Goal: Communication & Community: Answer question/provide support

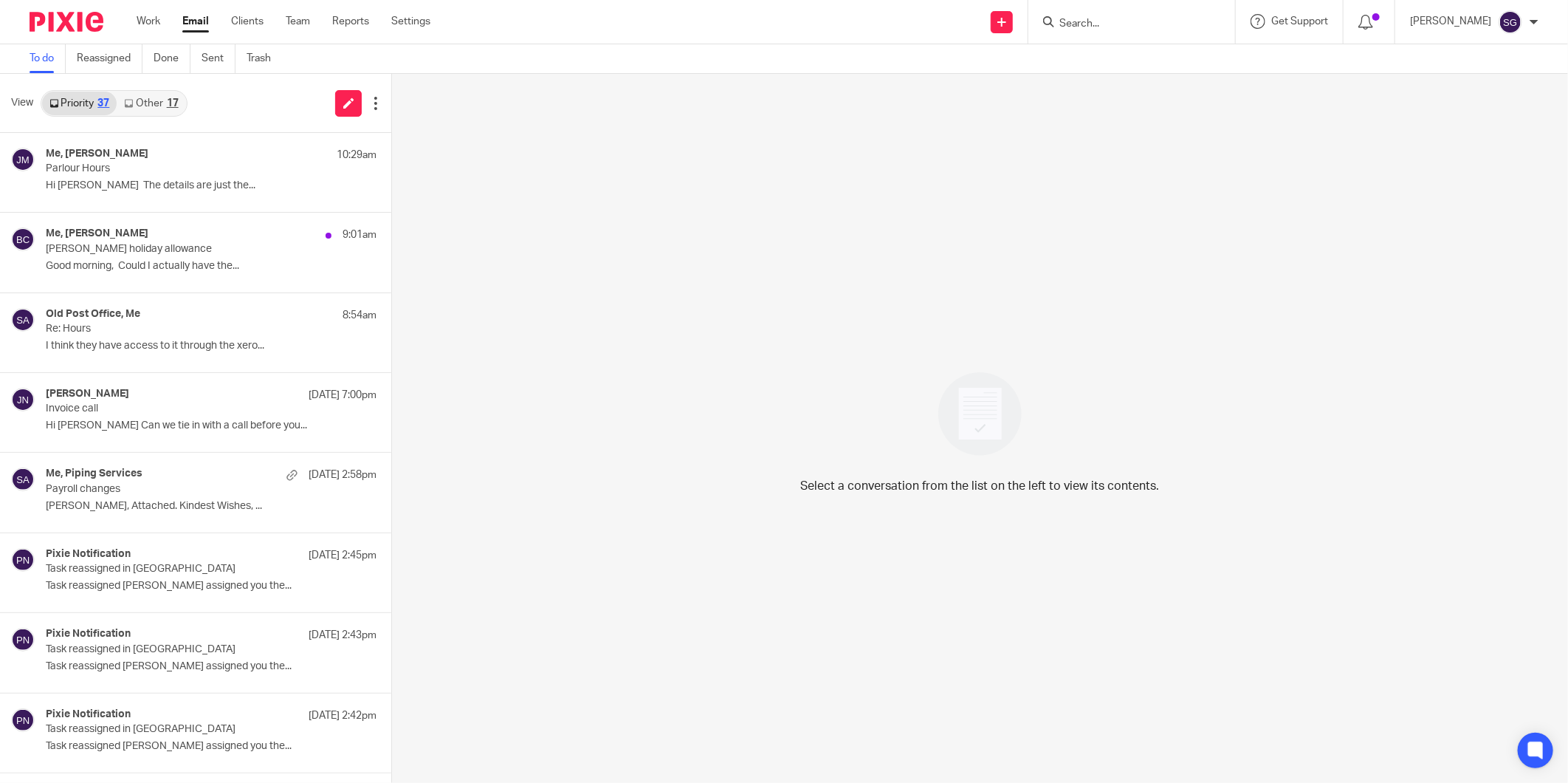
click at [193, 19] on link "Email" at bounding box center [195, 22] width 26 height 15
click at [186, 251] on p "[PERSON_NAME] holiday allowance" at bounding box center [160, 249] width 229 height 13
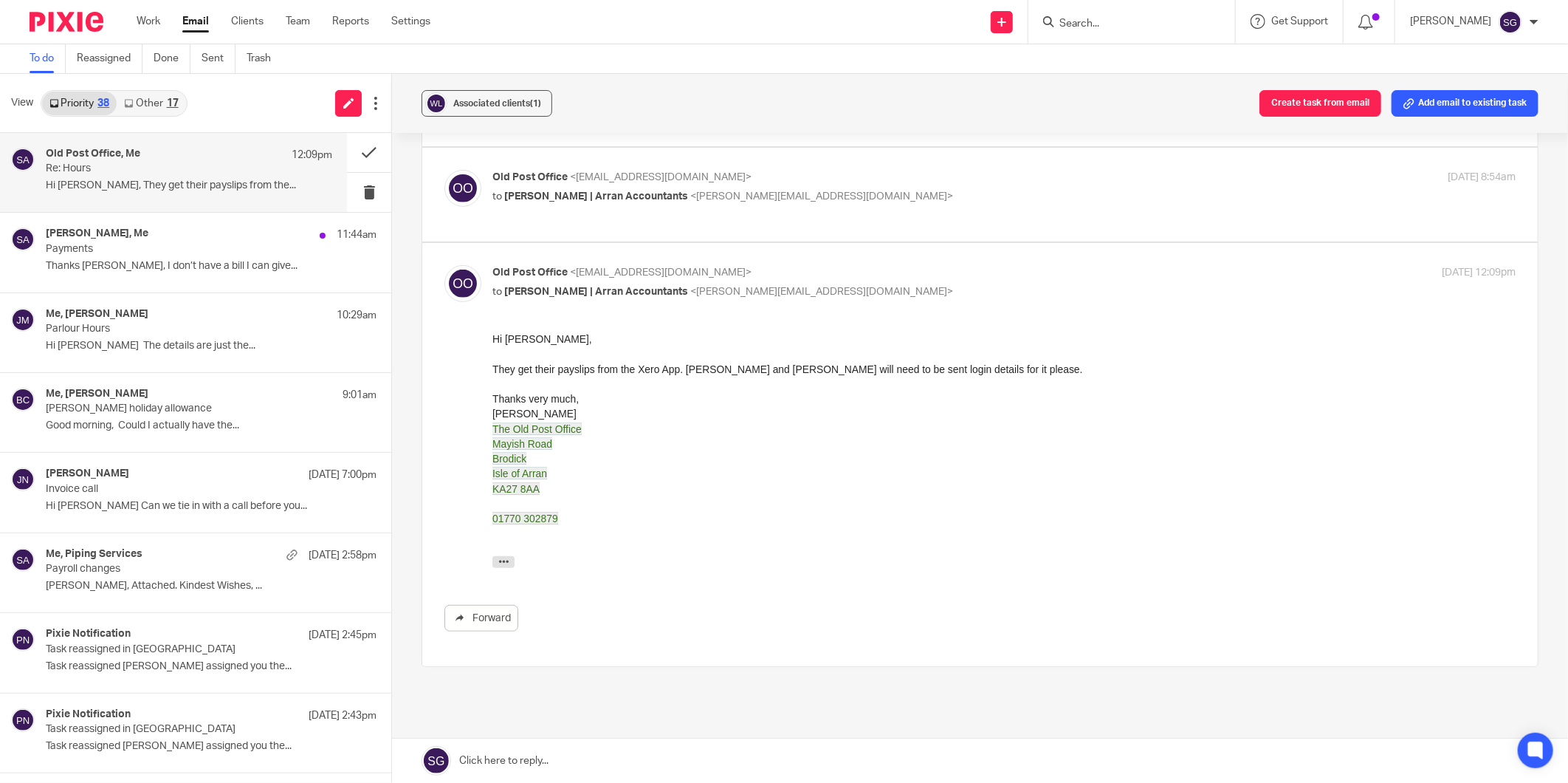
scroll to position [479, 0]
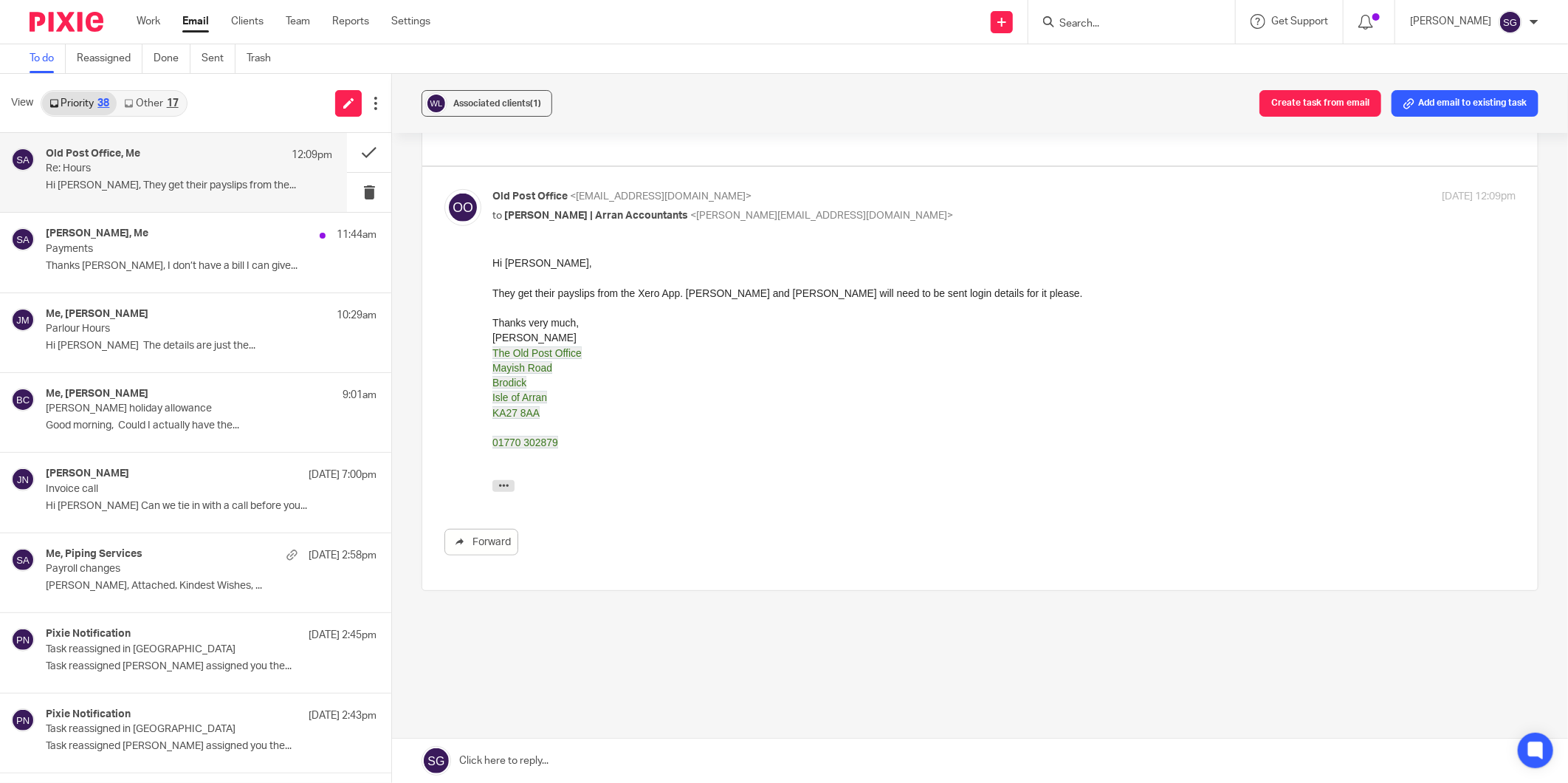
drag, startPoint x: 601, startPoint y: 771, endPoint x: 595, endPoint y: 757, distance: 15.2
click at [601, 771] on link at bounding box center [980, 760] width 1177 height 44
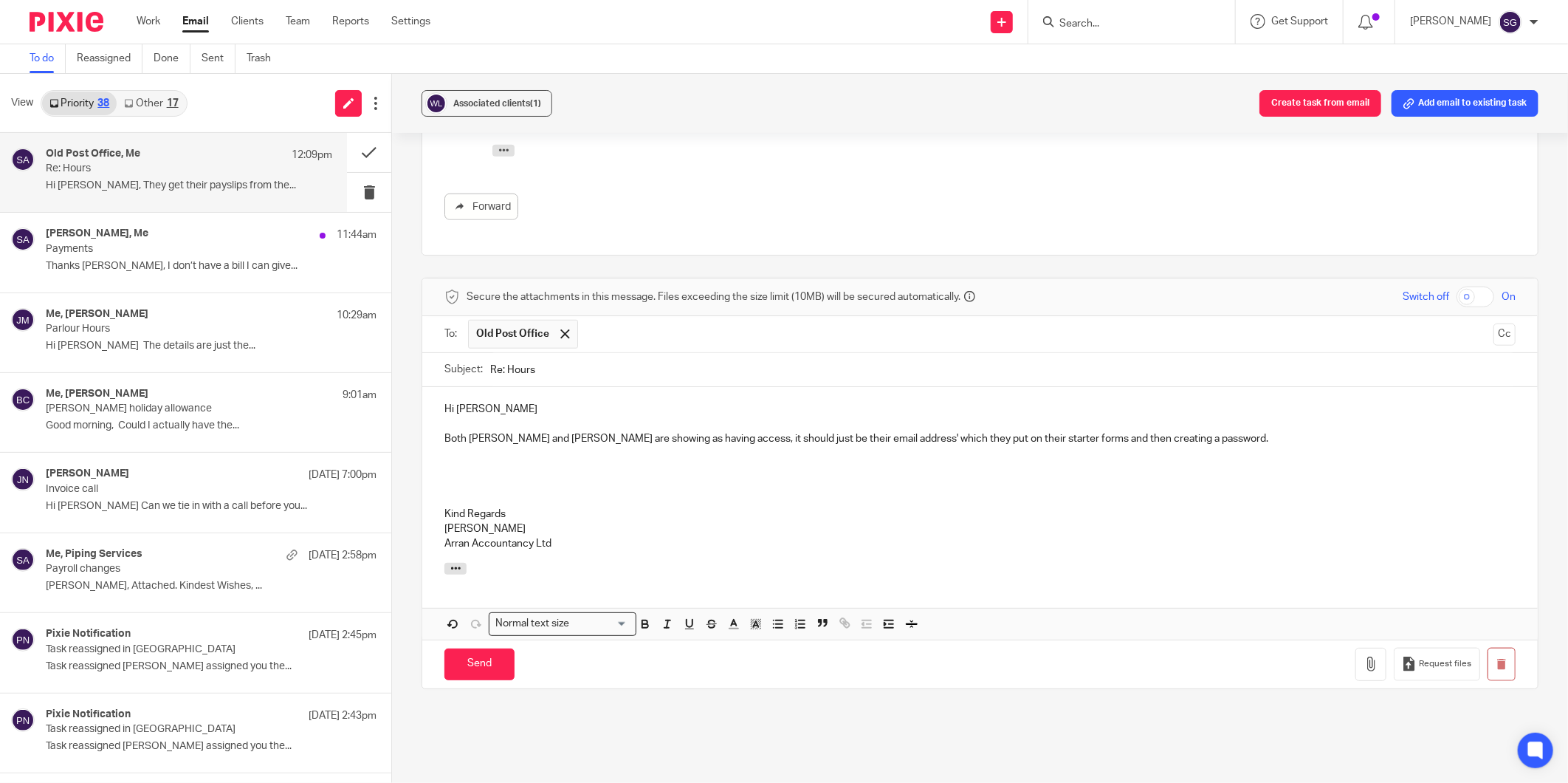
scroll to position [656, 0]
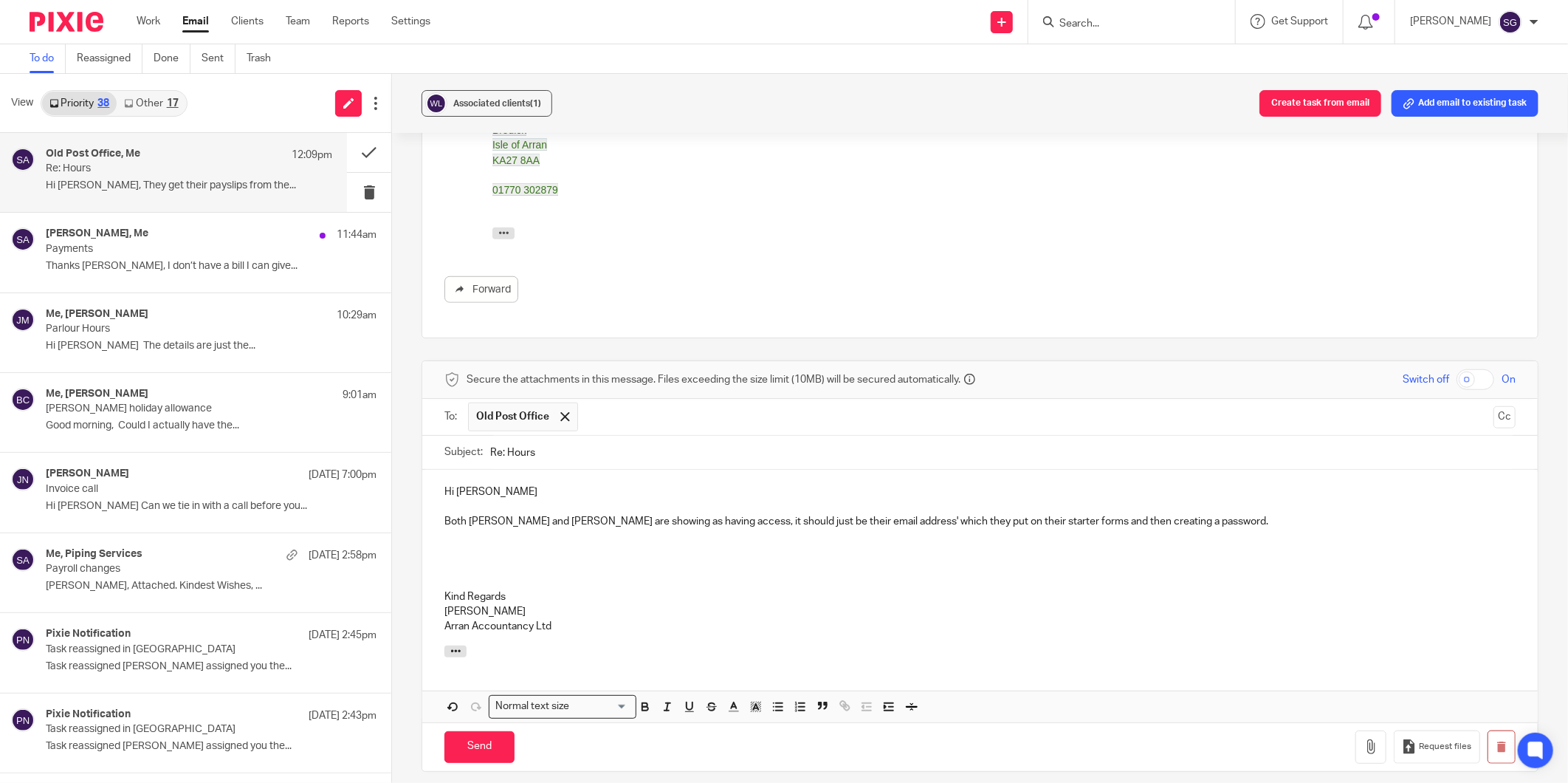
click at [643, 590] on p at bounding box center [980, 582] width 1071 height 15
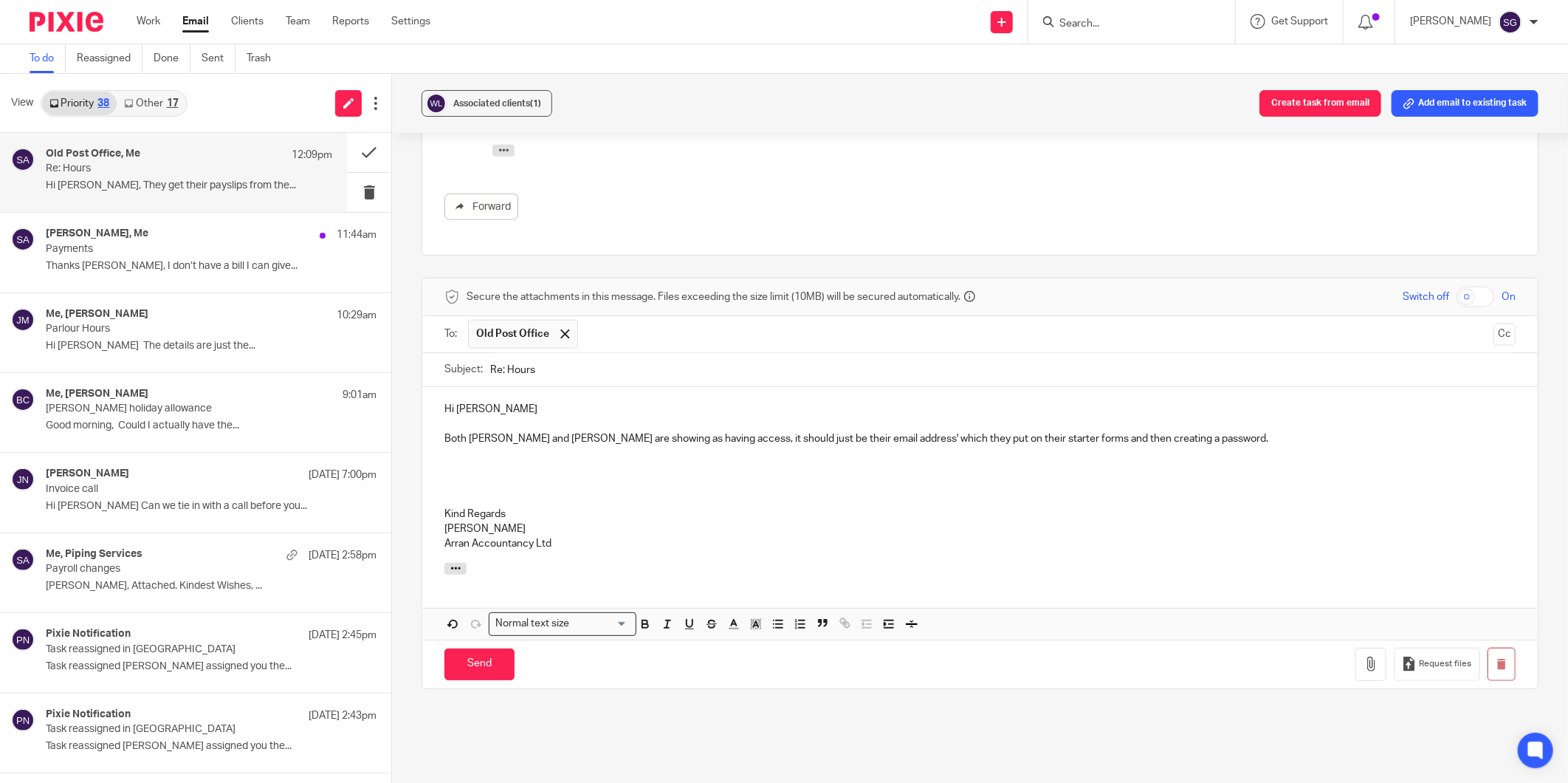
click at [1179, 446] on p "Both Kitty and Kirsty are showing as having access, it should just be their ema…" at bounding box center [980, 439] width 1071 height 15
click at [1023, 507] on p at bounding box center [980, 499] width 1071 height 15
click at [635, 491] on p at bounding box center [980, 484] width 1071 height 15
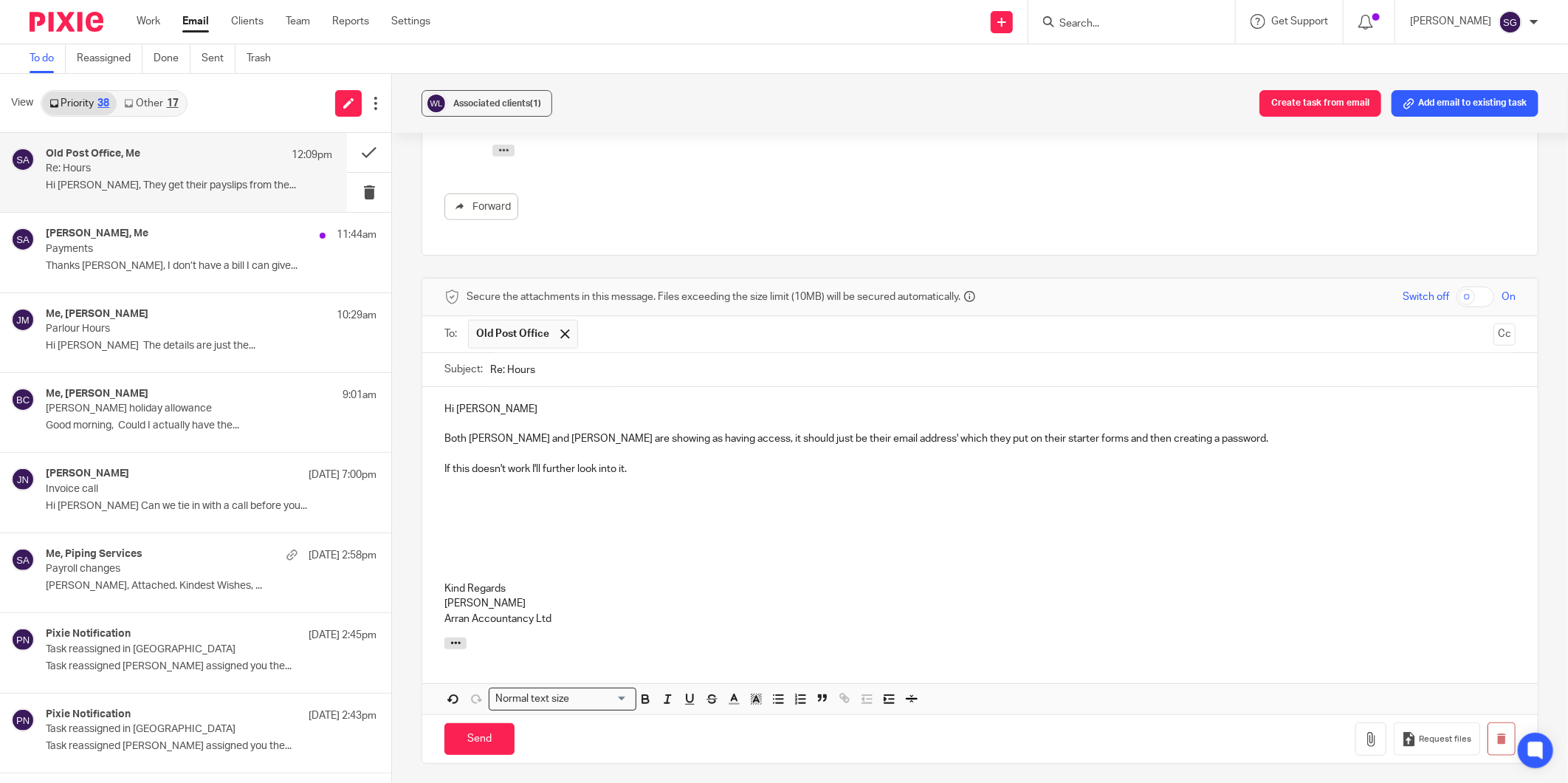
click at [634, 477] on p "If this doesn't work I'll further look into it." at bounding box center [980, 469] width 1071 height 15
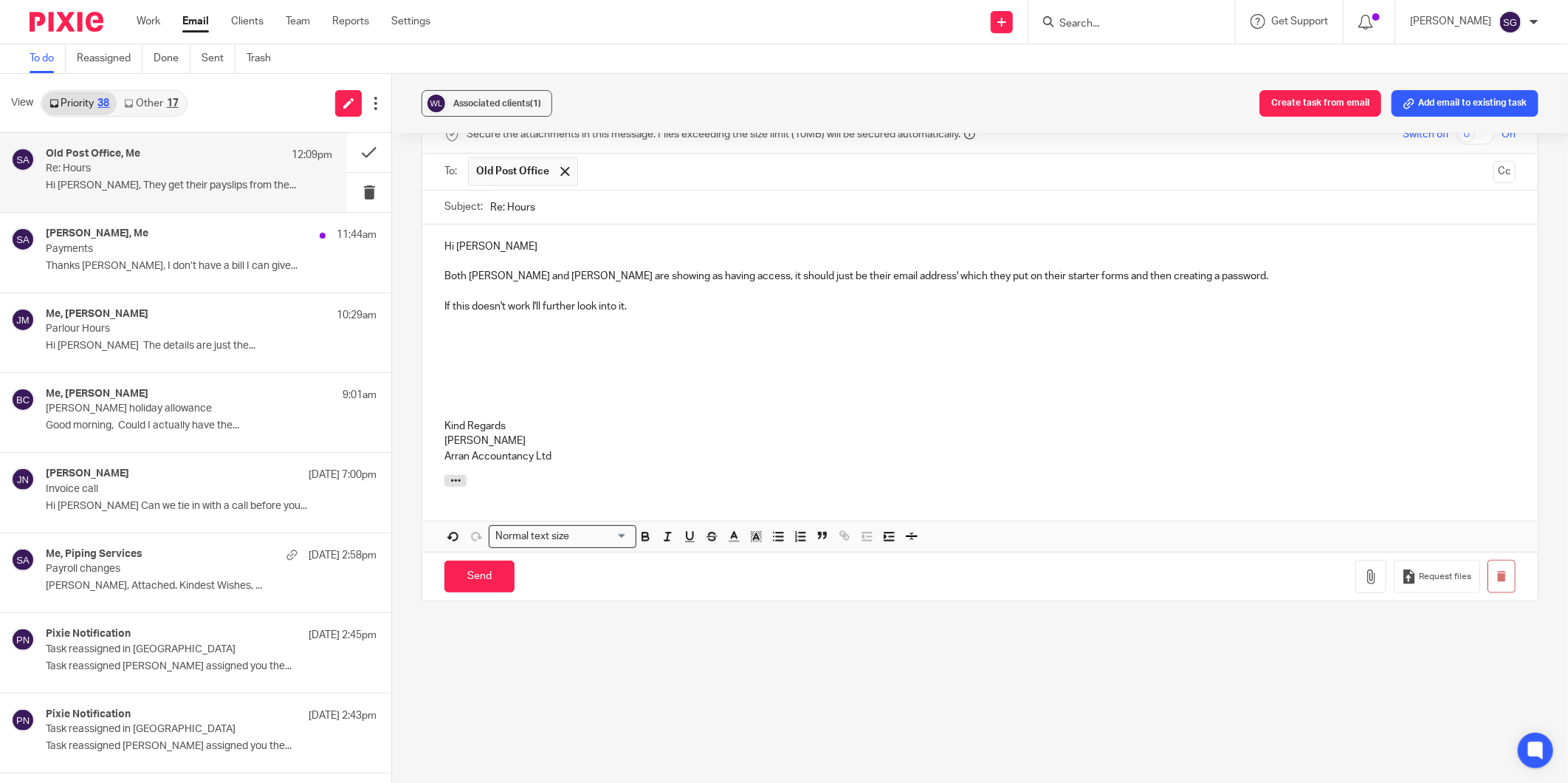
scroll to position [903, 0]
click at [476, 591] on input "Send" at bounding box center [480, 575] width 70 height 32
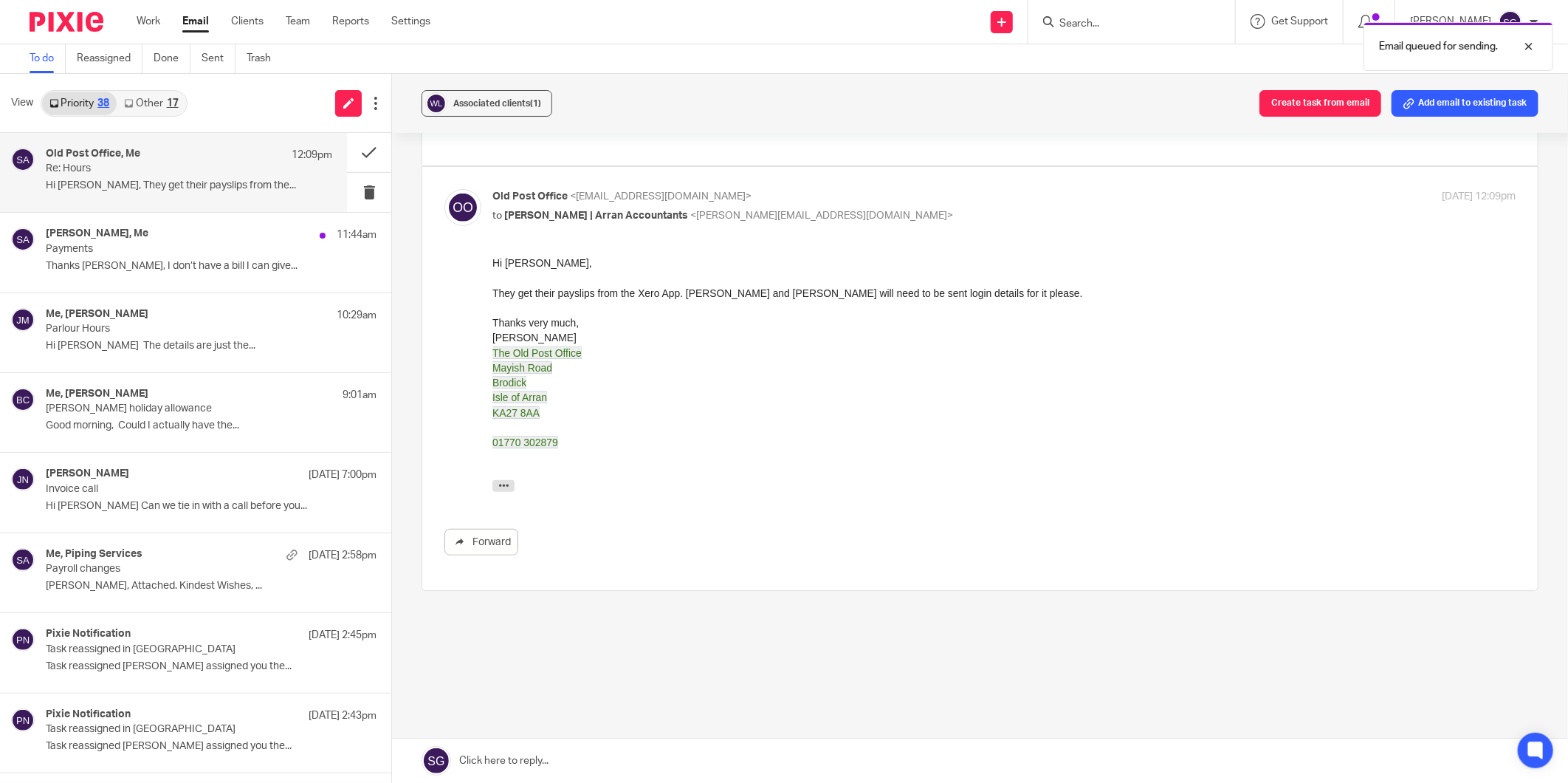
click at [148, 99] on link "Other 17" at bounding box center [151, 103] width 69 height 23
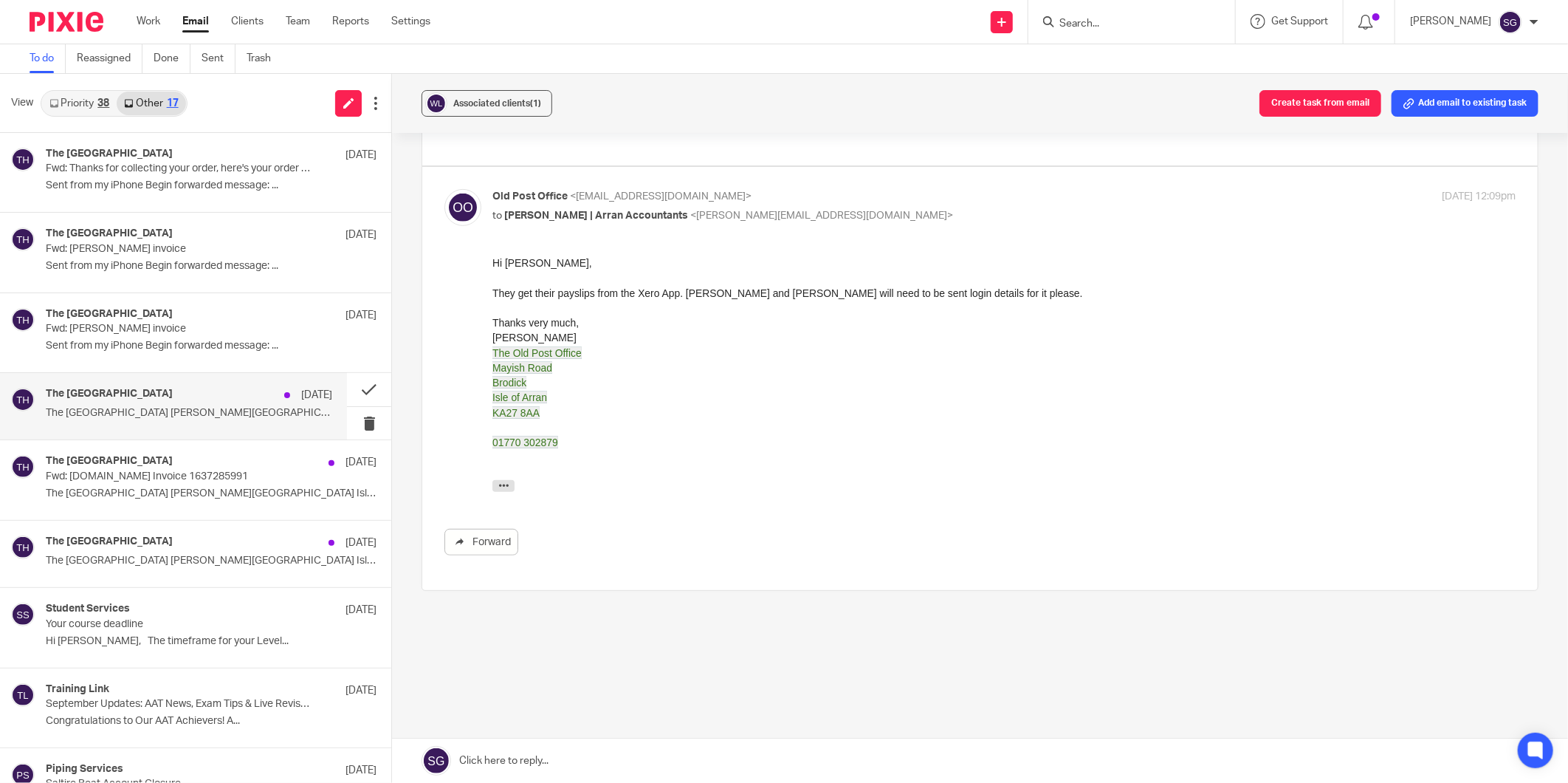
click at [133, 430] on div "The Burlington Guest House 11 Sep The Burlington Guest House Whiting Bay Isle o…" at bounding box center [173, 406] width 347 height 66
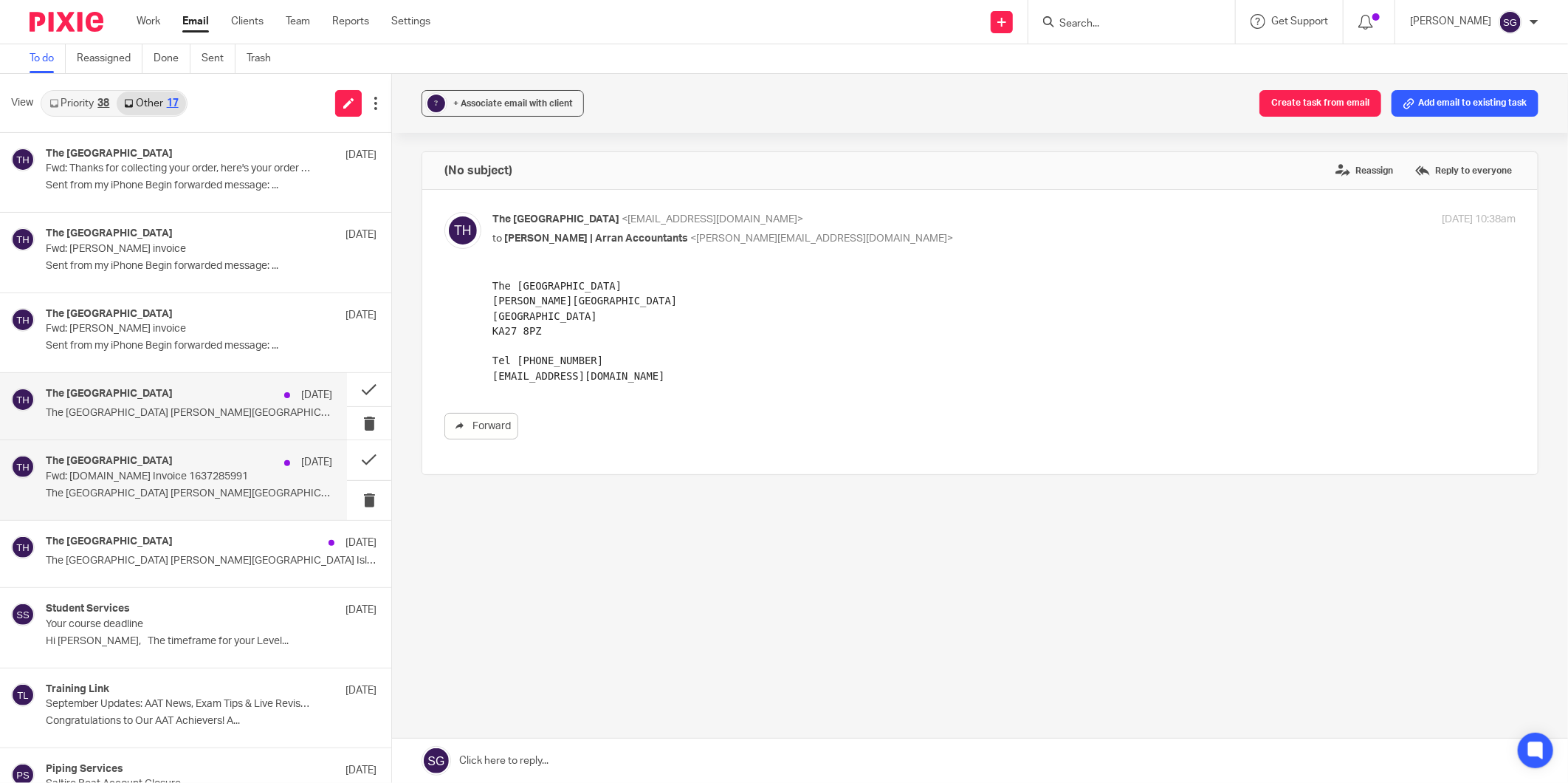
scroll to position [0, 0]
click at [136, 465] on h4 "The [GEOGRAPHIC_DATA]" at bounding box center [109, 461] width 127 height 13
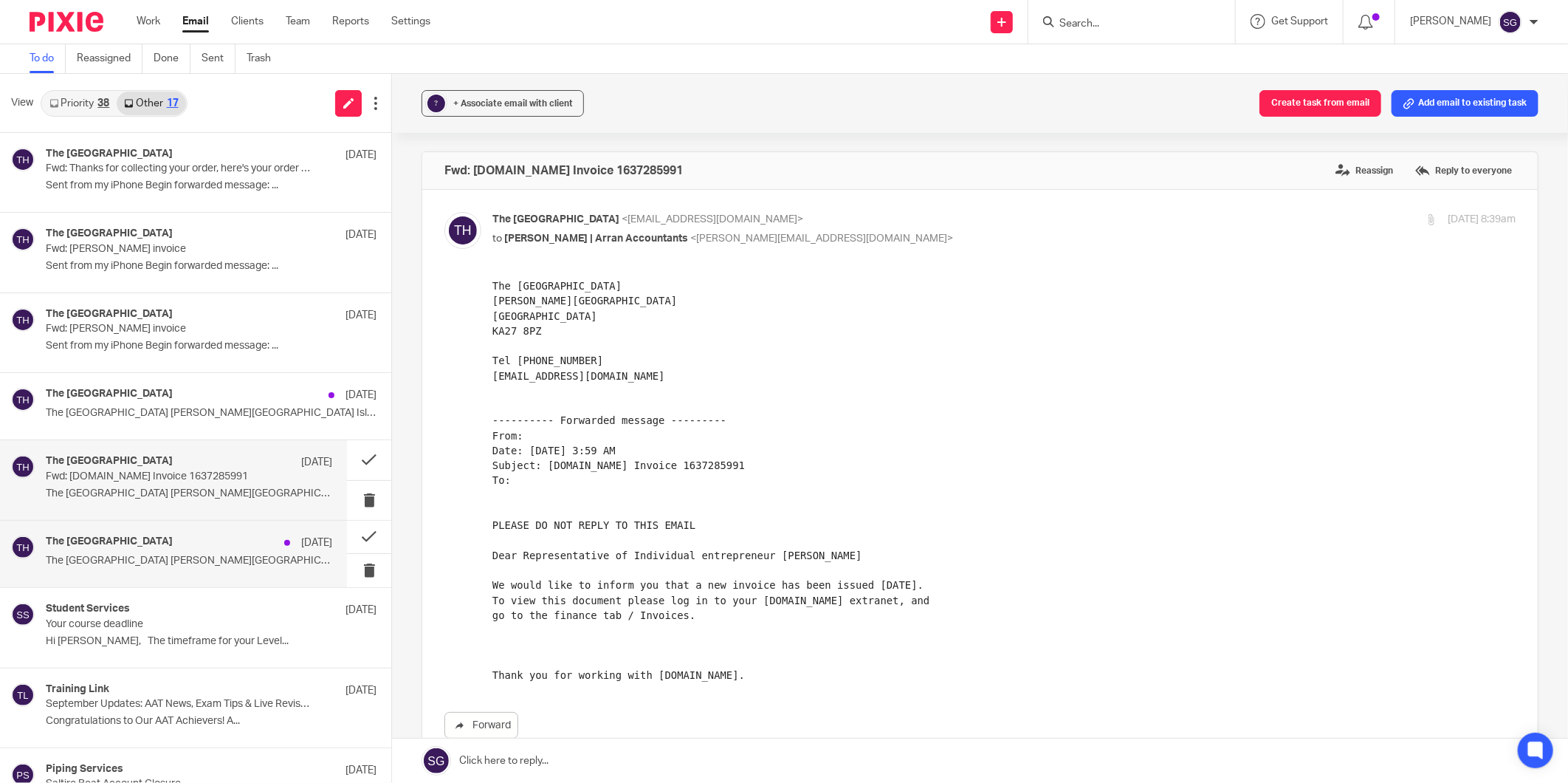
click at [130, 536] on h4 "The [GEOGRAPHIC_DATA]" at bounding box center [109, 541] width 127 height 13
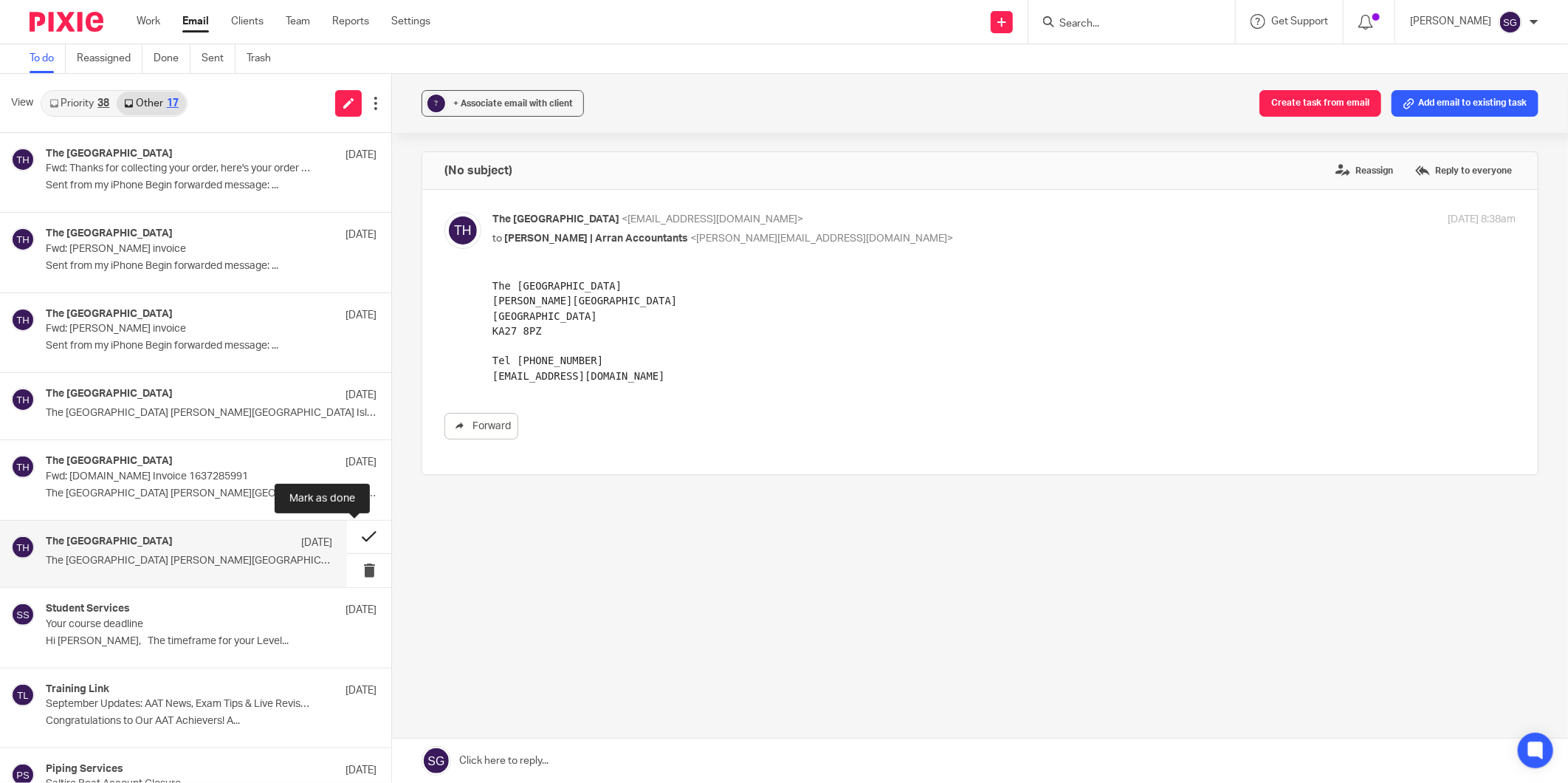
click at [349, 536] on button at bounding box center [369, 538] width 44 height 33
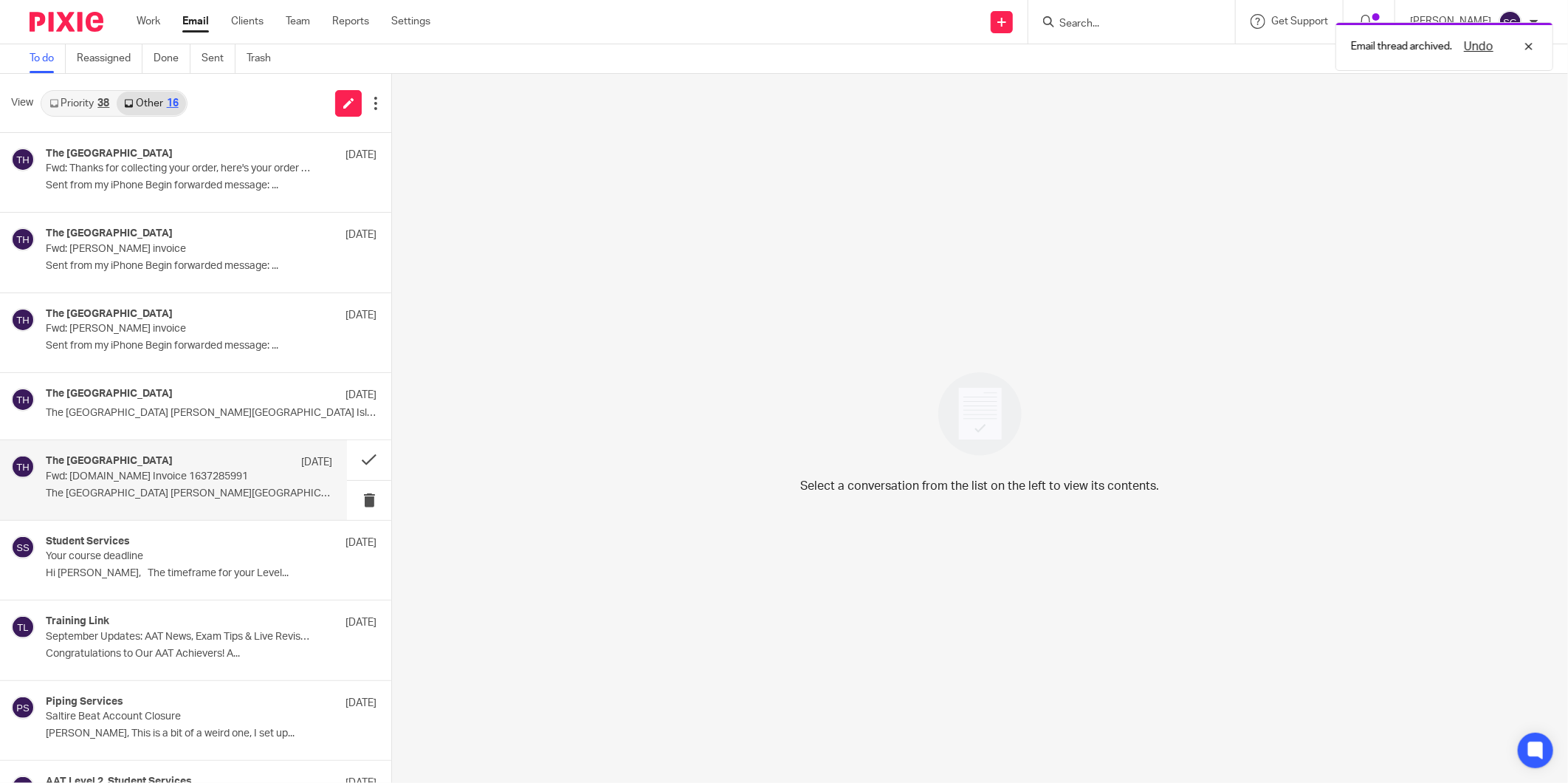
click at [159, 495] on p "The Burlington Guest House Whiting Bay Isle of..." at bounding box center [189, 493] width 287 height 13
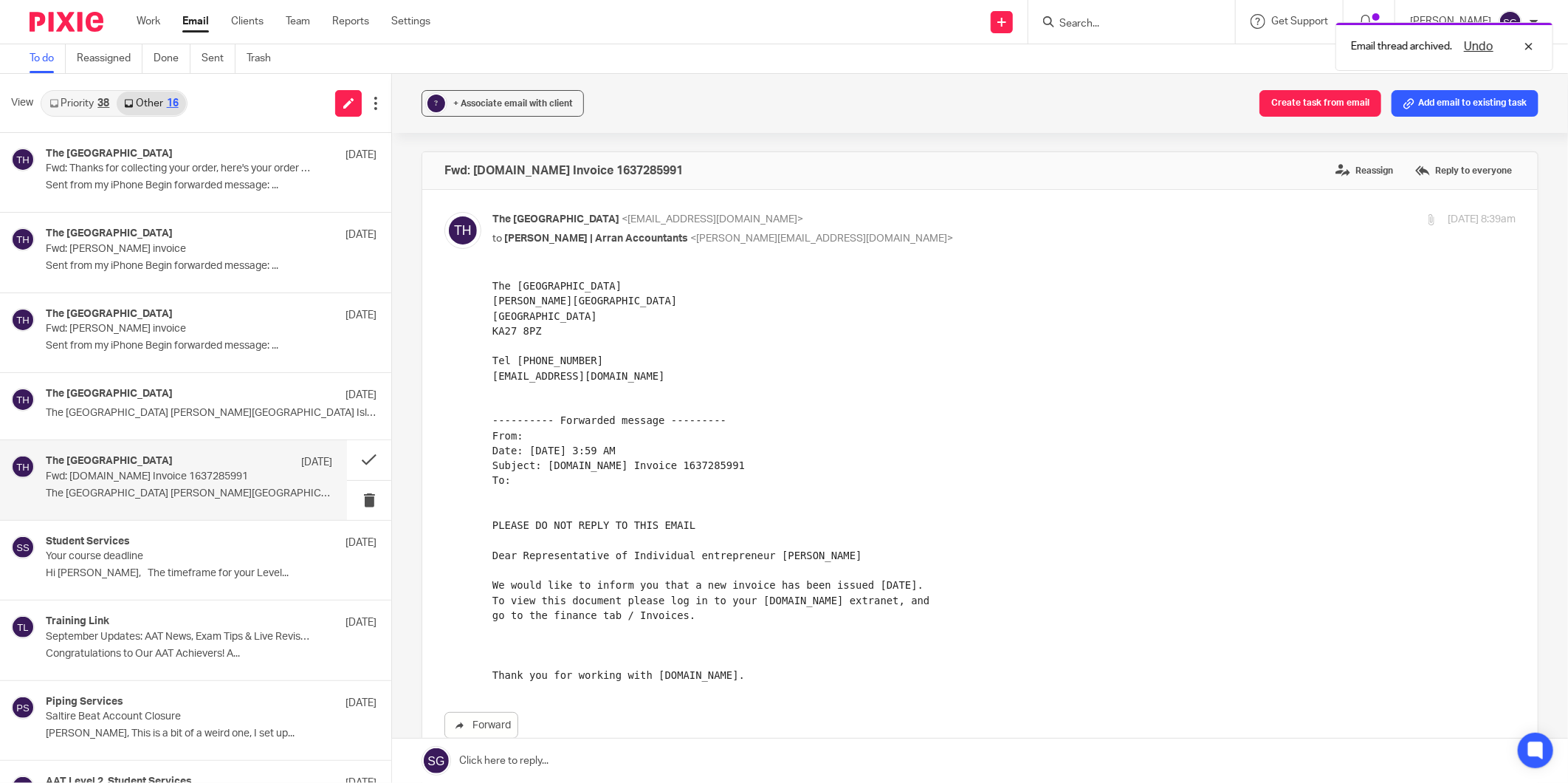
scroll to position [246, 0]
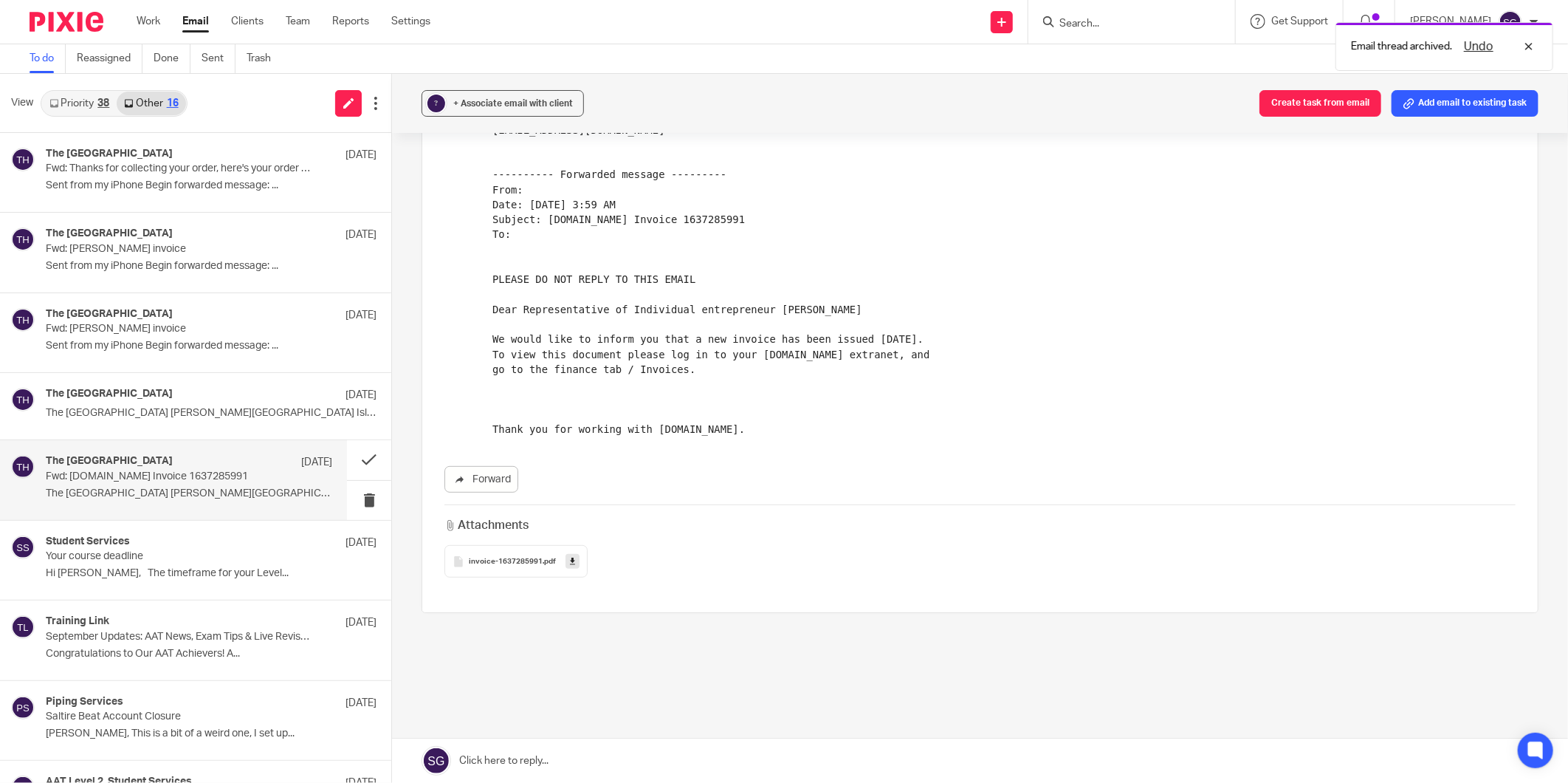
click at [570, 562] on icon at bounding box center [572, 562] width 5 height 11
click at [357, 459] on button at bounding box center [369, 460] width 44 height 39
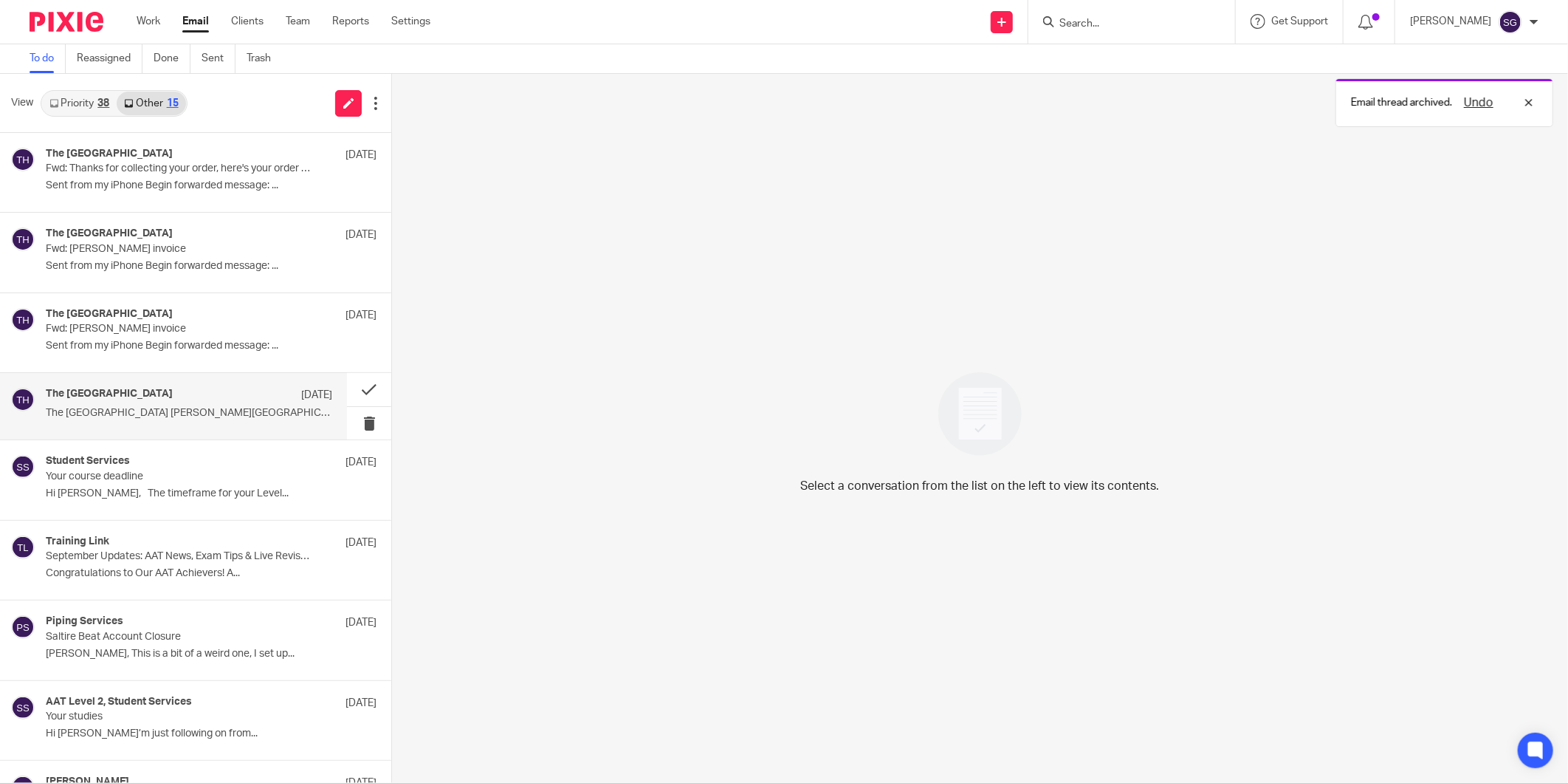
click at [158, 407] on p "The Burlington Guest House Whiting Bay Isle of..." at bounding box center [189, 413] width 287 height 13
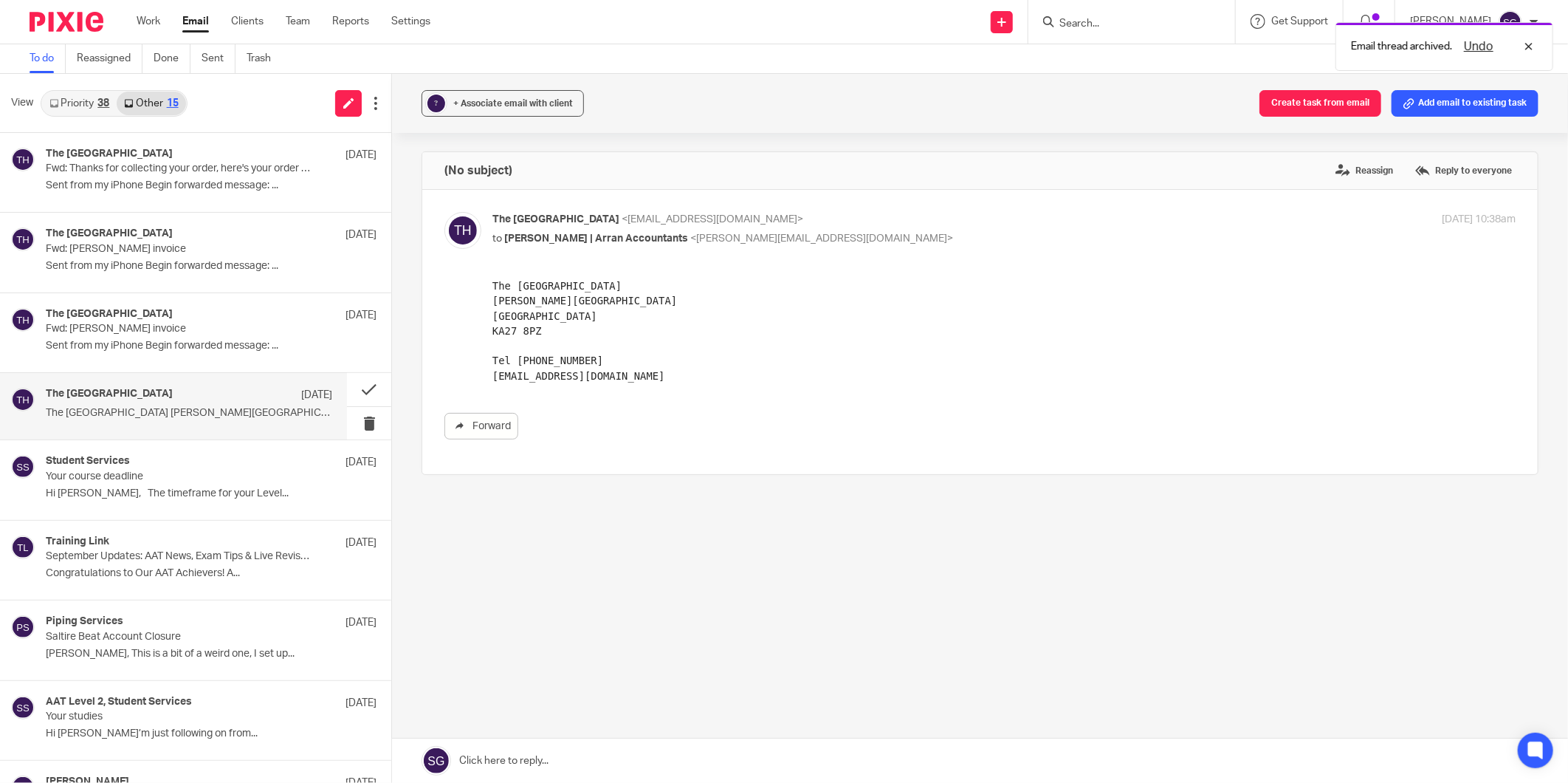
scroll to position [0, 0]
click at [355, 385] on button at bounding box center [369, 389] width 44 height 33
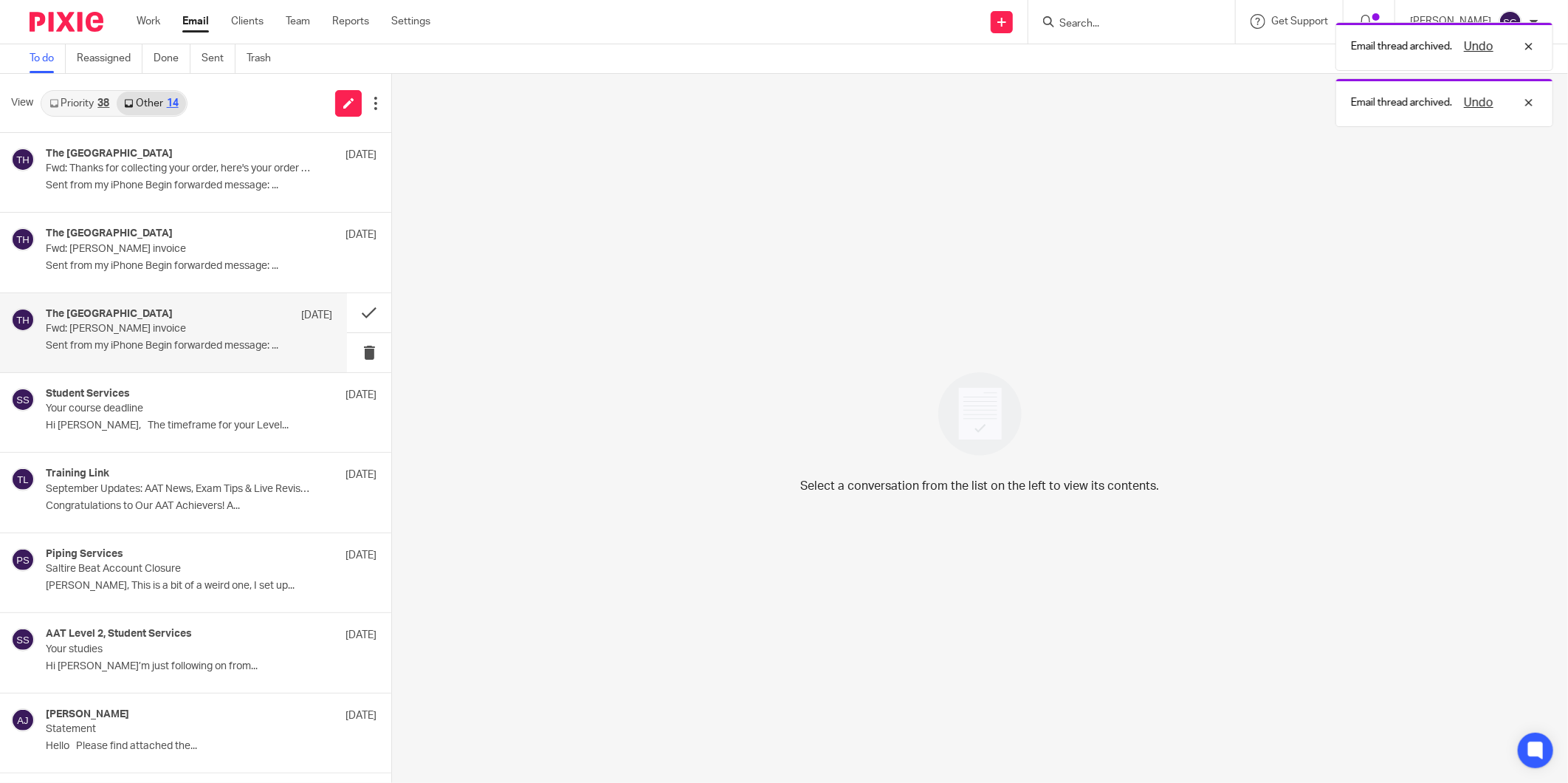
click at [203, 342] on p "Sent from my iPhone Begin forwarded message: ..." at bounding box center [189, 346] width 287 height 13
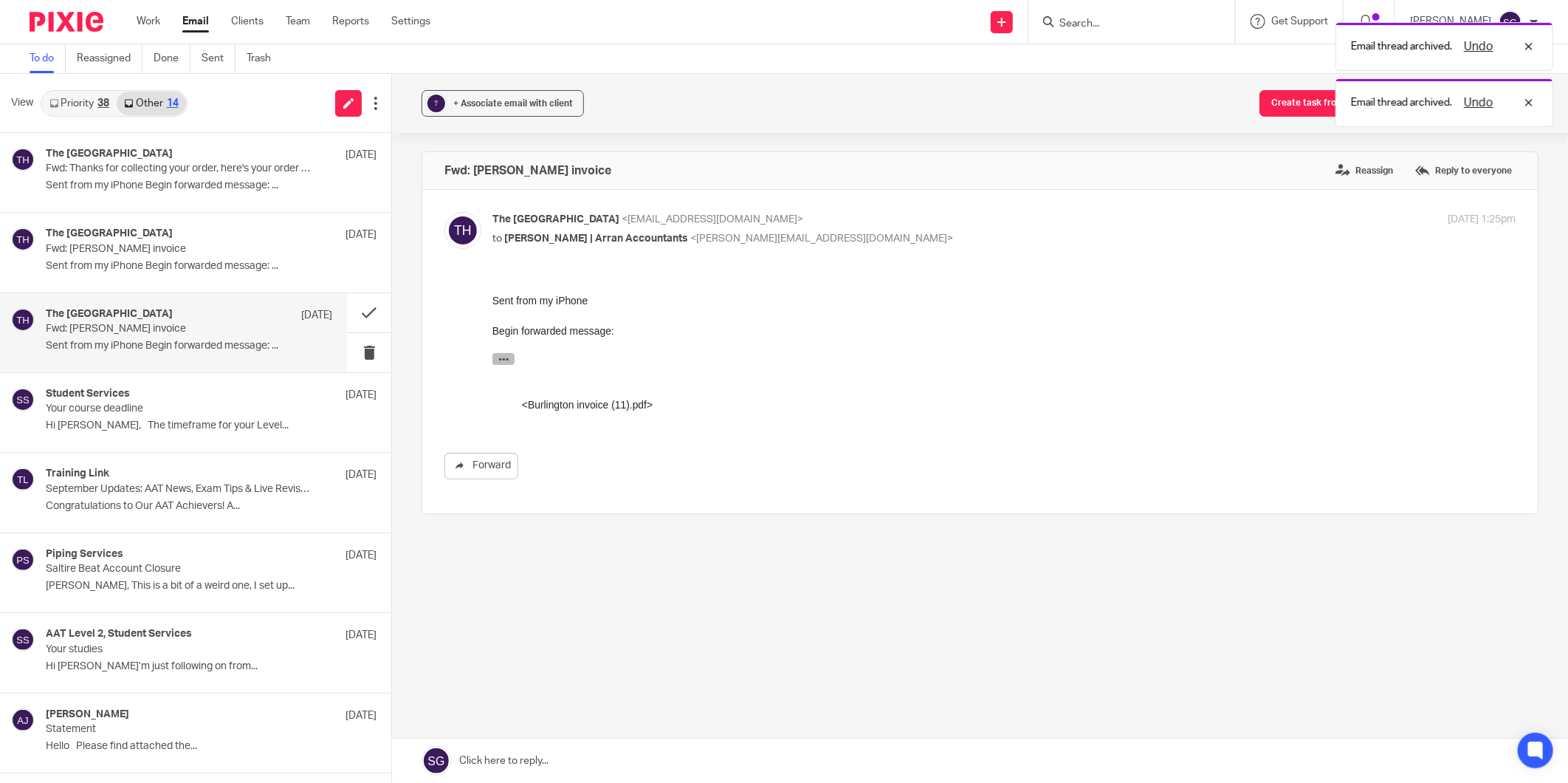
click at [493, 359] on button "button" at bounding box center [502, 358] width 22 height 12
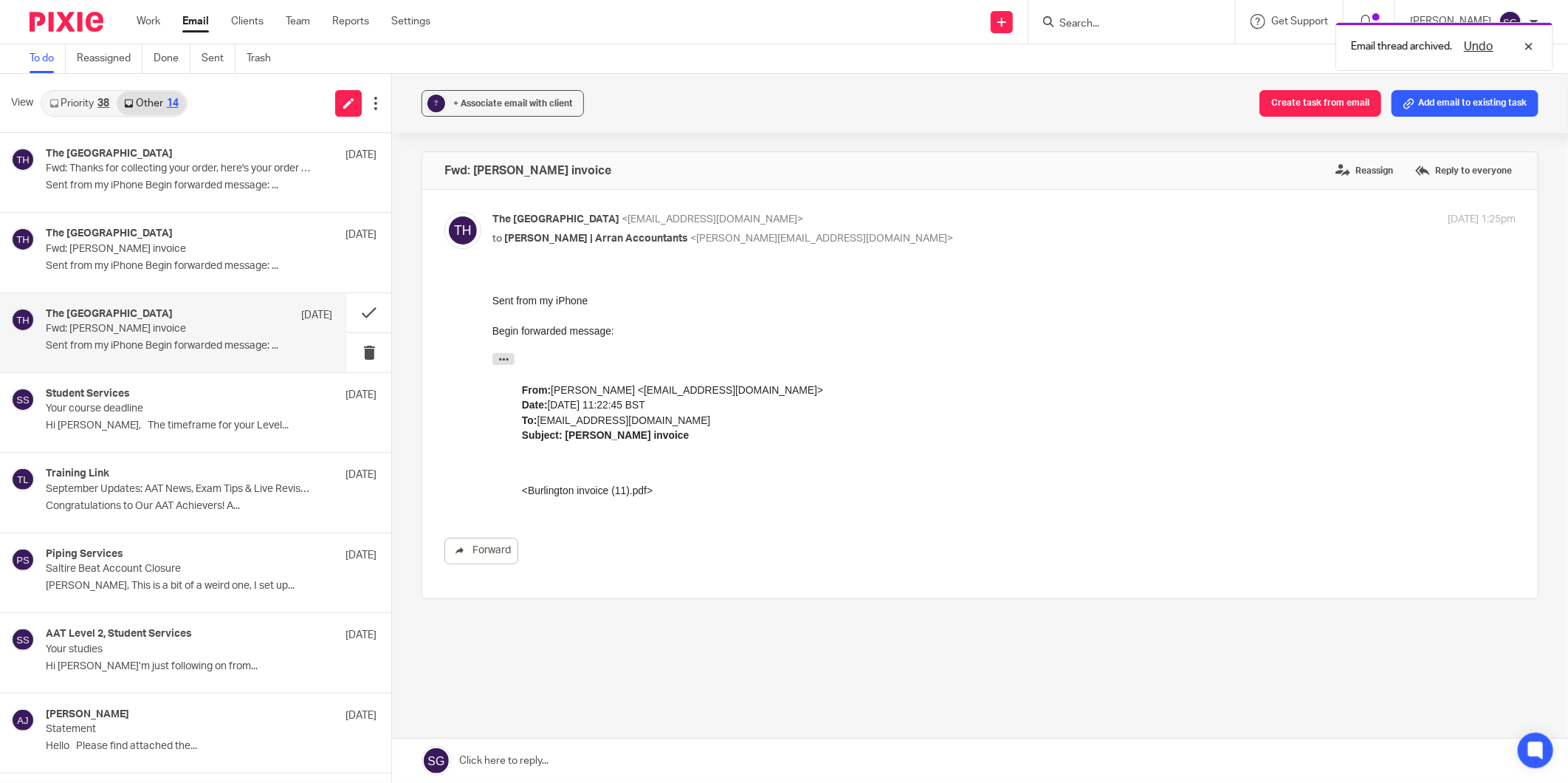
click at [575, 486] on div "<Burlington invoice (11).pdf>" at bounding box center [1003, 490] width 964 height 15
click at [358, 315] on button at bounding box center [369, 312] width 44 height 39
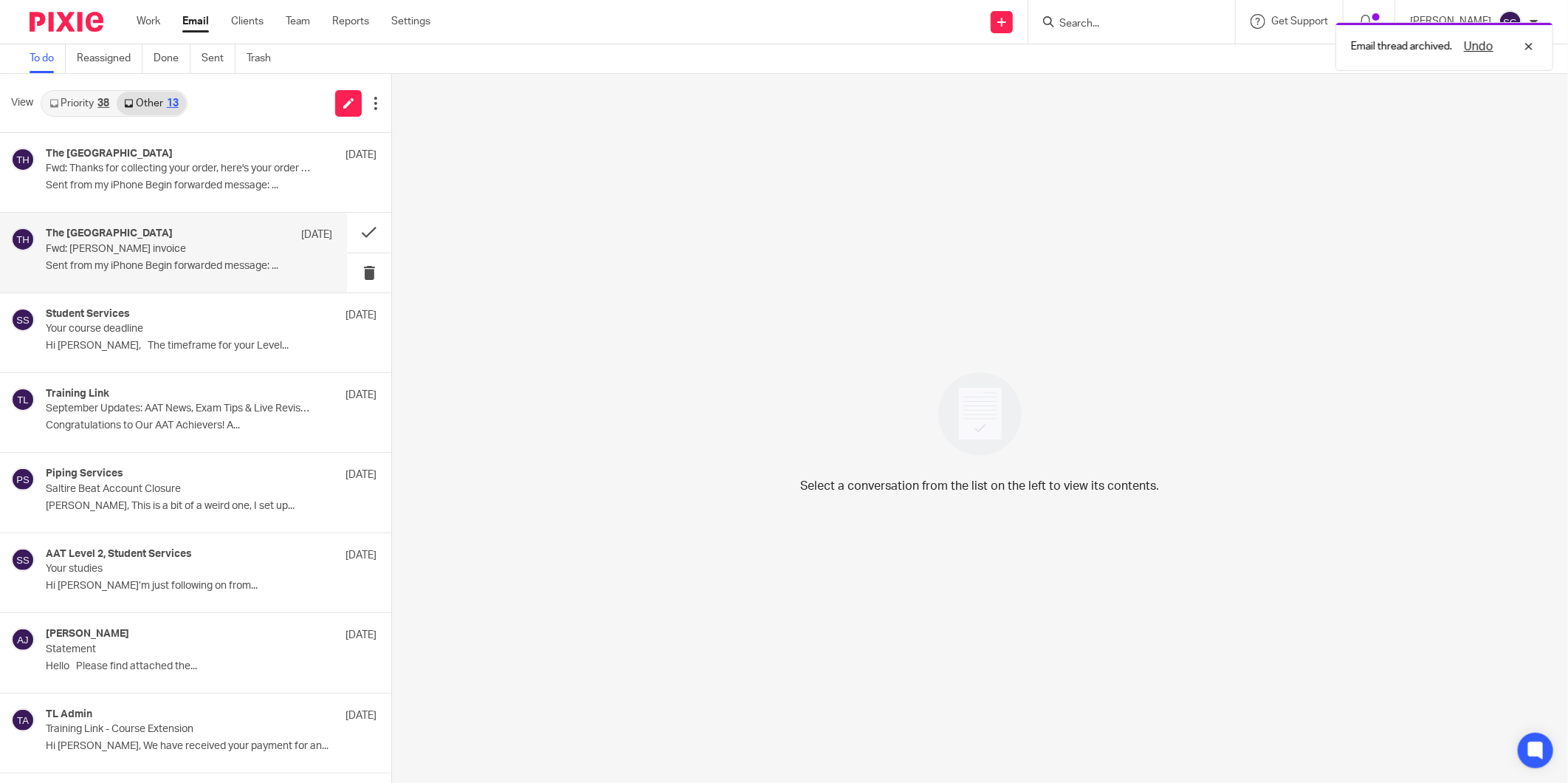
click at [121, 236] on h4 "The [GEOGRAPHIC_DATA]" at bounding box center [109, 233] width 127 height 13
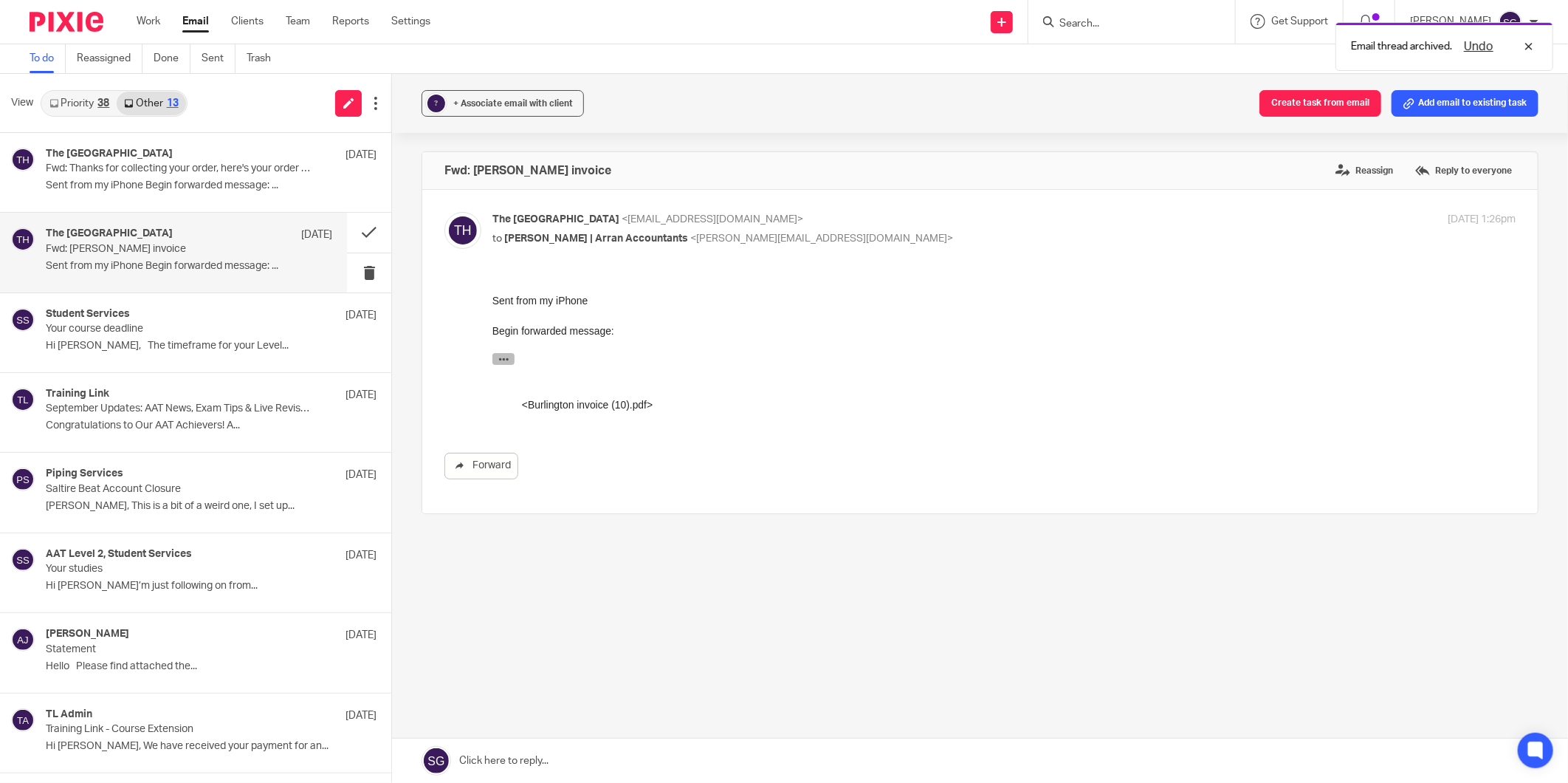
click at [504, 353] on icon "button" at bounding box center [503, 358] width 11 height 11
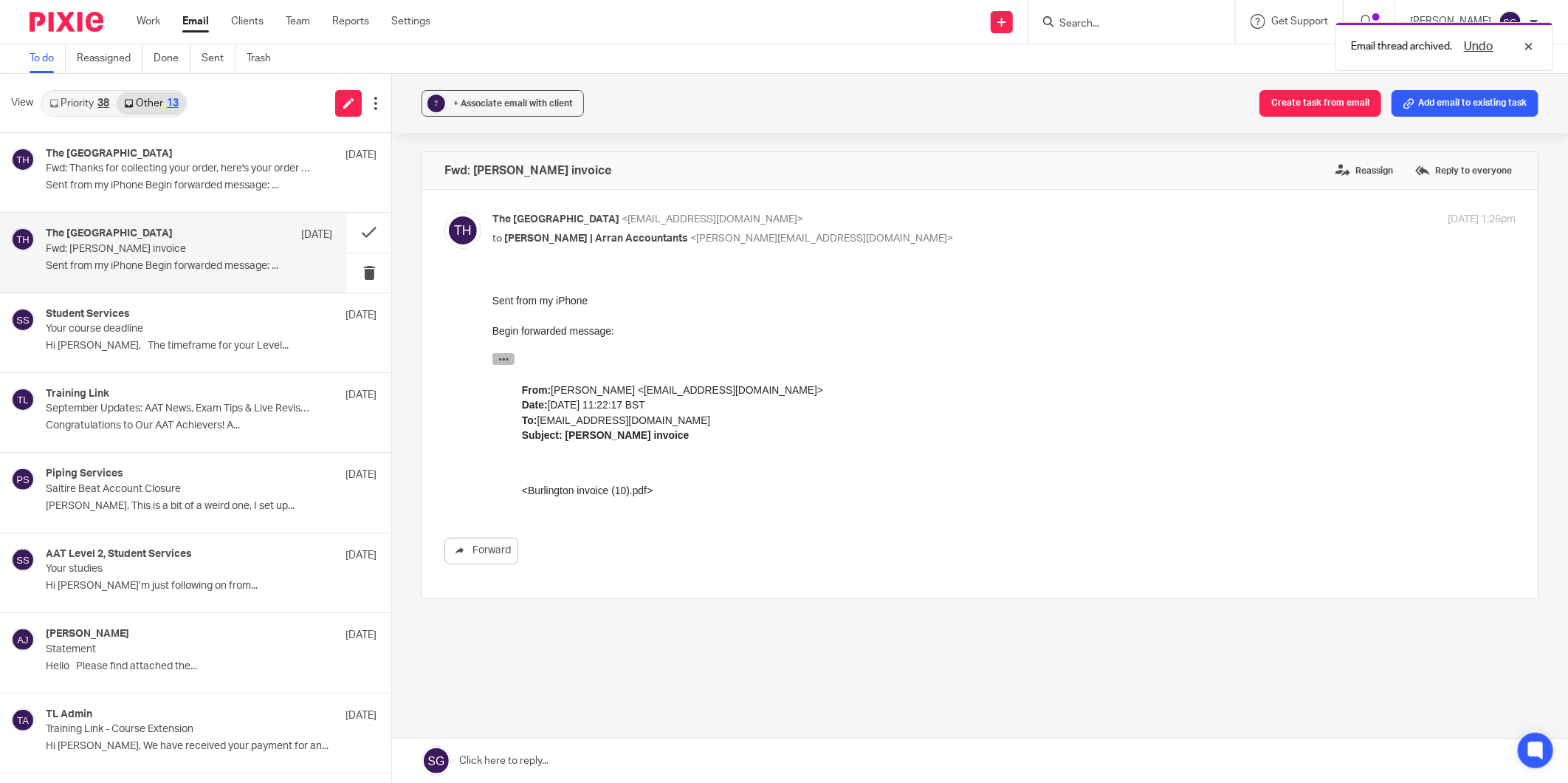
click at [504, 355] on icon "button" at bounding box center [503, 358] width 11 height 11
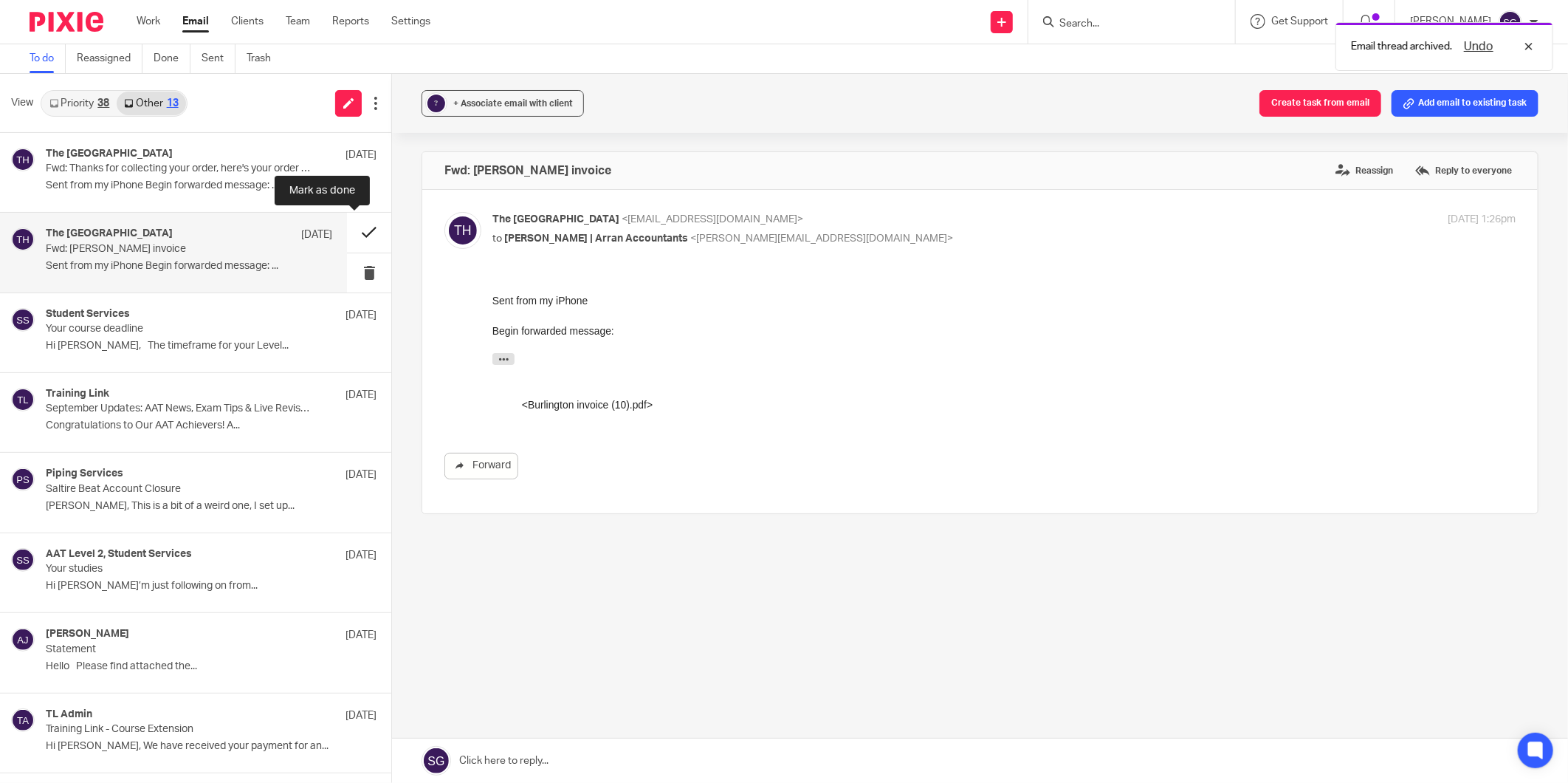
click at [347, 232] on button at bounding box center [369, 233] width 44 height 39
click at [212, 193] on div "The Burlington Guest House 11 Sep Fwd: Thanks for collecting your order, here's…" at bounding box center [189, 172] width 287 height 50
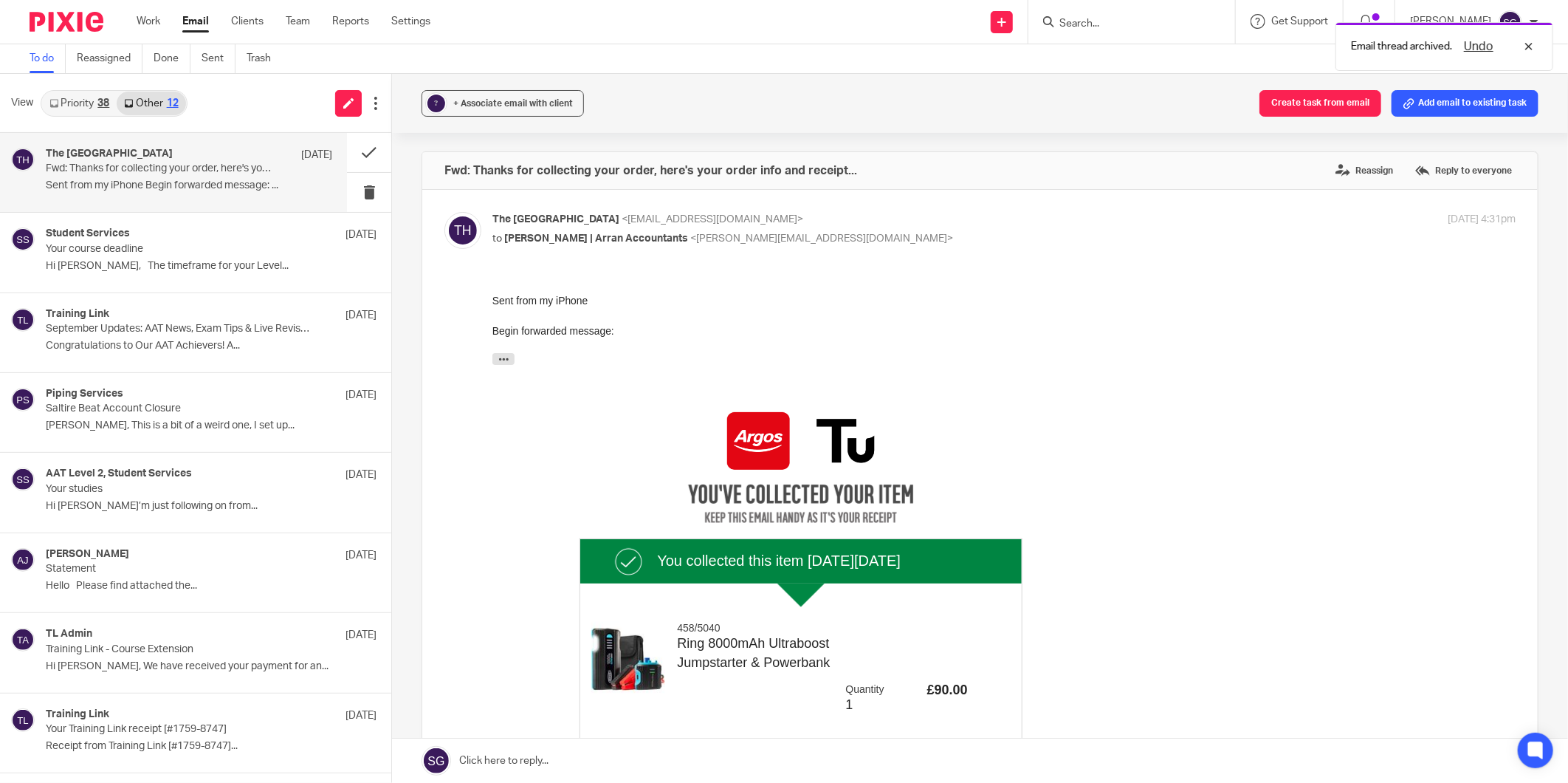
click at [58, 93] on link "Priority 38" at bounding box center [79, 103] width 75 height 23
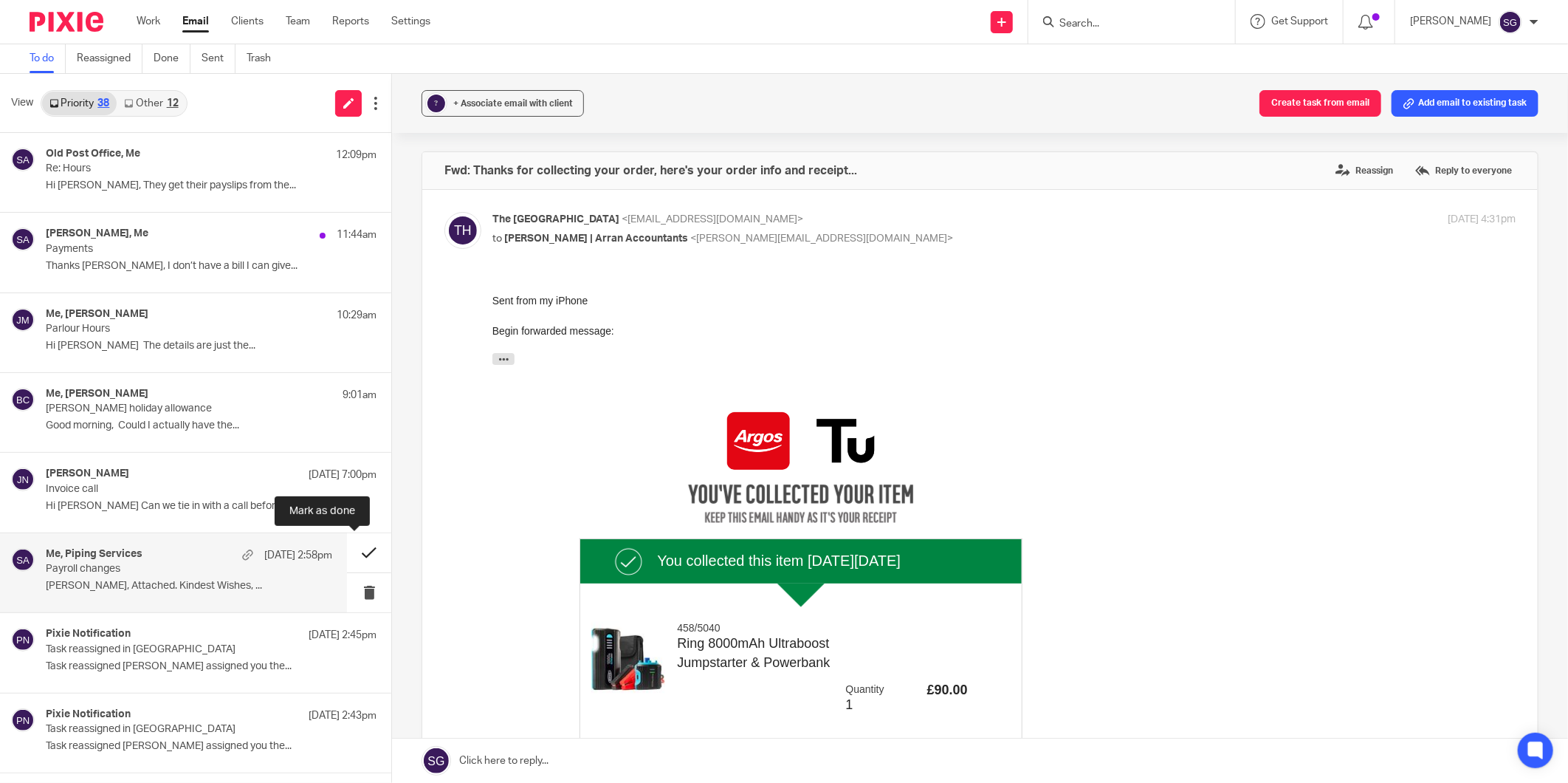
click at [347, 556] on button at bounding box center [369, 553] width 44 height 39
click at [224, 580] on p "Task reassigned [PERSON_NAME] assigned you the..." at bounding box center [189, 586] width 287 height 13
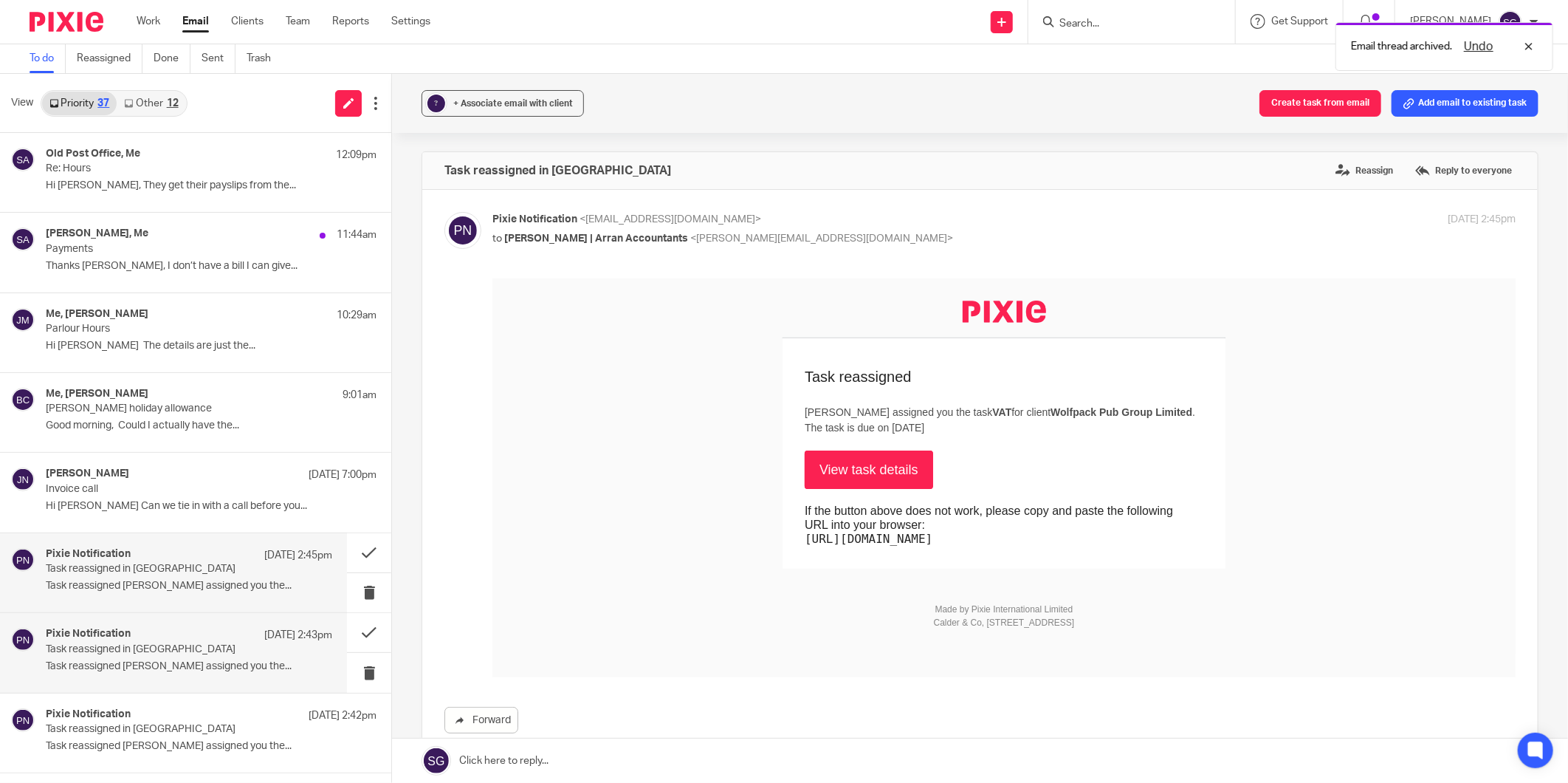
click at [190, 637] on div "Pixie Notification 15 Sep 2:43pm" at bounding box center [189, 635] width 287 height 15
click at [187, 685] on div "Pixie Notification 15 Sep 2:43pm Task reassigned in Pixie Task reassigned Lorna…" at bounding box center [173, 652] width 347 height 79
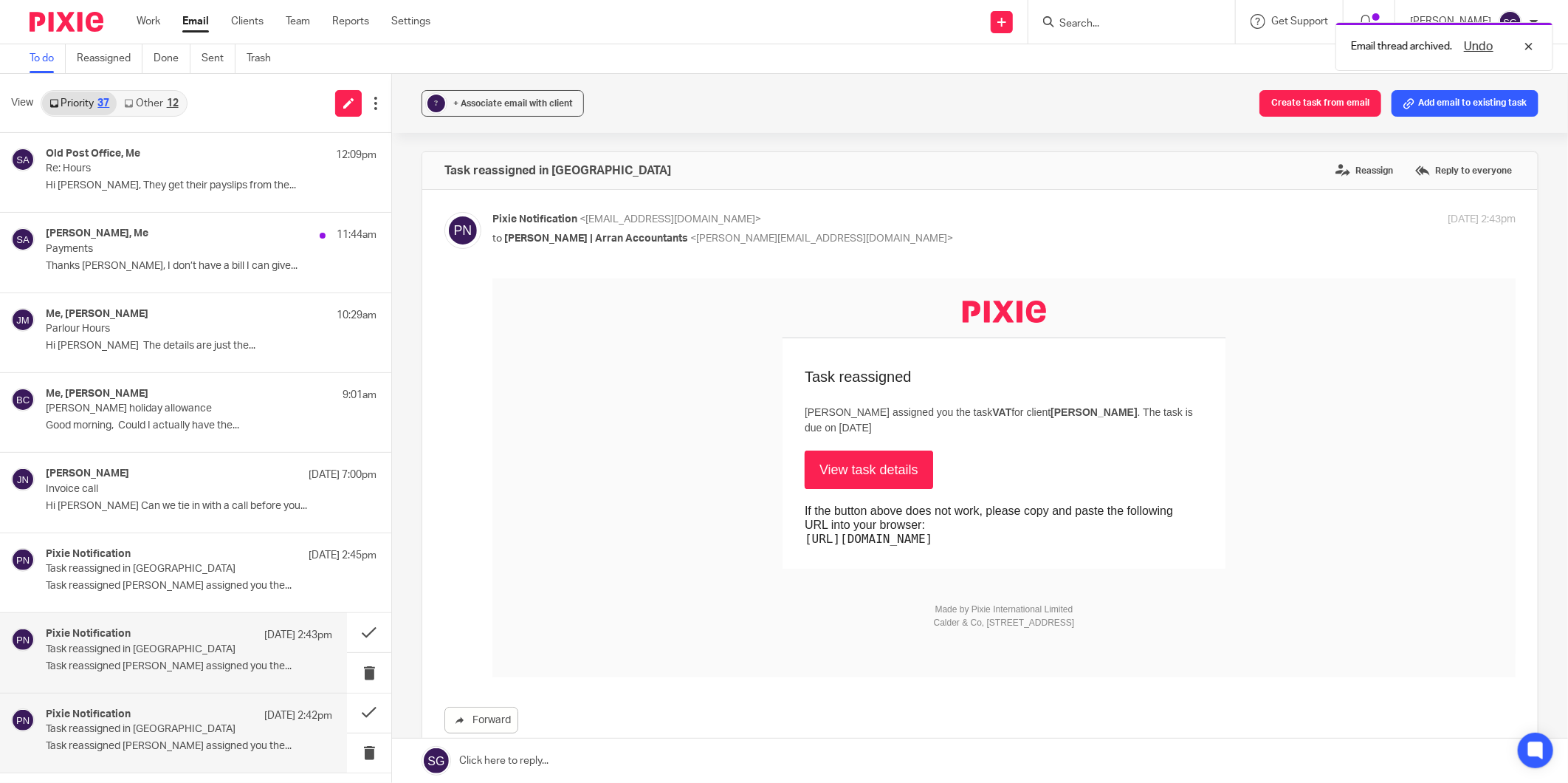
click at [181, 721] on div "Pixie Notification 15 Sep 2:42pm" at bounding box center [189, 716] width 287 height 15
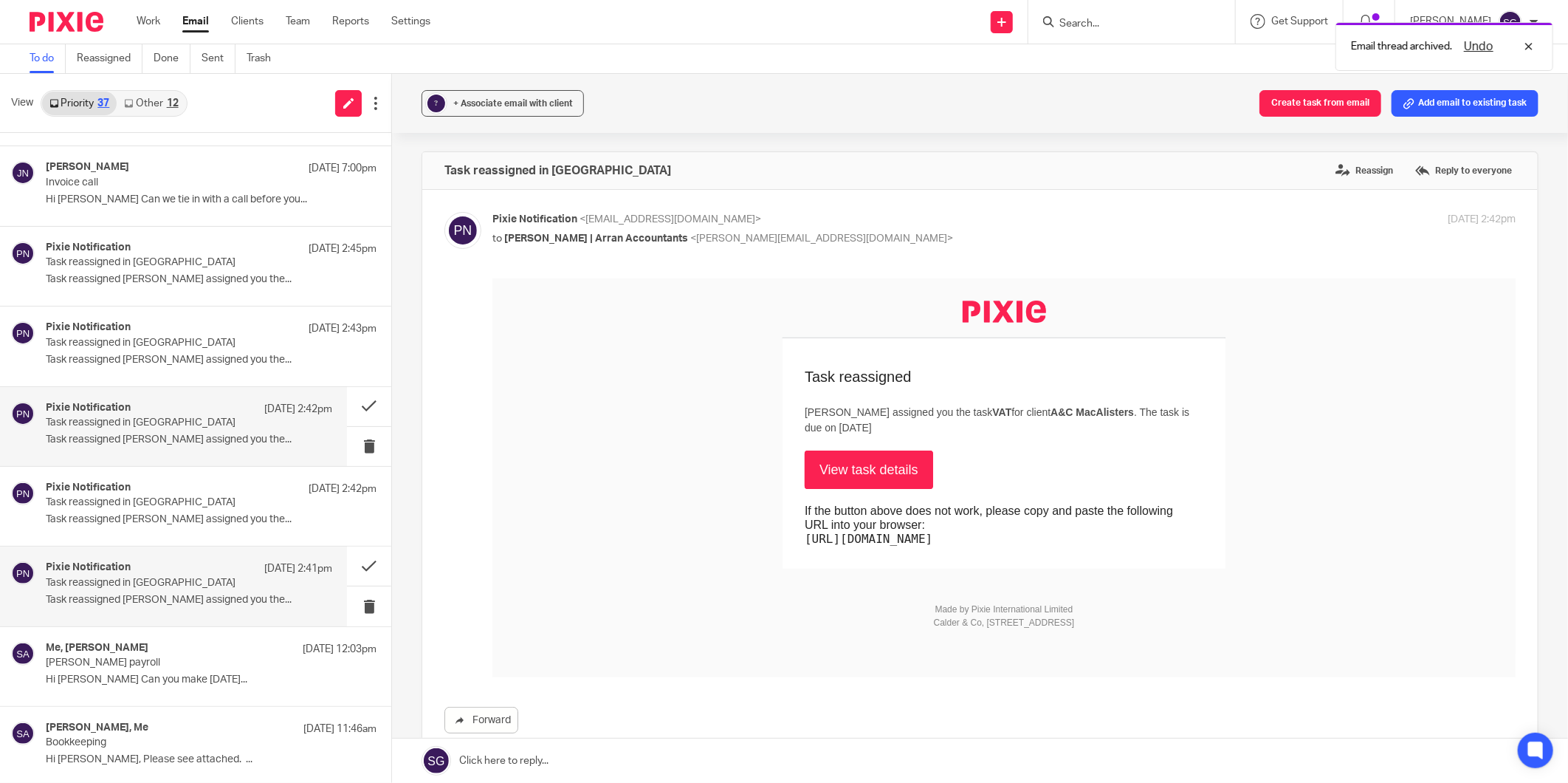
scroll to position [328, 0]
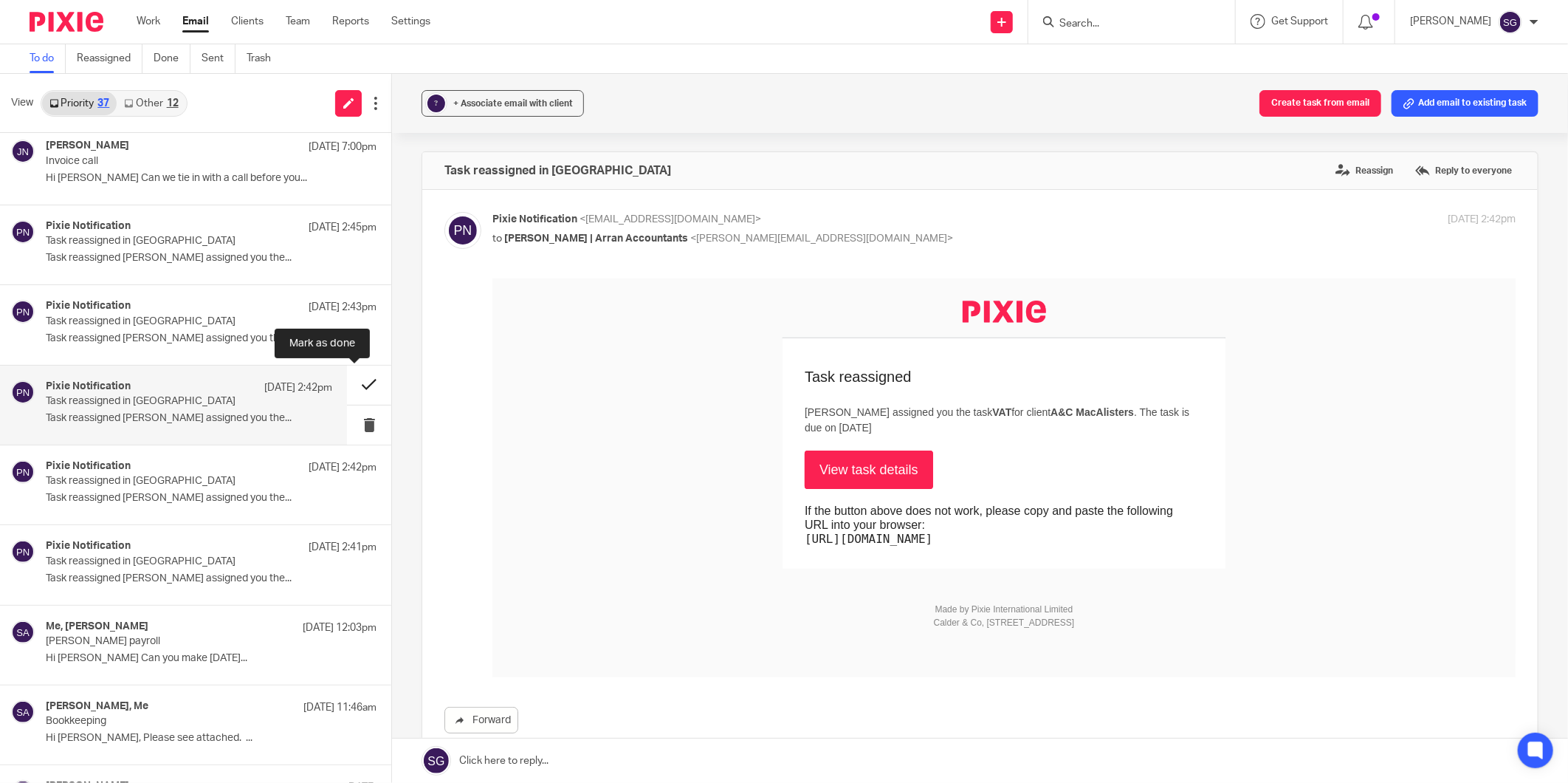
click at [347, 378] on button at bounding box center [369, 385] width 44 height 39
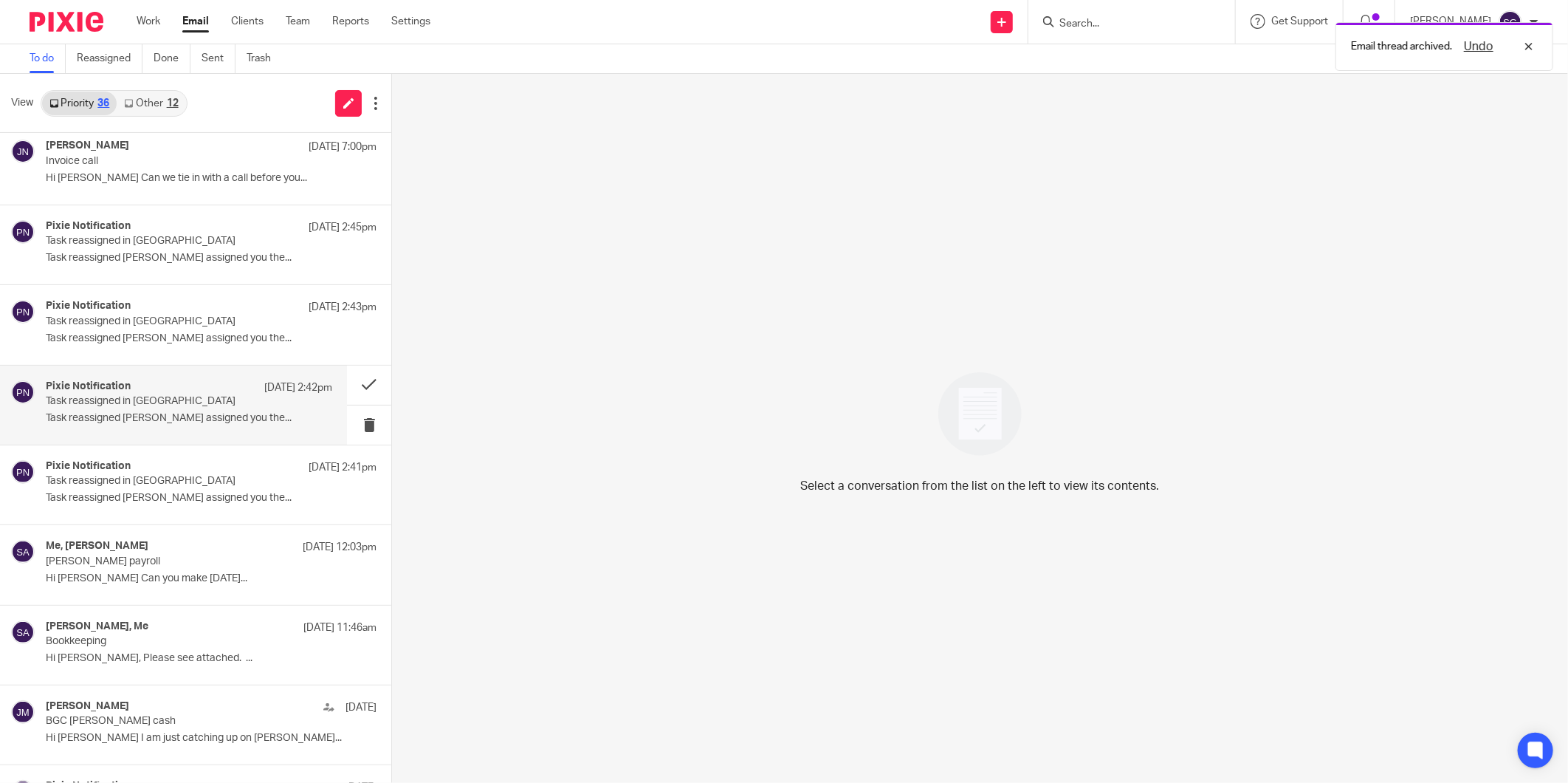
click at [166, 407] on p "Task reassigned in [GEOGRAPHIC_DATA]" at bounding box center [160, 401] width 229 height 13
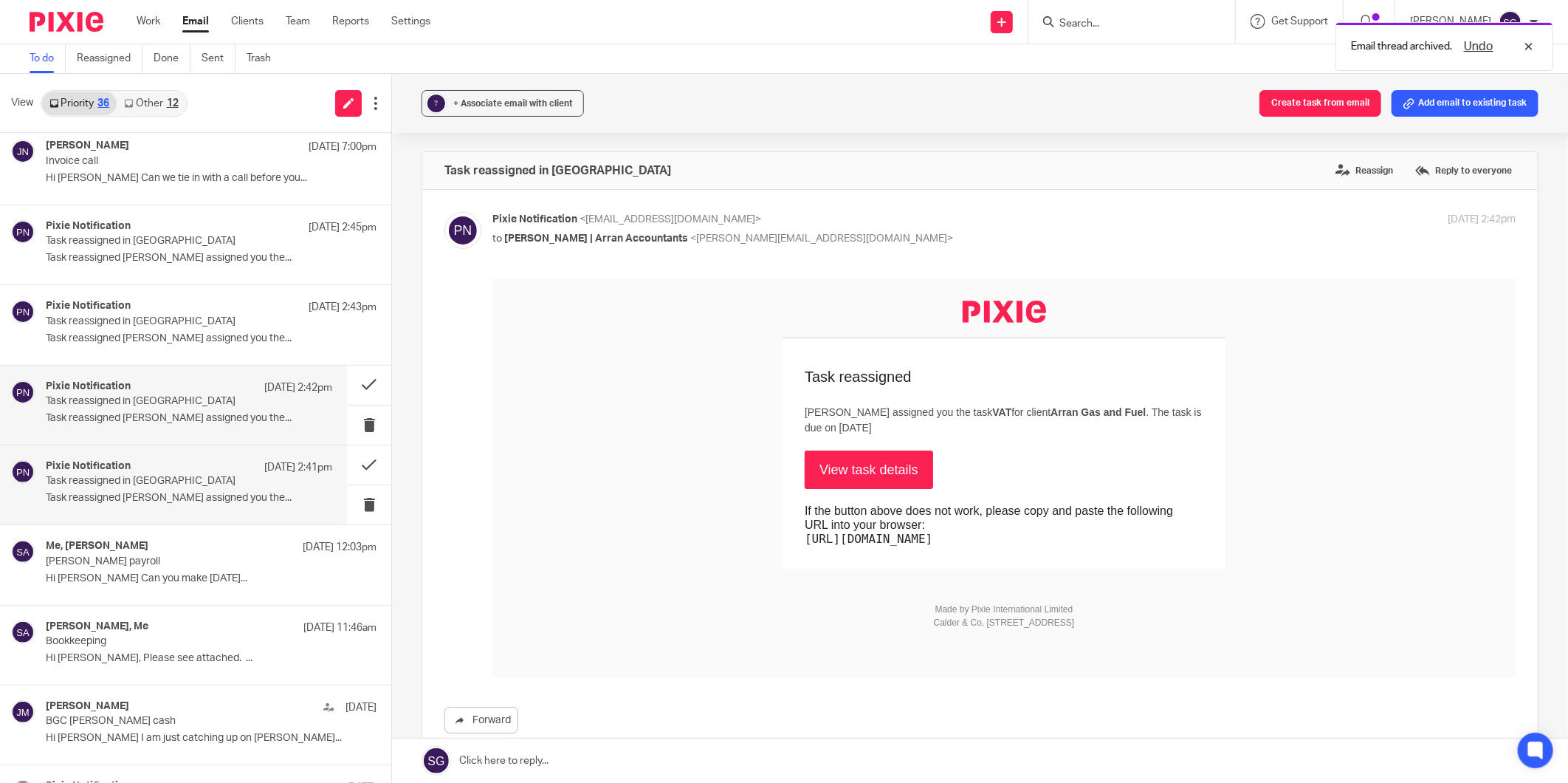
scroll to position [0, 0]
click at [172, 489] on div "Pixie Notification 15 Sep 2:41pm Task reassigned in Pixie Task reassigned Lorna…" at bounding box center [189, 485] width 287 height 50
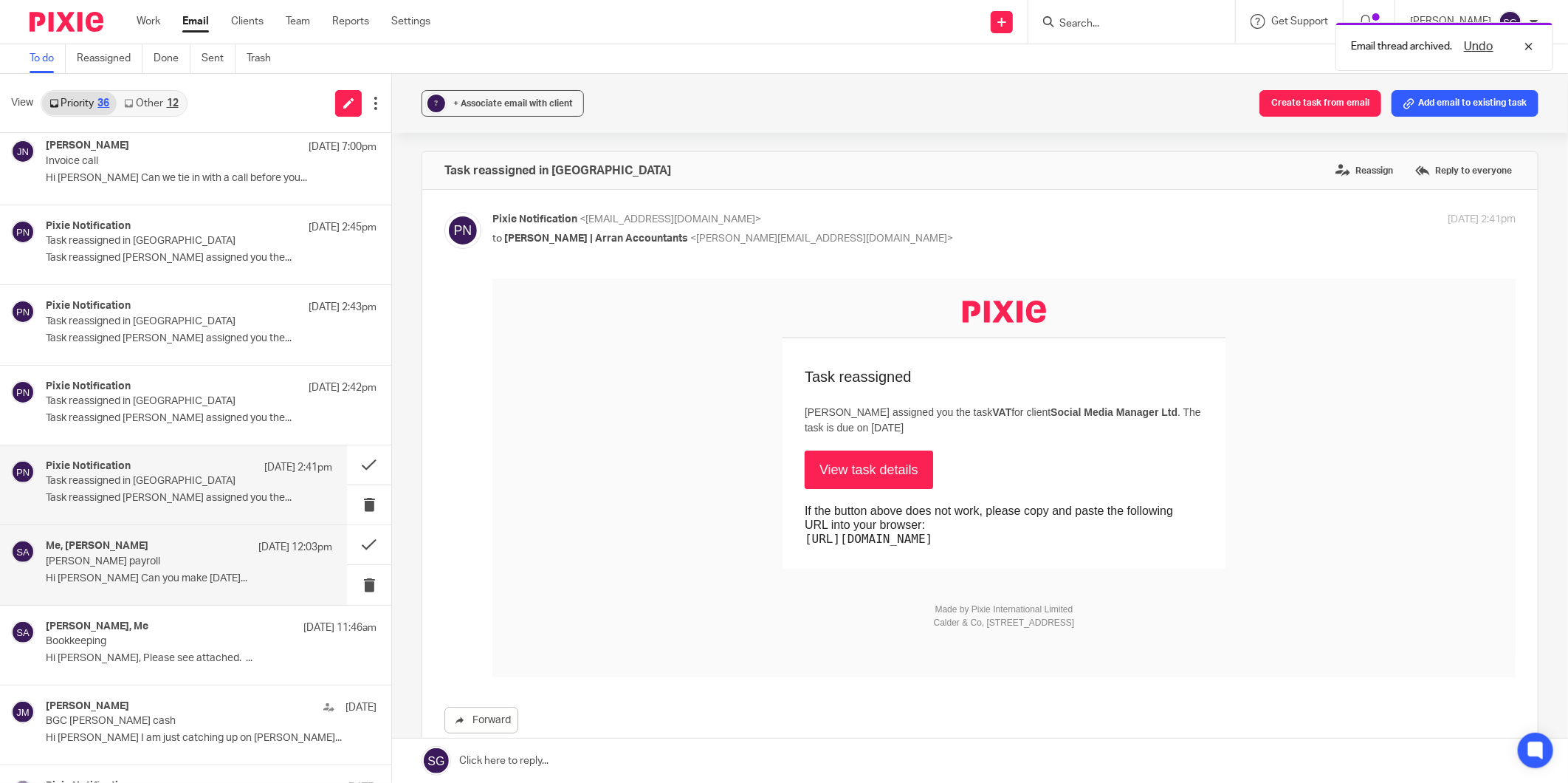
click at [174, 576] on p "Hi [PERSON_NAME] Can you make [DATE]..." at bounding box center [189, 578] width 287 height 13
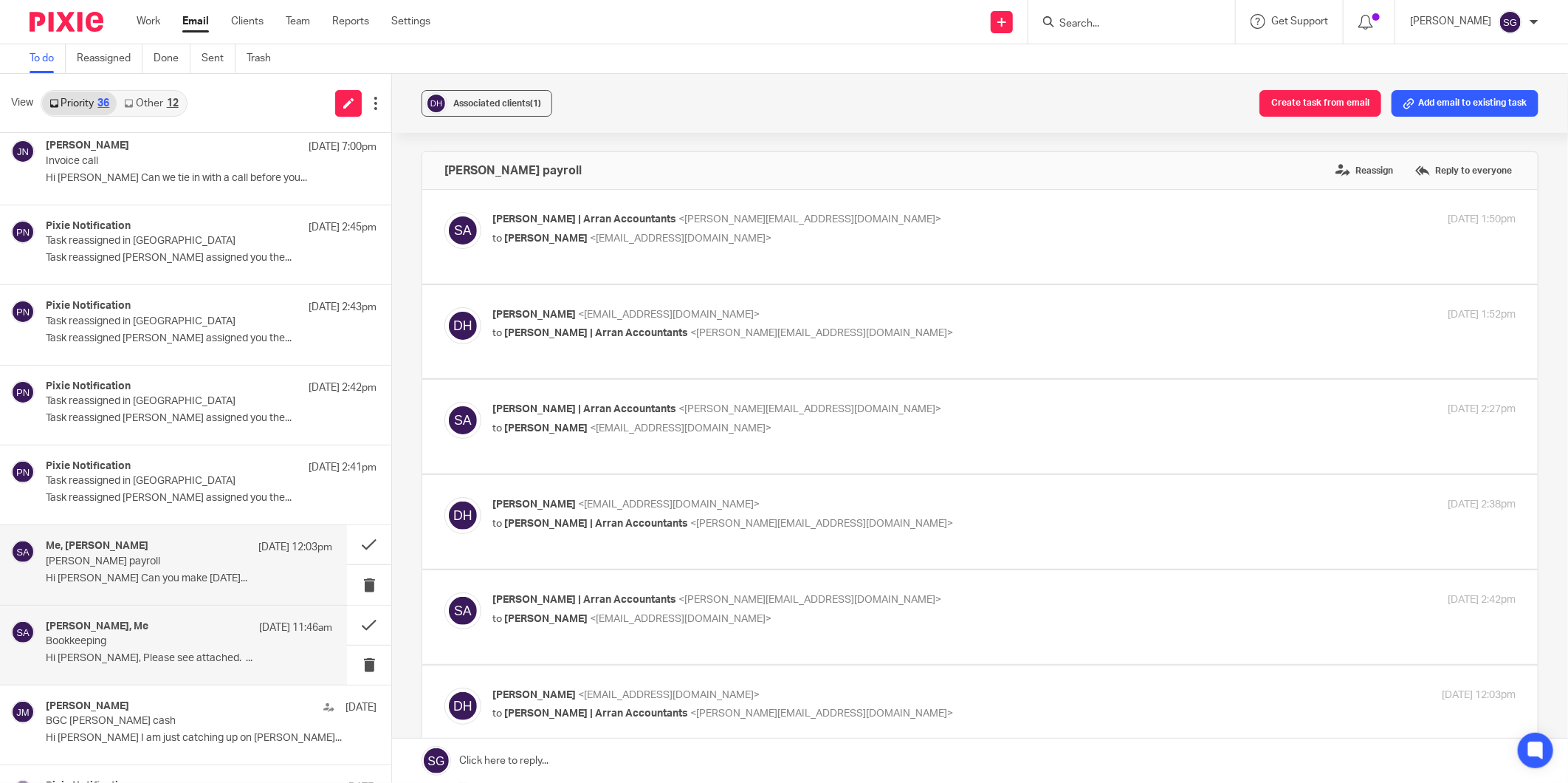
click at [159, 624] on div "[PERSON_NAME], Me [DATE] 11:46am" at bounding box center [189, 628] width 287 height 15
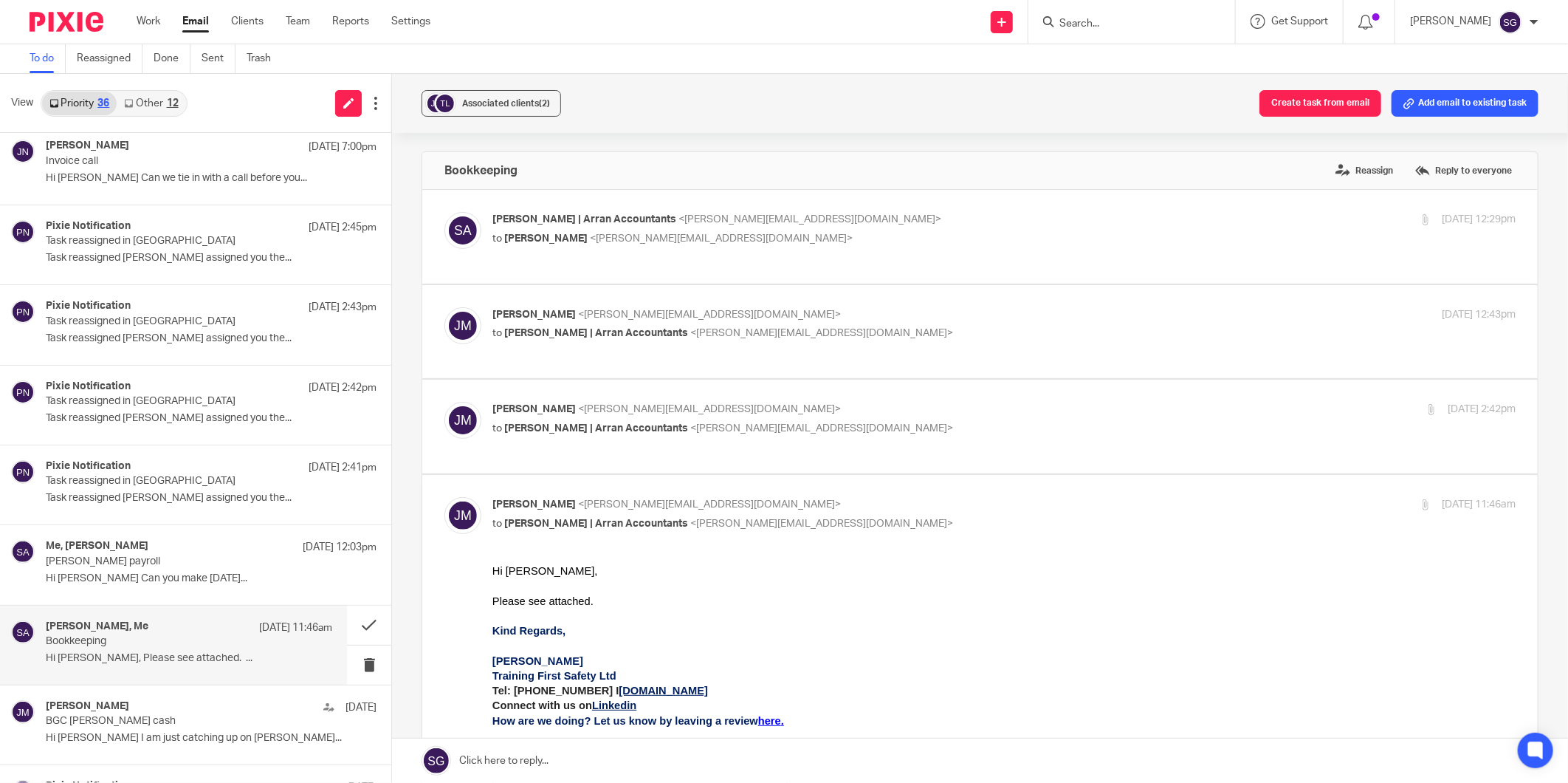
scroll to position [574, 0]
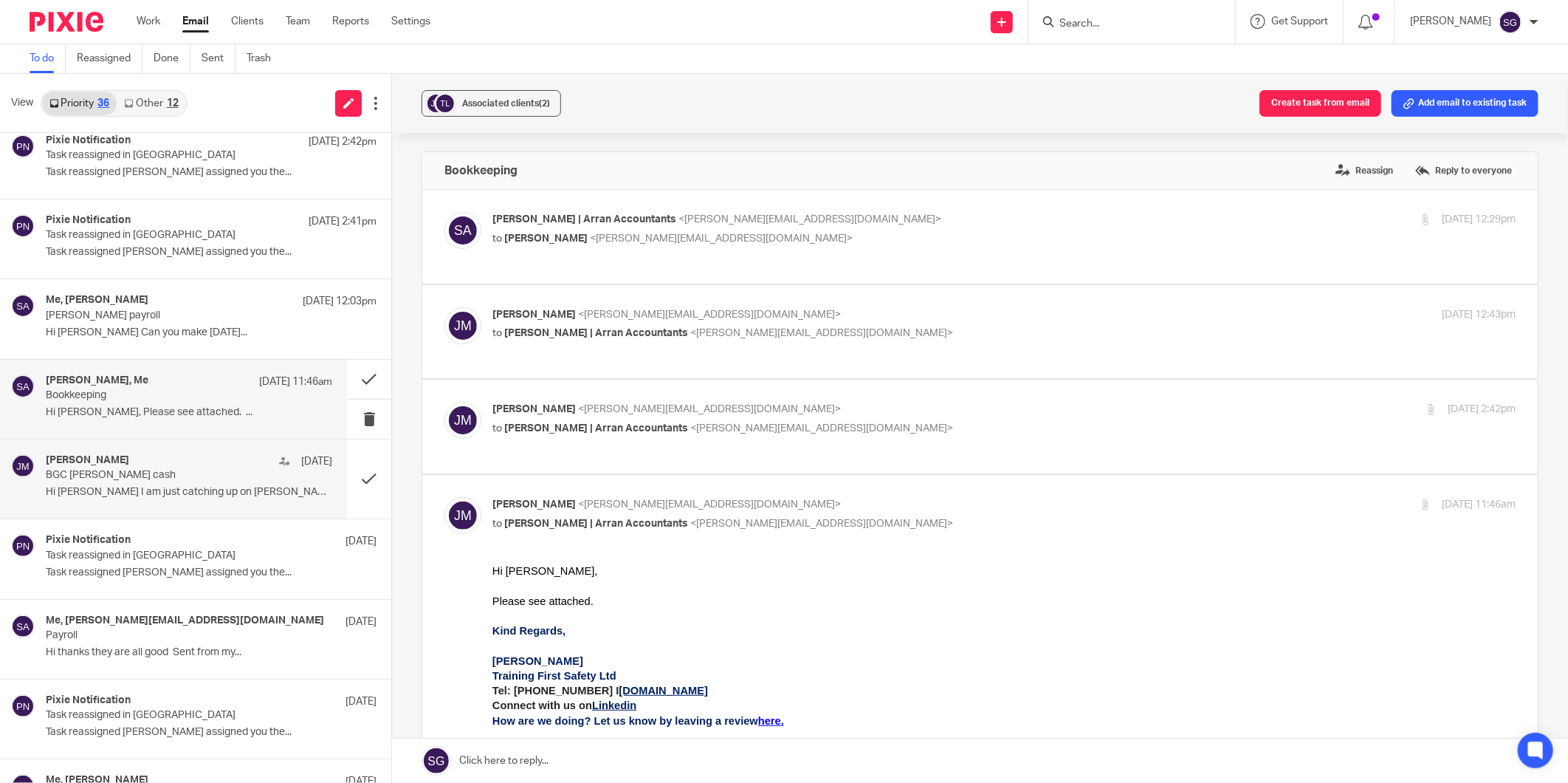
click at [131, 484] on div "[PERSON_NAME][DATE] Sep BGC [PERSON_NAME] cash Hi [PERSON_NAME] I am just catch…" at bounding box center [189, 479] width 287 height 50
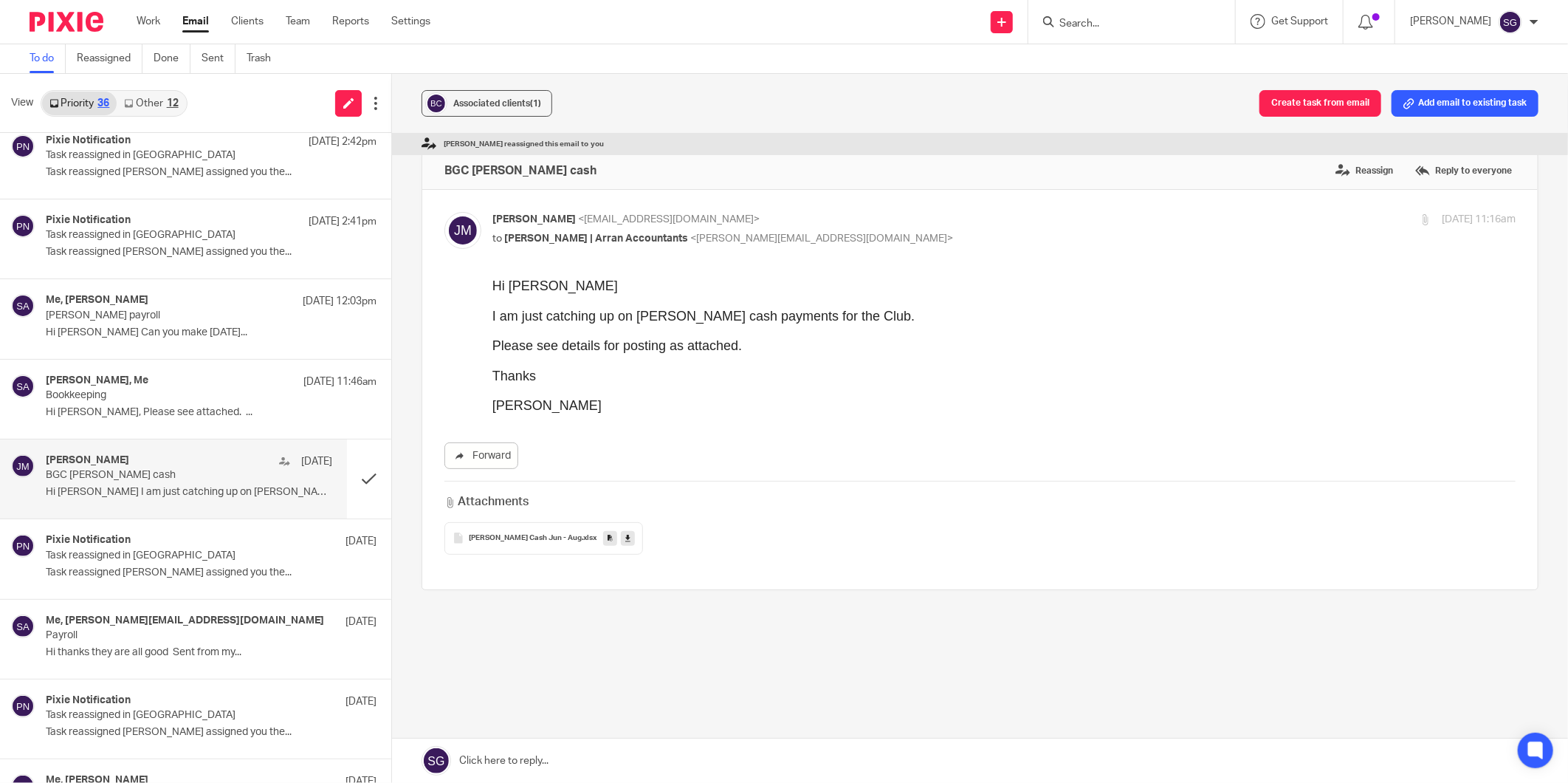
scroll to position [0, 0]
click at [158, 550] on p "Task reassigned in [GEOGRAPHIC_DATA]" at bounding box center [160, 556] width 229 height 13
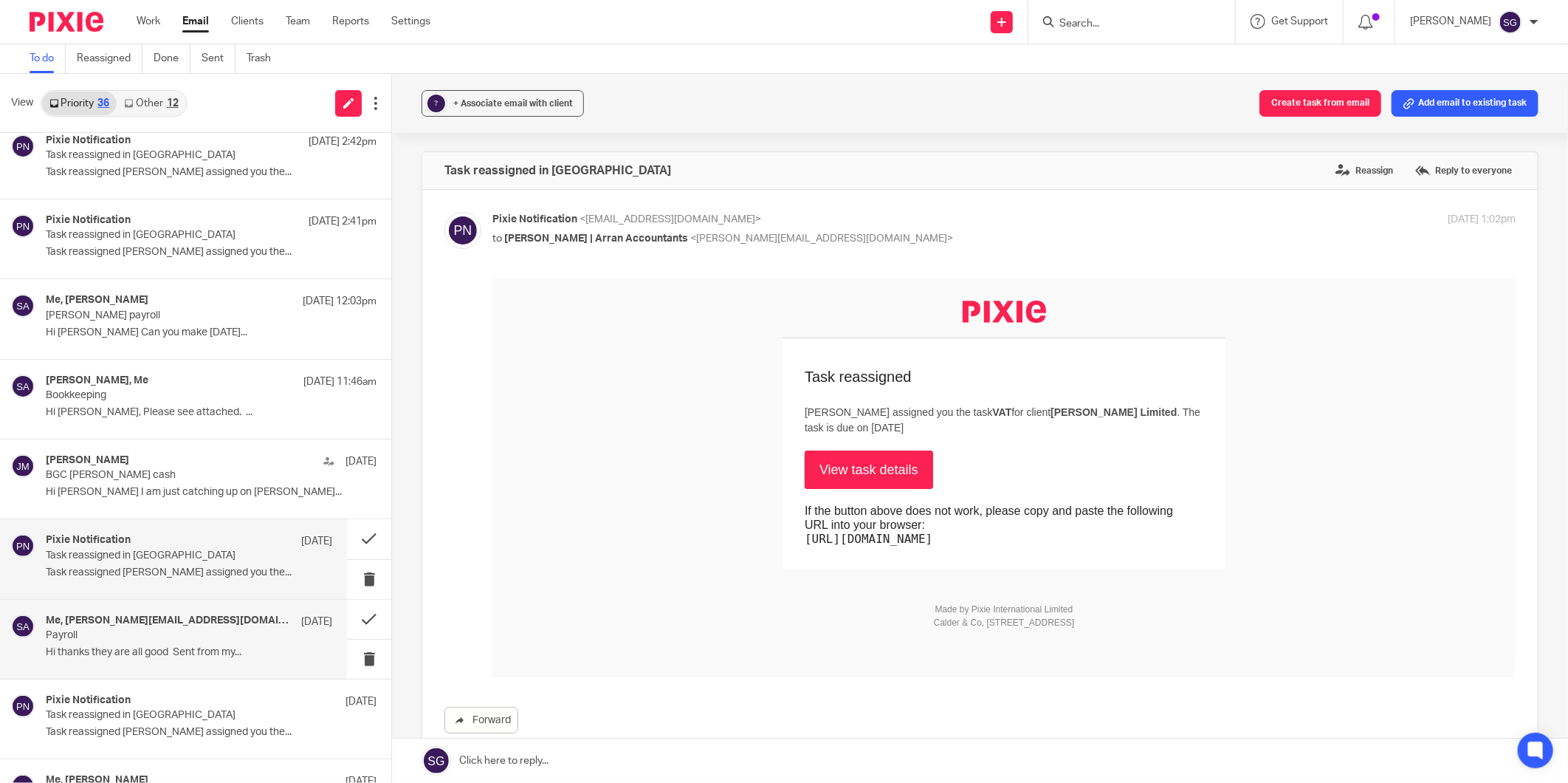
click at [166, 630] on p "Payroll" at bounding box center [160, 635] width 229 height 13
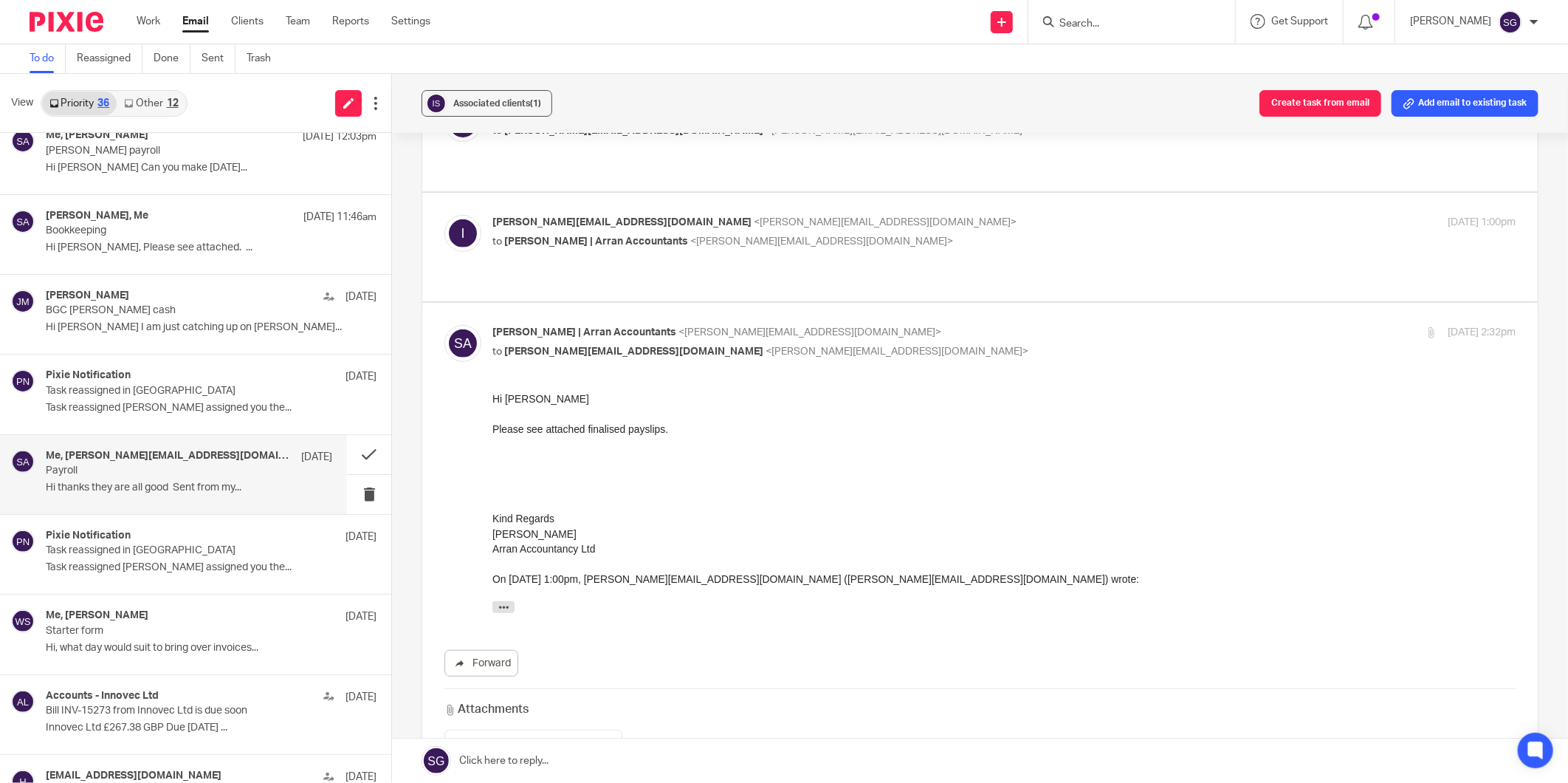
scroll to position [164, 0]
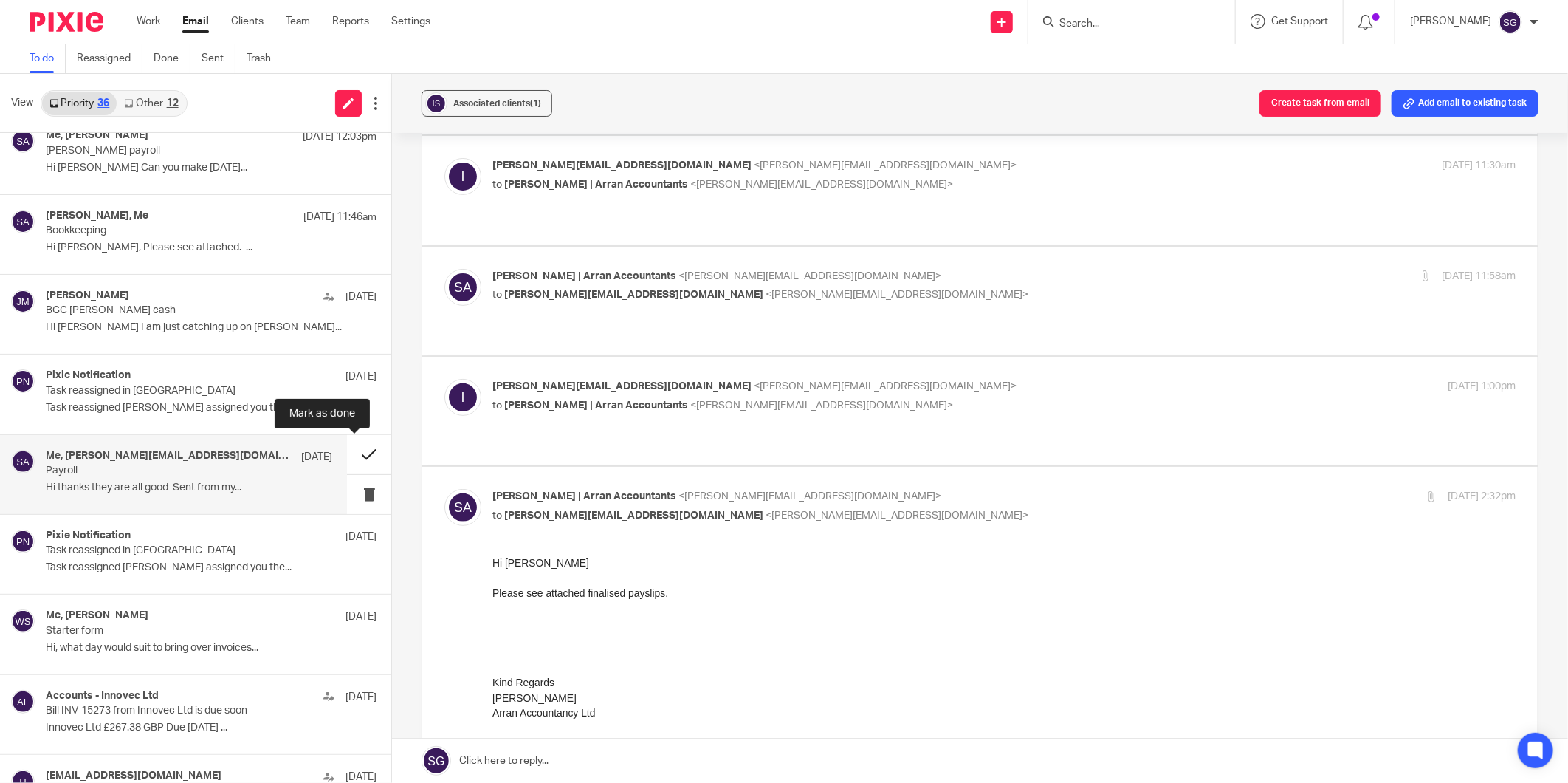
click at [352, 450] on button at bounding box center [369, 455] width 44 height 39
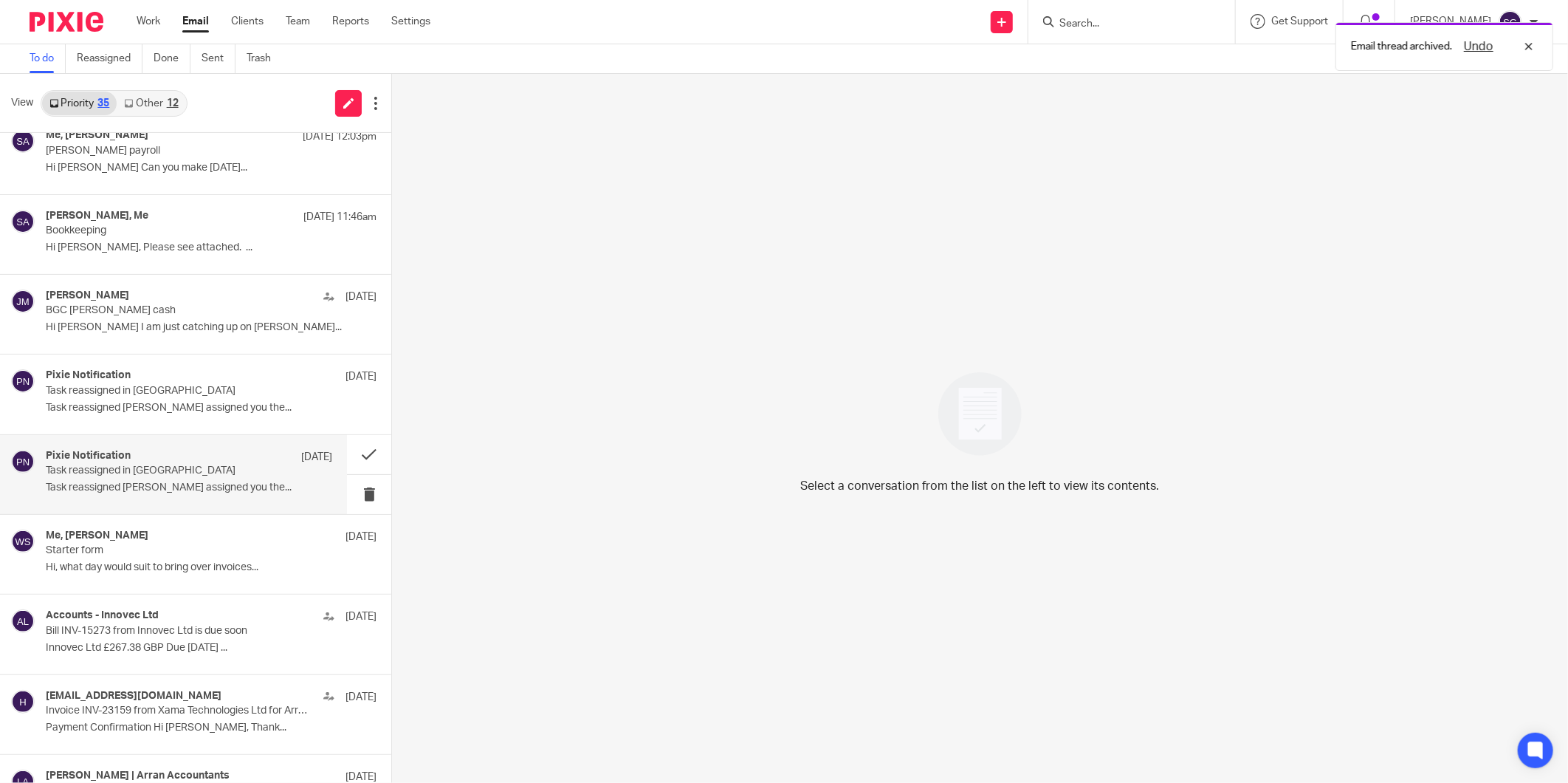
click at [159, 469] on p "Task reassigned in [GEOGRAPHIC_DATA]" at bounding box center [160, 471] width 229 height 13
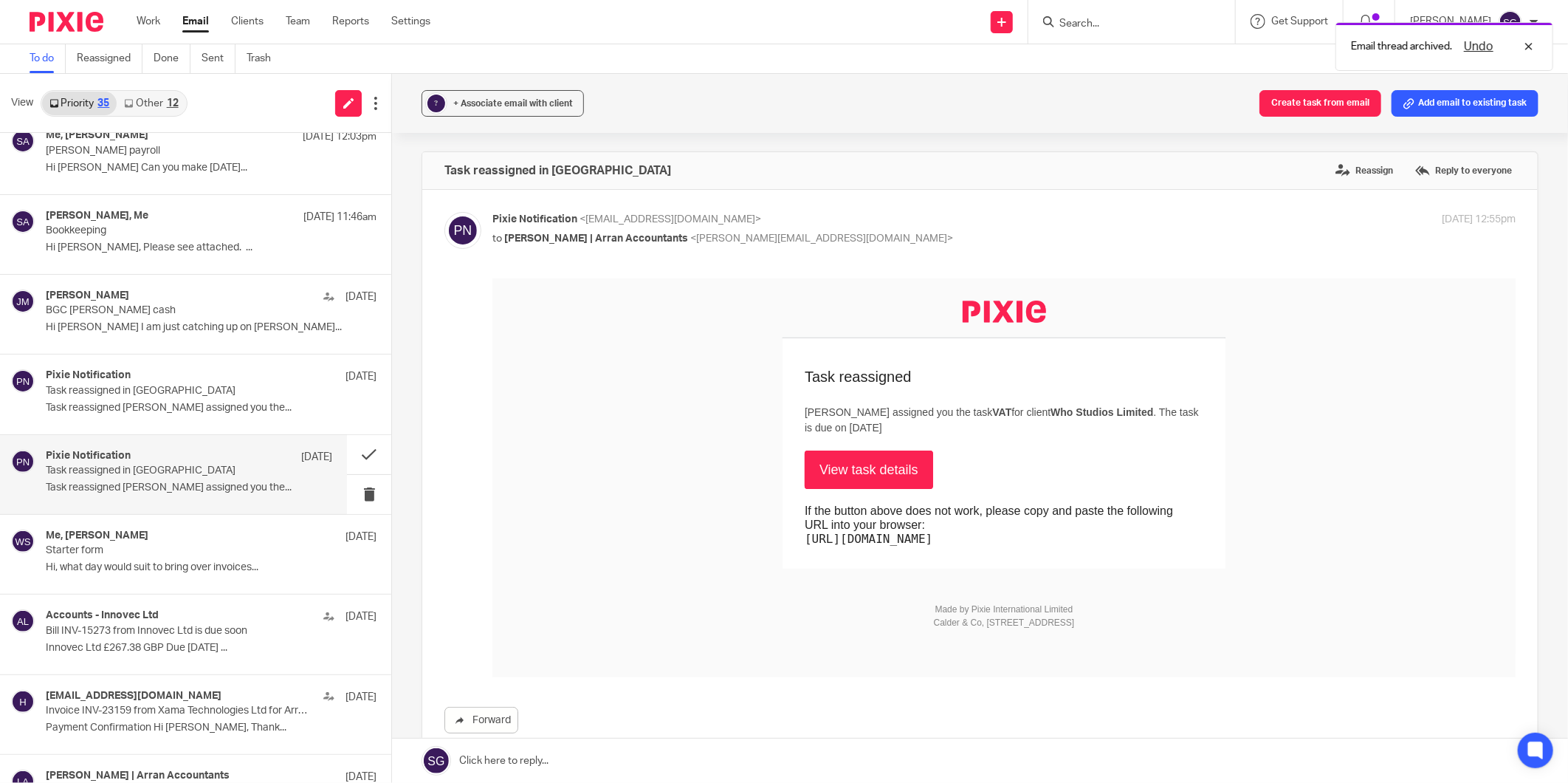
scroll to position [0, 0]
click at [856, 456] on link "View task details" at bounding box center [868, 468] width 129 height 38
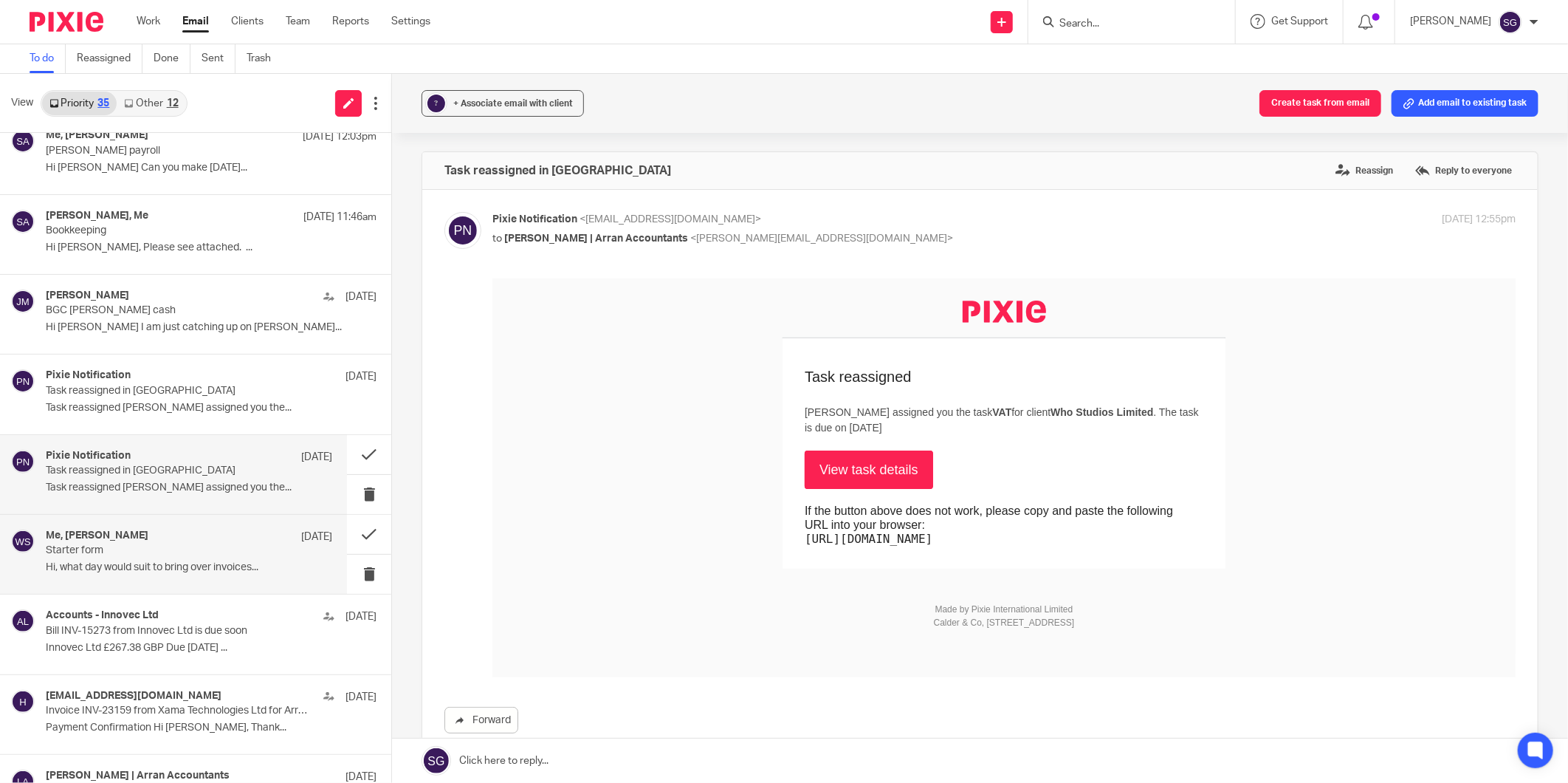
click at [152, 552] on p "Starter form" at bounding box center [160, 550] width 229 height 13
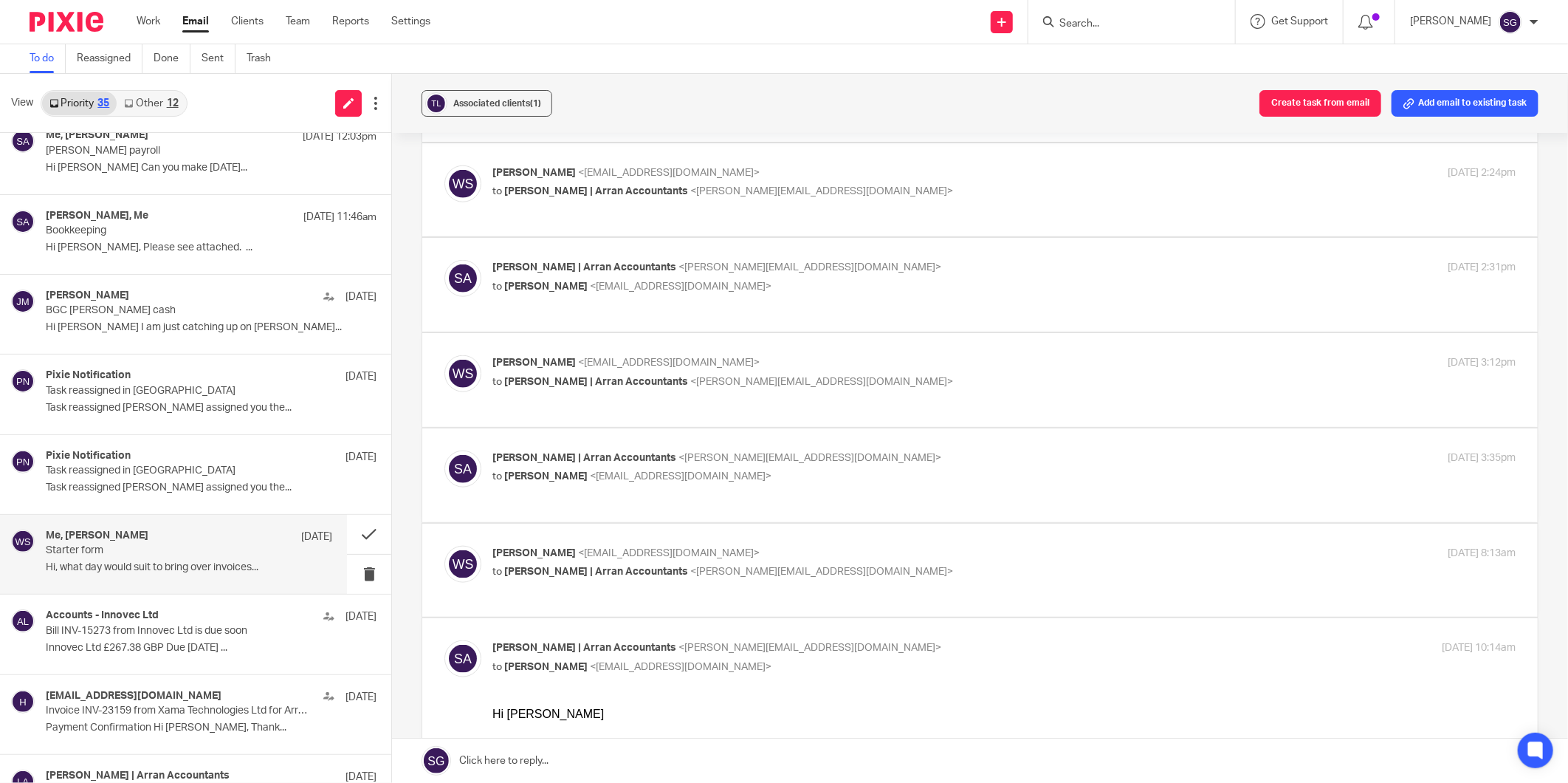
scroll to position [1148, 0]
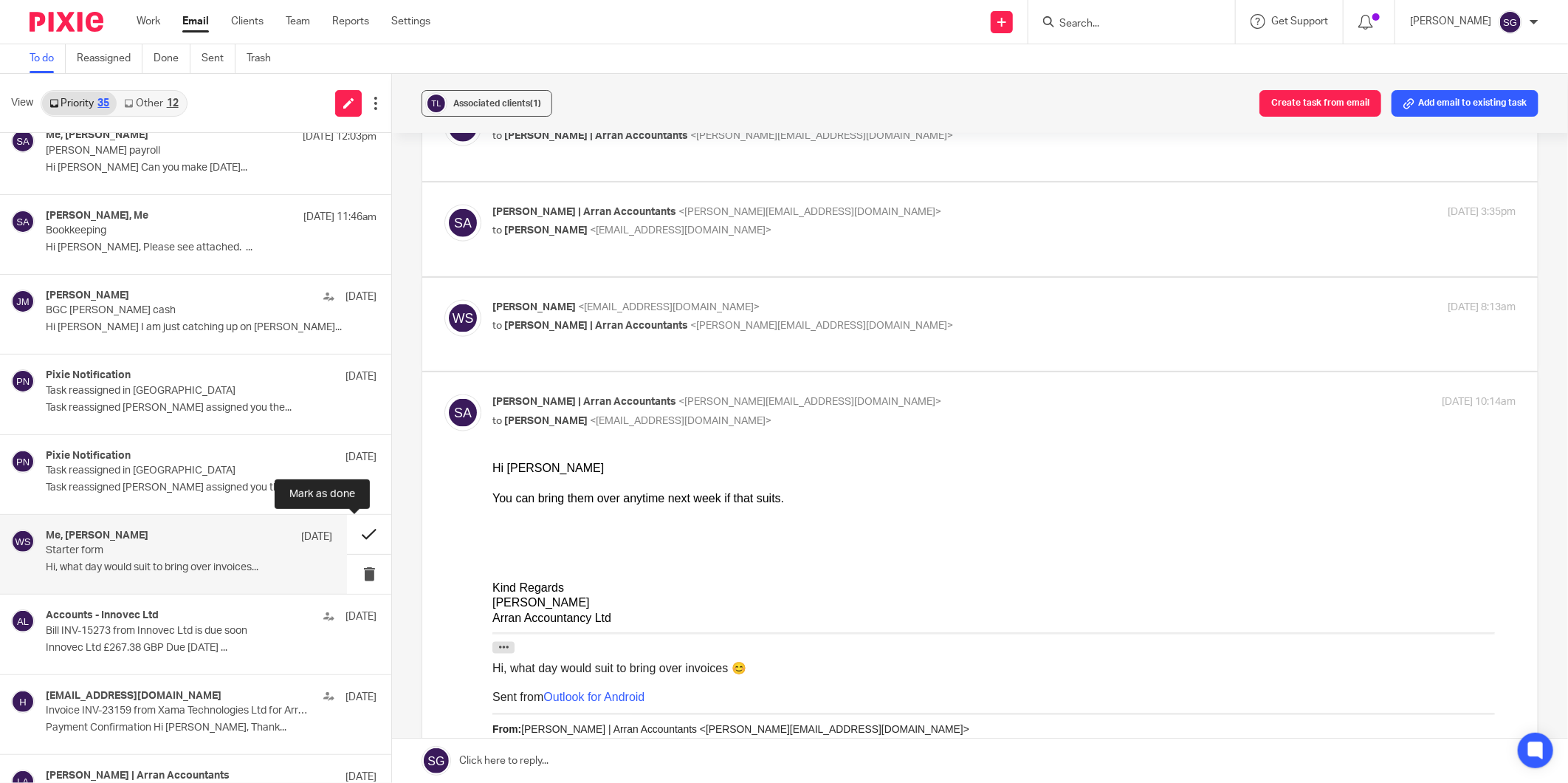
click at [364, 535] on button at bounding box center [369, 535] width 44 height 39
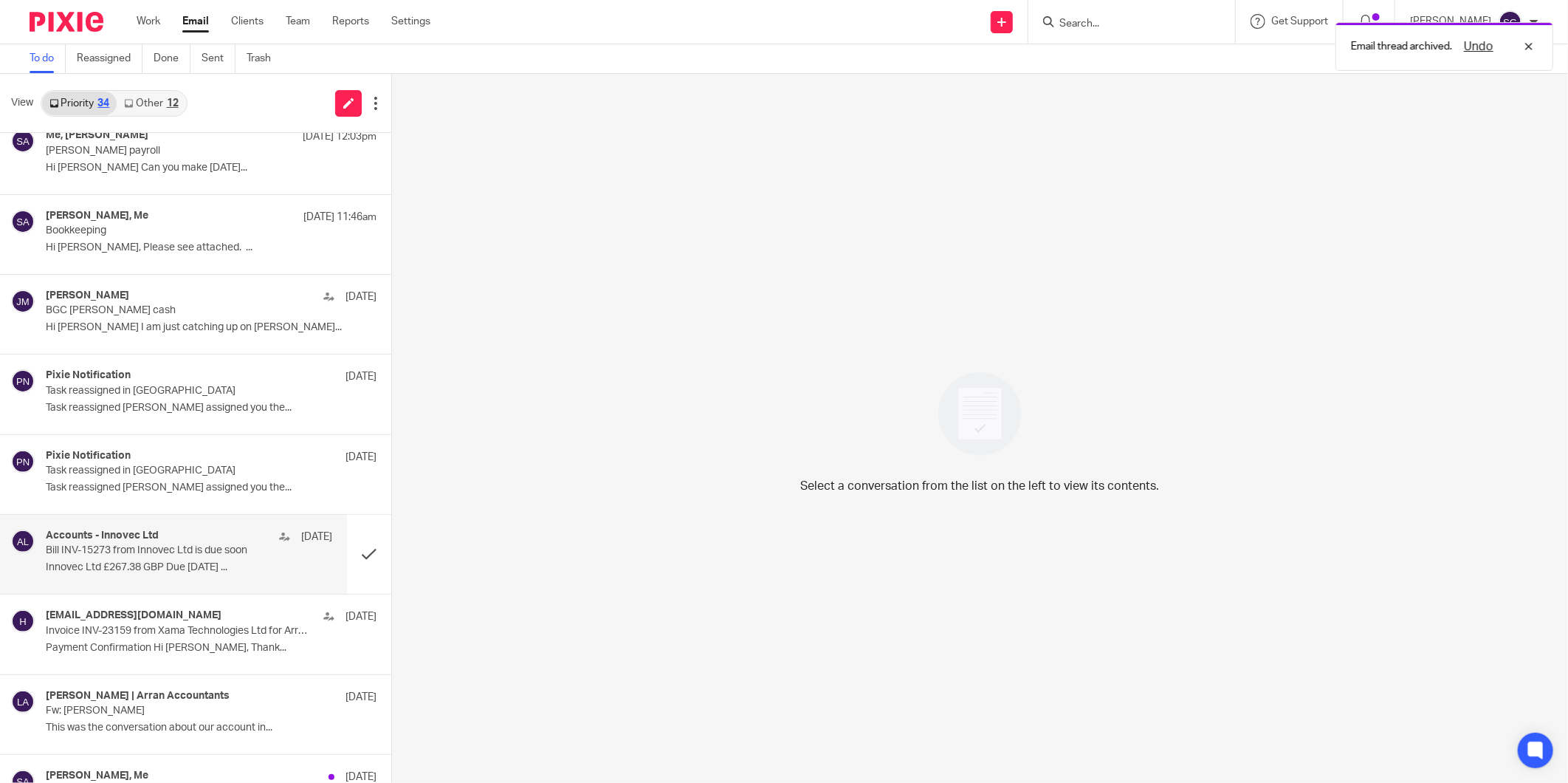
click at [194, 555] on p "Bill INV-15273 from Innovec Ltd is due soon" at bounding box center [160, 550] width 229 height 13
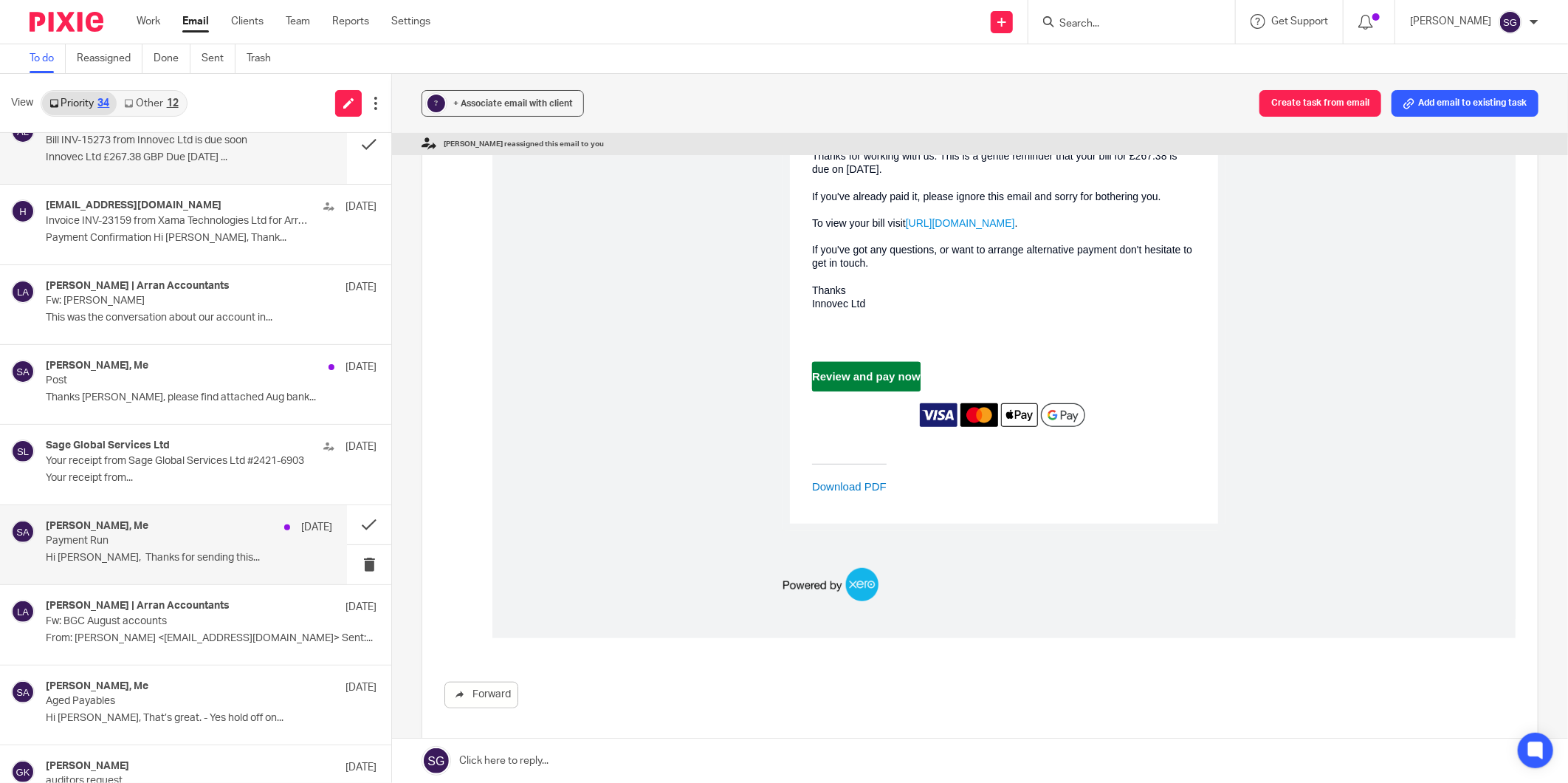
click at [156, 559] on p "Hi Sarah, Thanks for sending this..." at bounding box center [189, 558] width 287 height 13
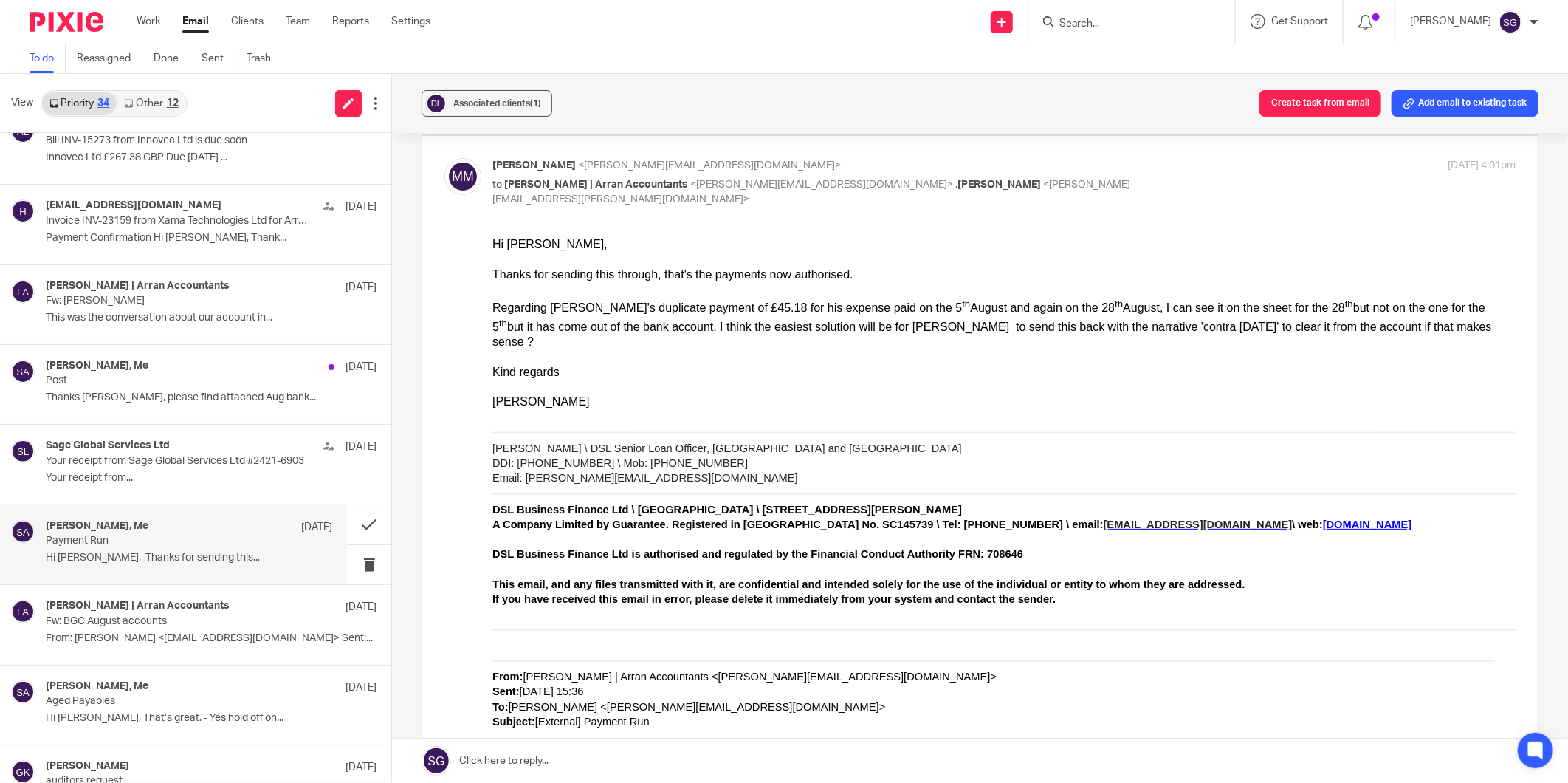
scroll to position [82, 0]
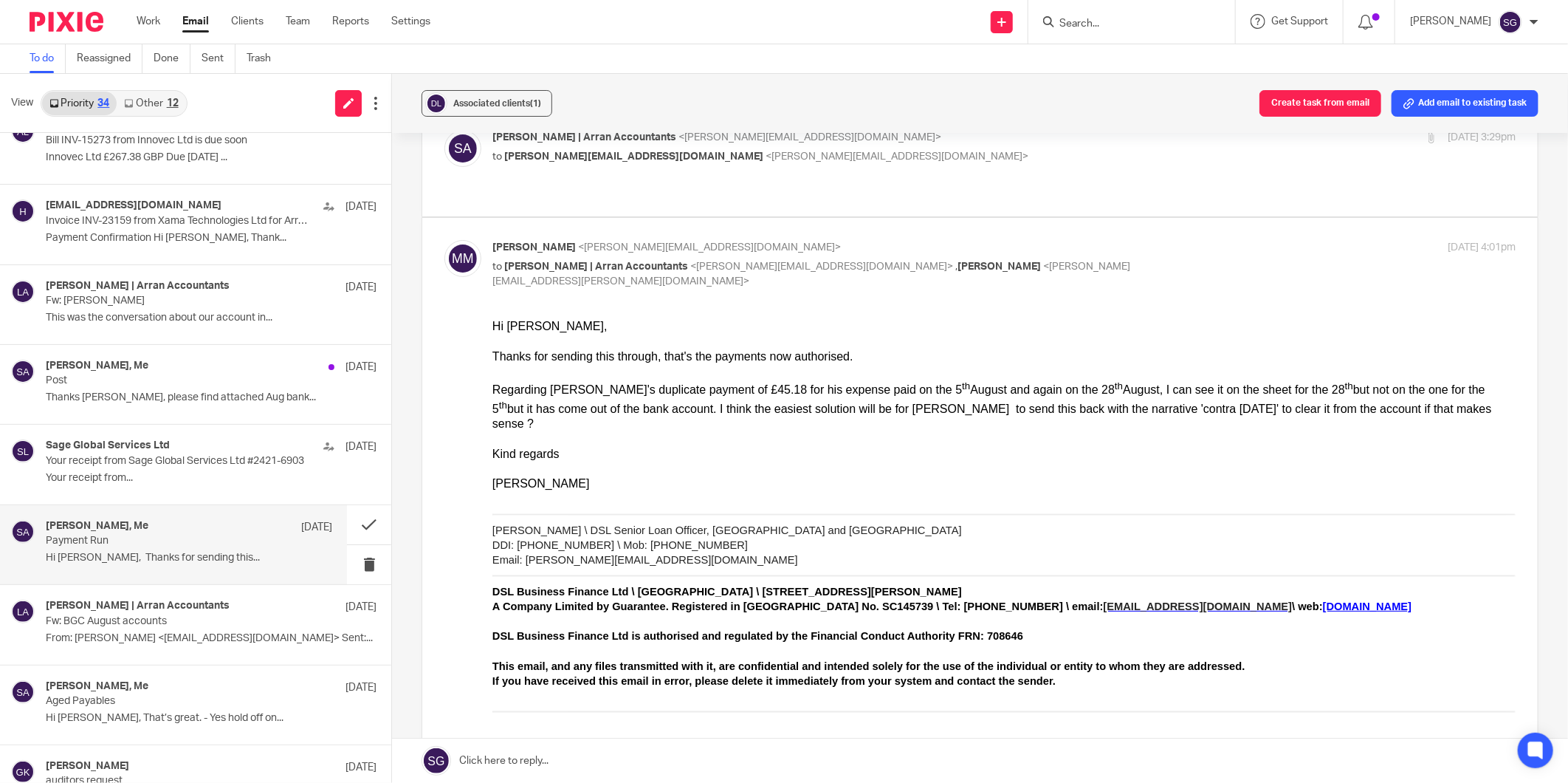
click at [588, 770] on link at bounding box center [980, 760] width 1177 height 44
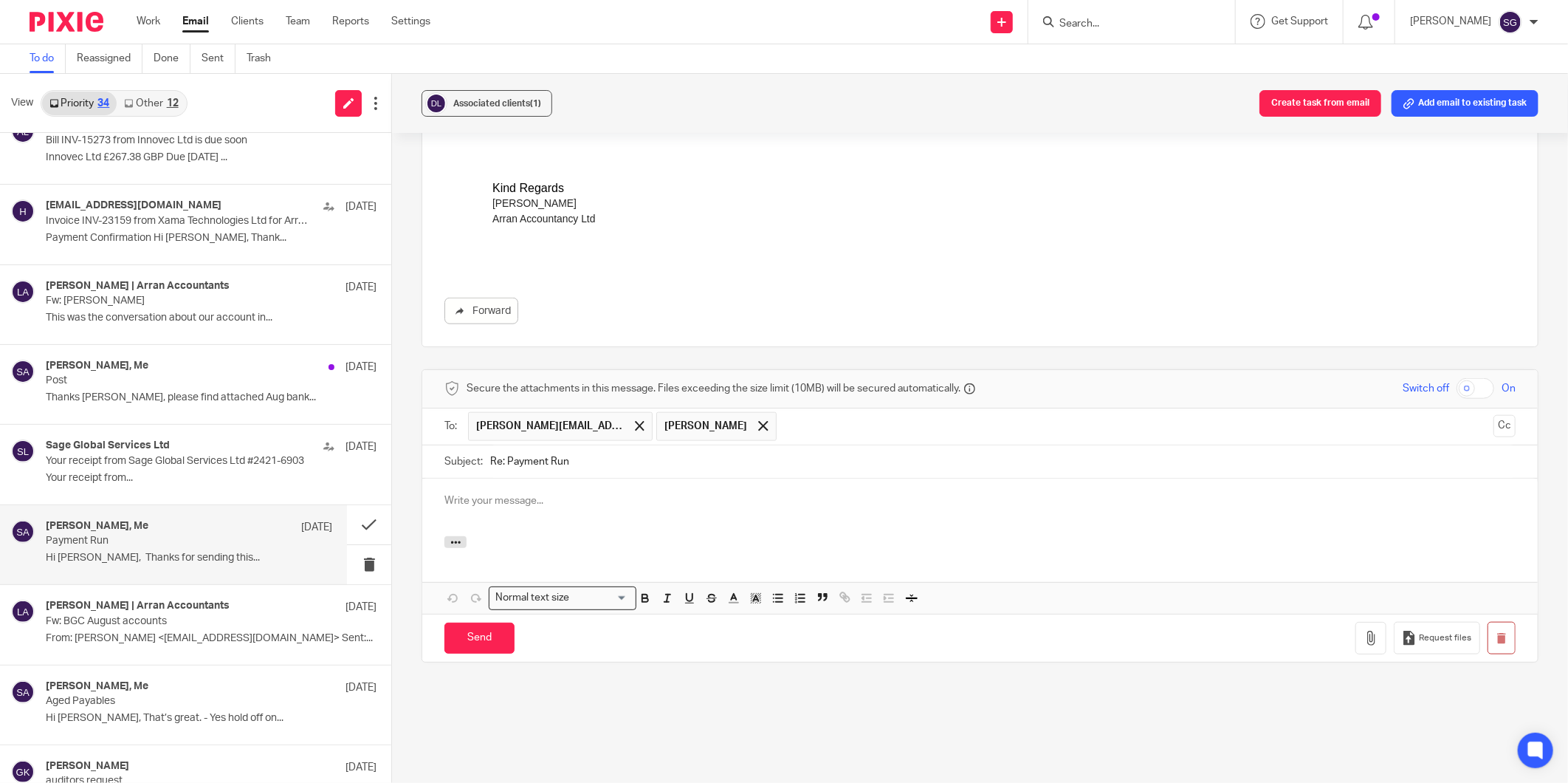
scroll to position [0, 0]
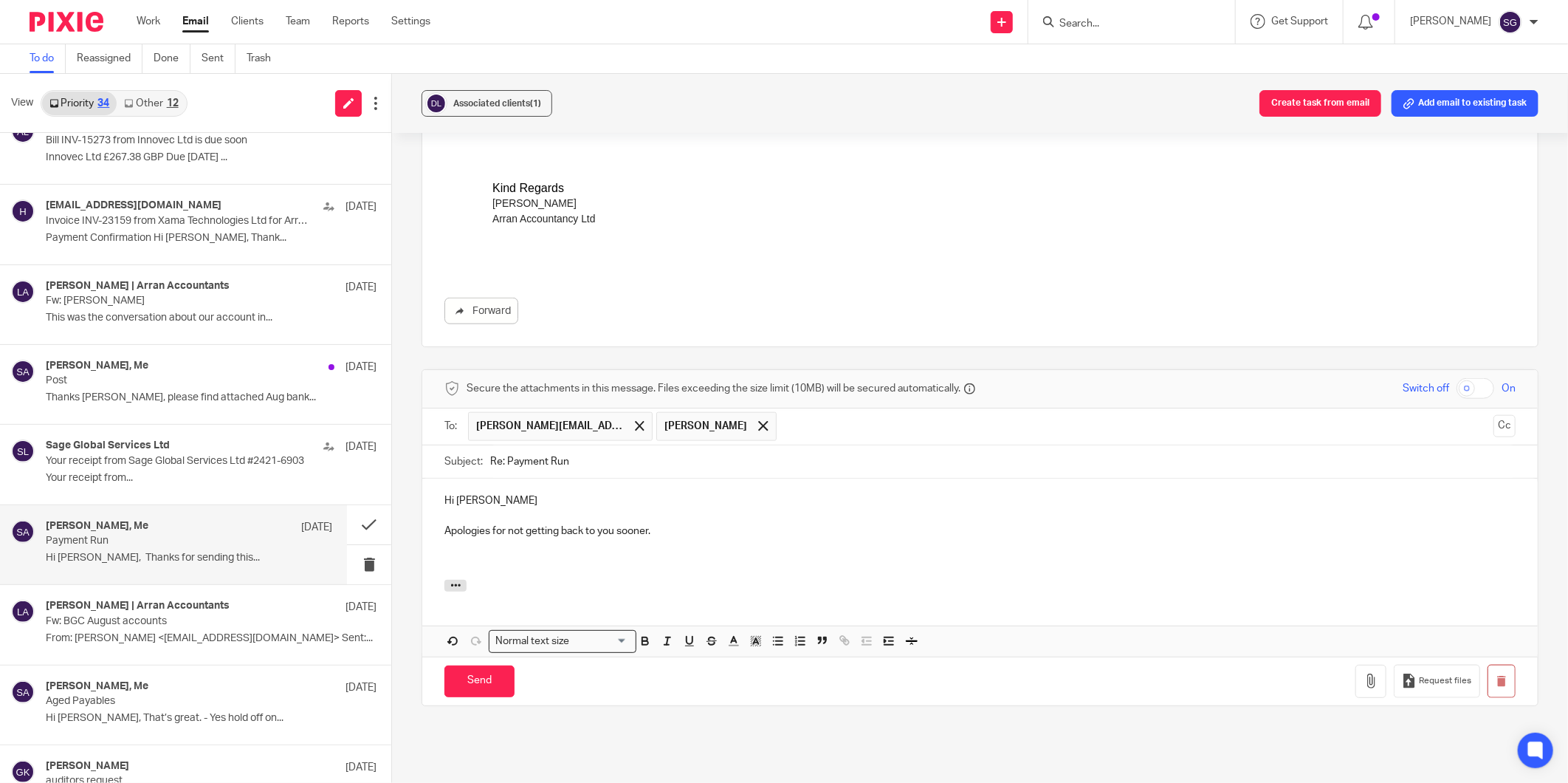
click at [561, 559] on div "Hi Murray Apologies for not getting back to you sooner." at bounding box center [980, 529] width 1116 height 100
click at [567, 553] on p "I think there was a misuderstanding about how" at bounding box center [980, 561] width 1071 height 15
click at [696, 553] on p "I think there was a misunderstanding about how" at bounding box center [980, 561] width 1071 height 15
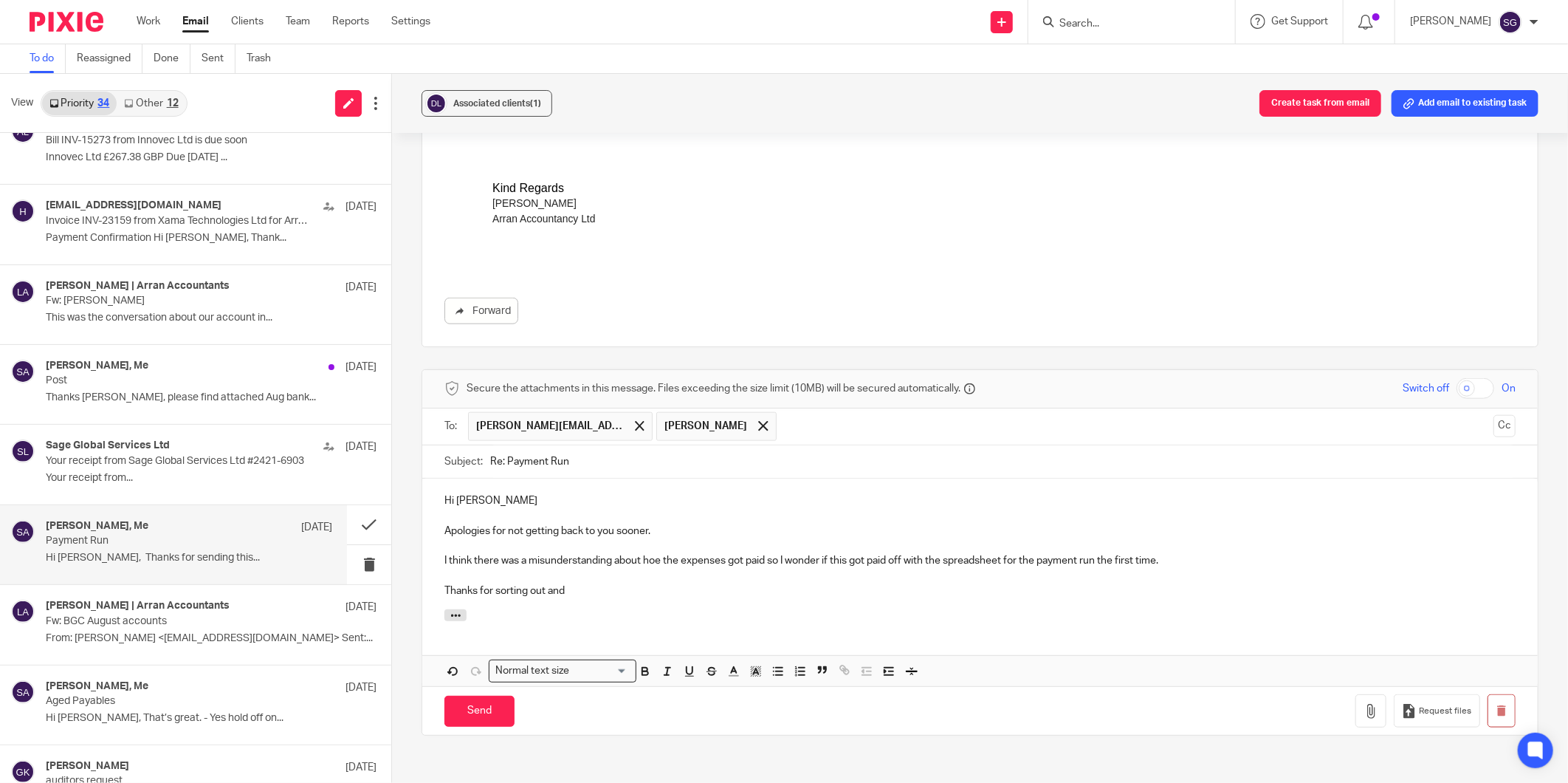
click at [657, 553] on p "I think there was a misunderstanding about hoe the expenses got paid so I wonde…" at bounding box center [980, 561] width 1071 height 15
click at [662, 585] on div "Hi Murray Apologies for not getting back to you sooner. I think there was a mis…" at bounding box center [980, 544] width 1116 height 131
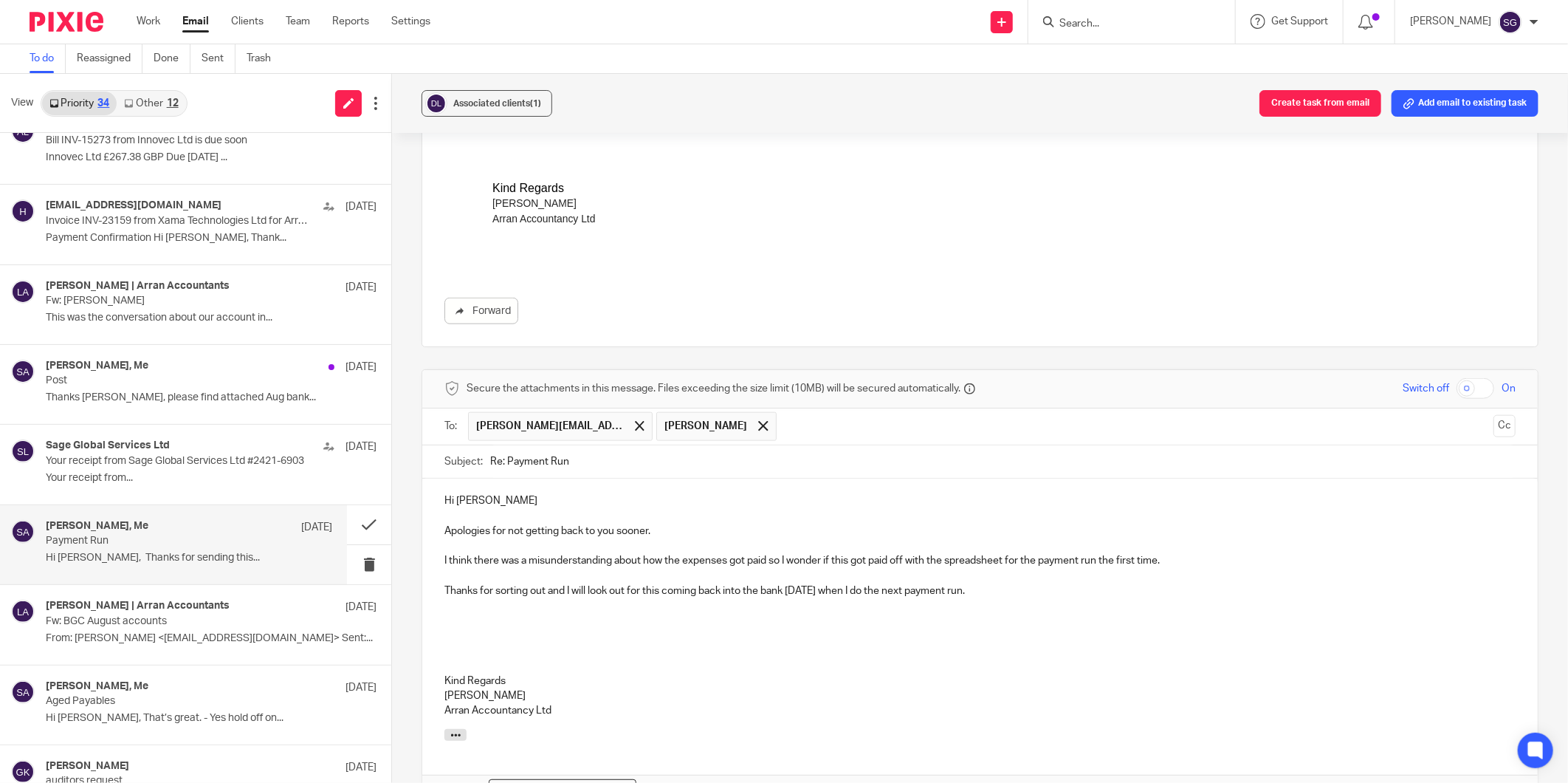
click at [668, 523] on p "Apologies for not getting back to you sooner." at bounding box center [980, 531] width 1071 height 15
click at [663, 553] on p "I think there was a misunderstanding about how the expenses got paid so I wonde…" at bounding box center [980, 561] width 1071 height 15
click at [991, 583] on p "Thanks for sorting out and I will look out for this coming back into the bank t…" at bounding box center [980, 591] width 1071 height 15
click at [888, 553] on p "I think there was a misunderstanding about how the expenses got paid so I wonde…" at bounding box center [980, 561] width 1071 height 15
click at [906, 553] on p "I think there was a misunderstanding about how the expenses got paid so I wonde…" at bounding box center [980, 561] width 1071 height 15
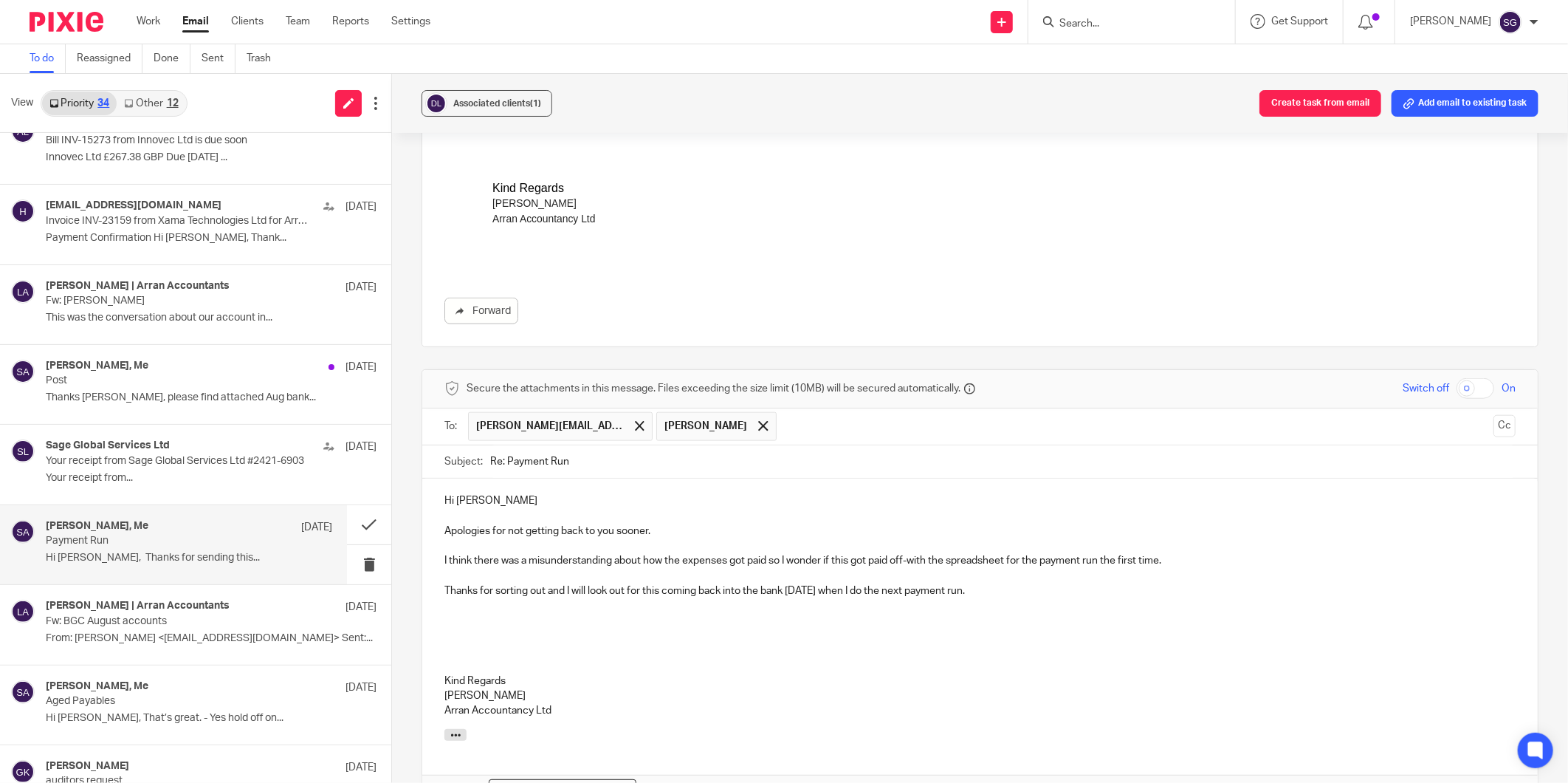
click at [997, 568] on p at bounding box center [980, 576] width 1071 height 15
click at [1009, 583] on p "Thanks for sorting out and I will look out for this coming back into the bank t…" at bounding box center [980, 591] width 1071 height 15
drag, startPoint x: 834, startPoint y: 572, endPoint x: 788, endPoint y: 580, distance: 46.7
click at [788, 583] on p "Thanks for sorting out and I will look out for this coming back into the bank t…" at bounding box center [980, 591] width 1071 height 15
click at [940, 583] on p "Thanks for sorting out and I will look out for this coming back into the bank w…" at bounding box center [980, 591] width 1071 height 15
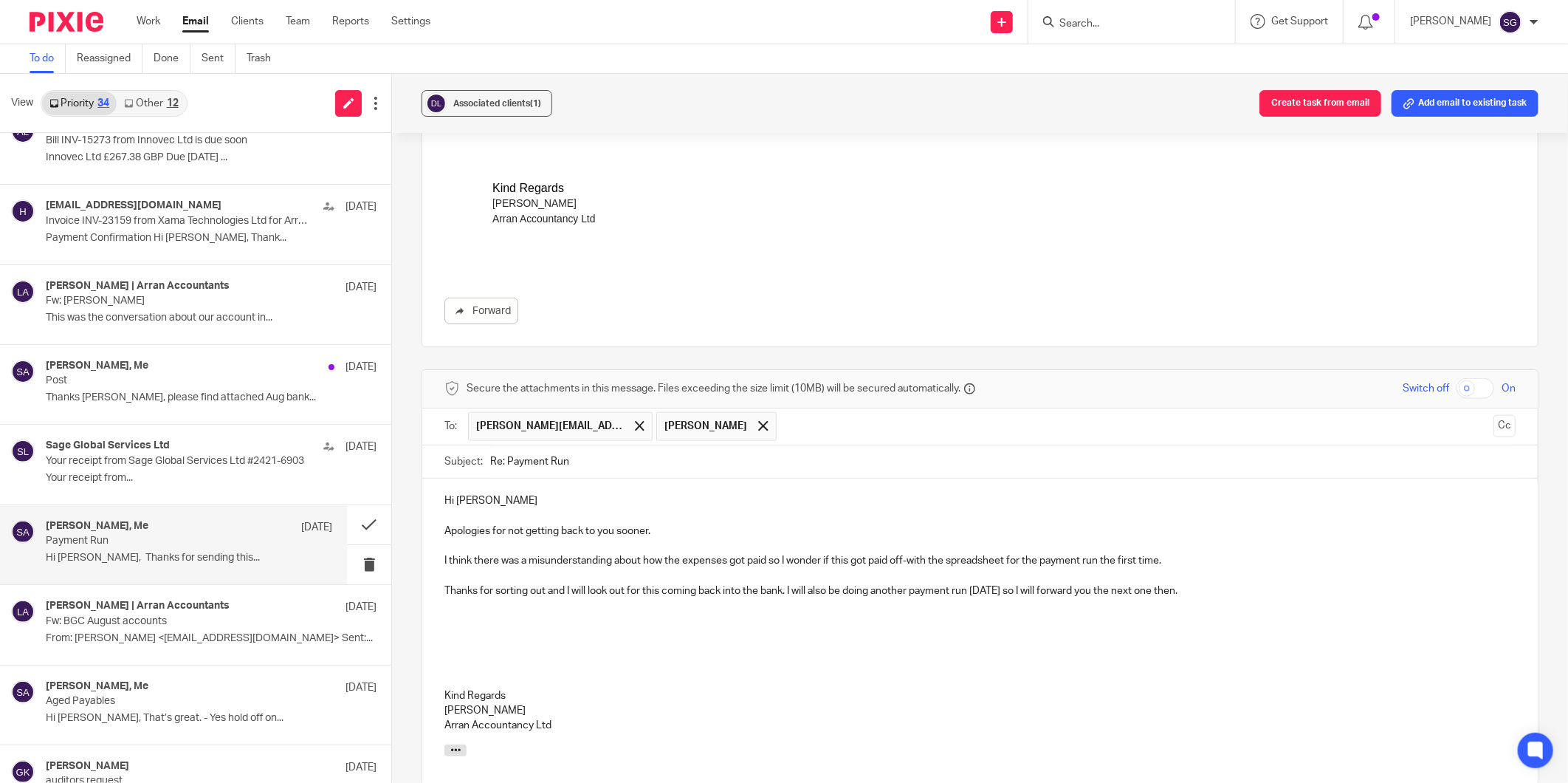
click at [1023, 583] on p "Thanks for sorting out and I will look out for this coming back into the bank. …" at bounding box center [980, 591] width 1071 height 15
click at [487, 614] on p at bounding box center [980, 621] width 1071 height 15
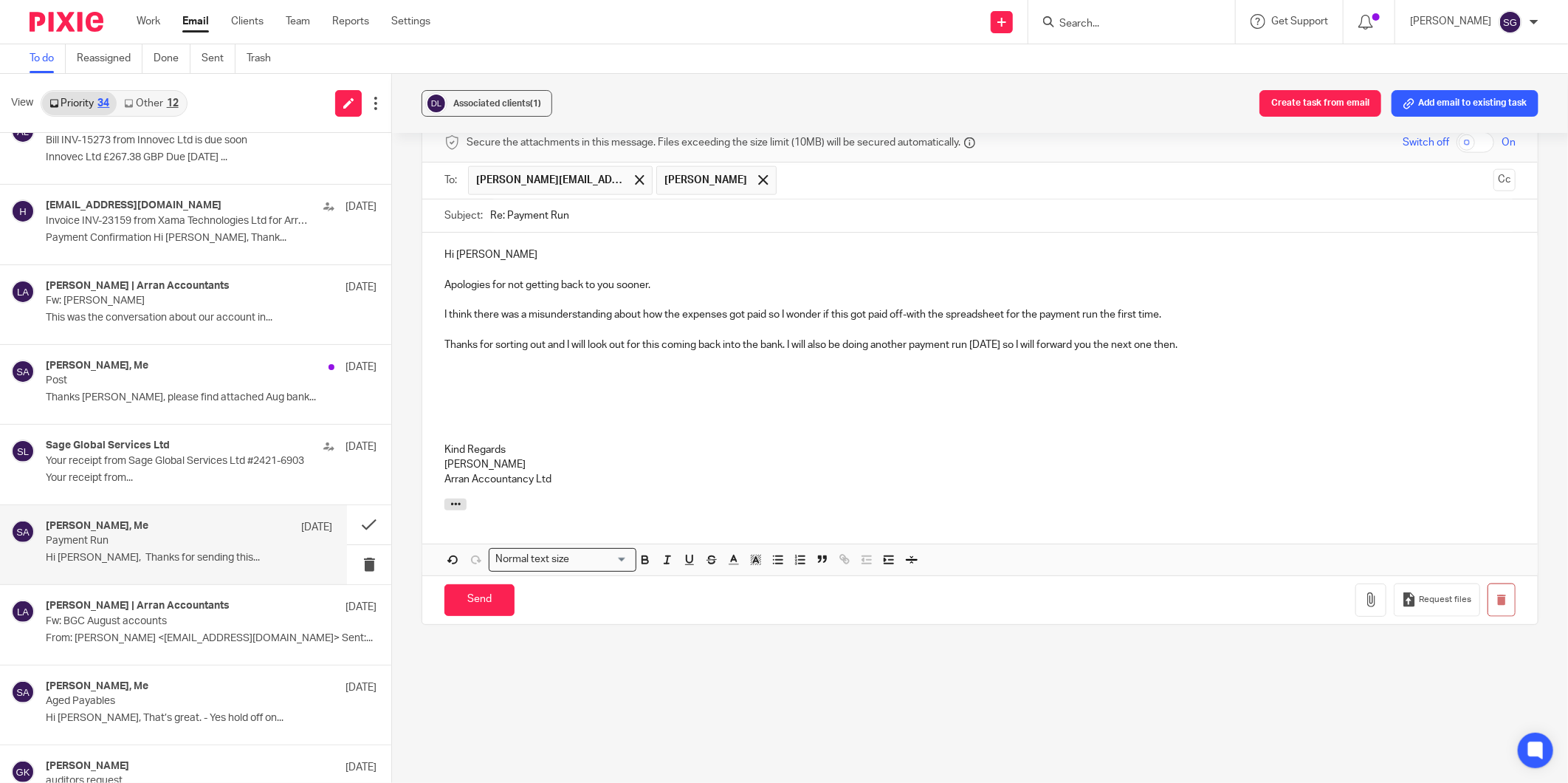
scroll to position [1123, 0]
click at [549, 306] on p "I think there was a misunderstanding about how the expenses got paid so I wonde…" at bounding box center [980, 314] width 1071 height 15
click at [677, 277] on p "Apologies for not getting back to you sooner." at bounding box center [980, 285] width 1071 height 15
click at [654, 277] on p "Apologies for not getting back to you sooner." at bounding box center [980, 285] width 1071 height 15
click at [635, 306] on p "I think there was a misunderstanding about how the expenses got paid so I wonde…" at bounding box center [980, 314] width 1071 height 15
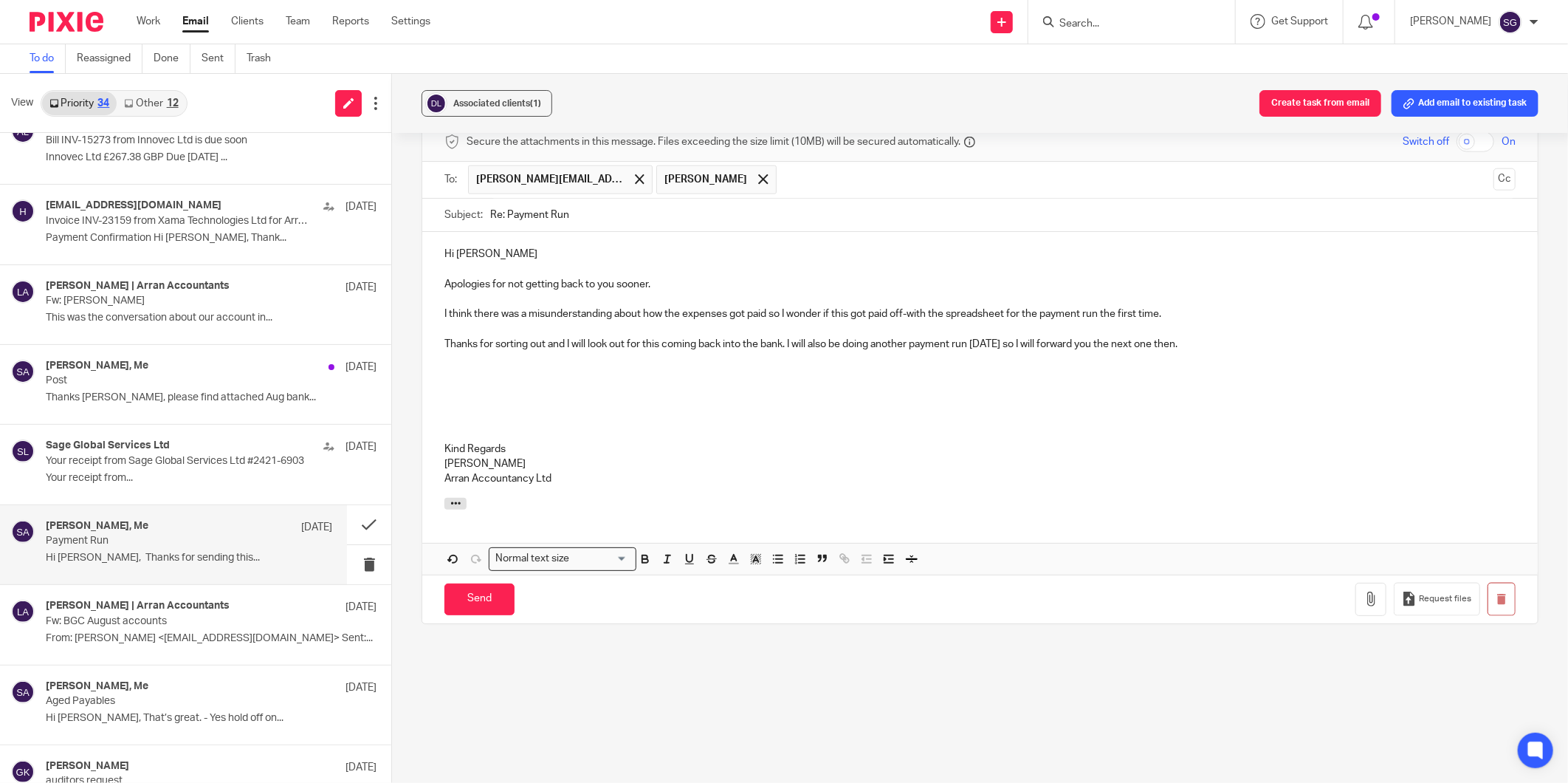
drag, startPoint x: 1175, startPoint y: 300, endPoint x: 1261, endPoint y: 347, distance: 98.0
click at [1175, 306] on p "I think there was a misunderstanding about how the expenses got paid so I wonde…" at bounding box center [980, 314] width 1071 height 15
click at [1234, 337] on p "Thanks for sorting out and I will look out for this coming back into the bank. …" at bounding box center [980, 344] width 1071 height 15
click at [480, 583] on input "Send" at bounding box center [480, 599] width 70 height 32
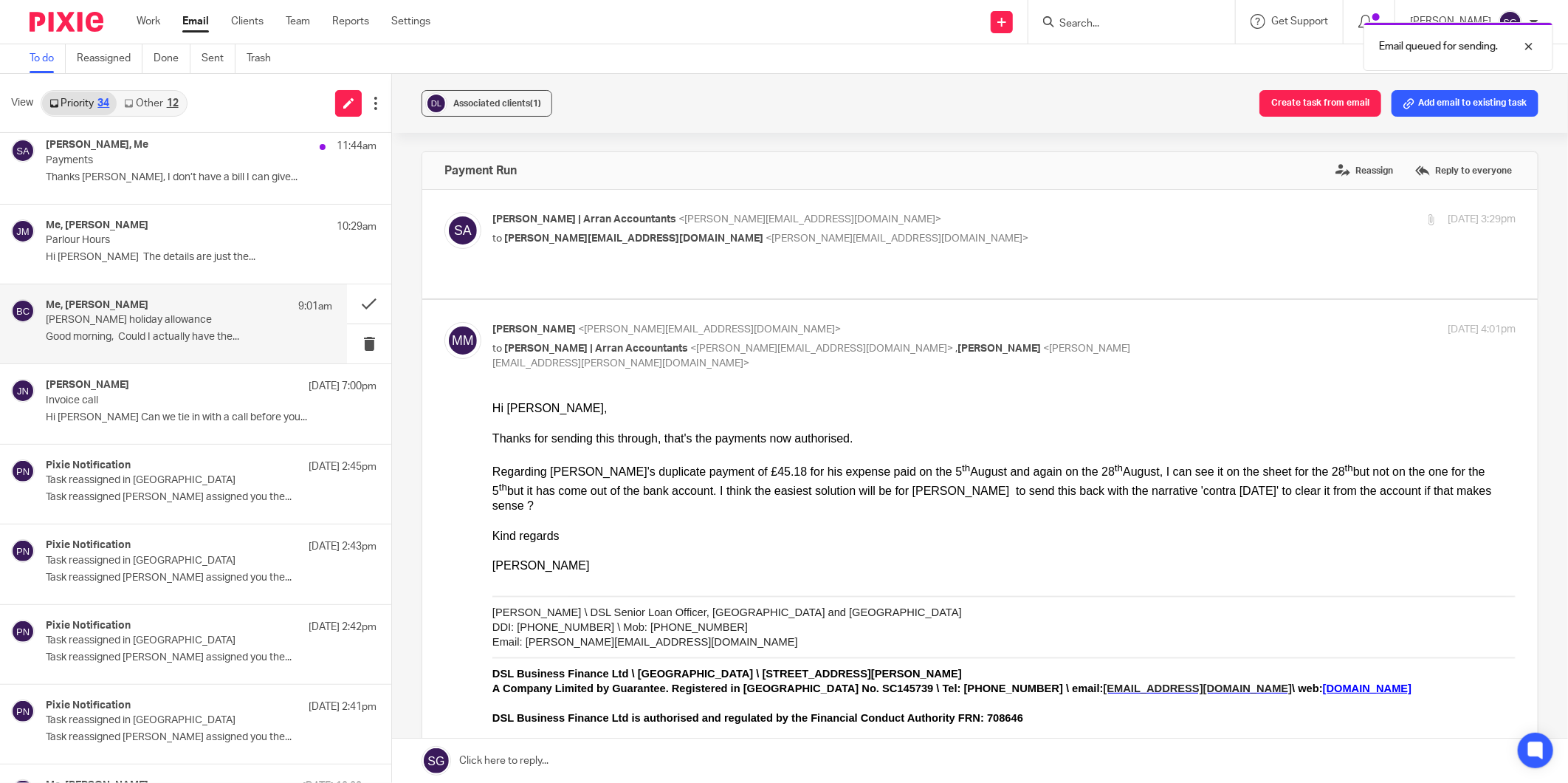
scroll to position [0, 0]
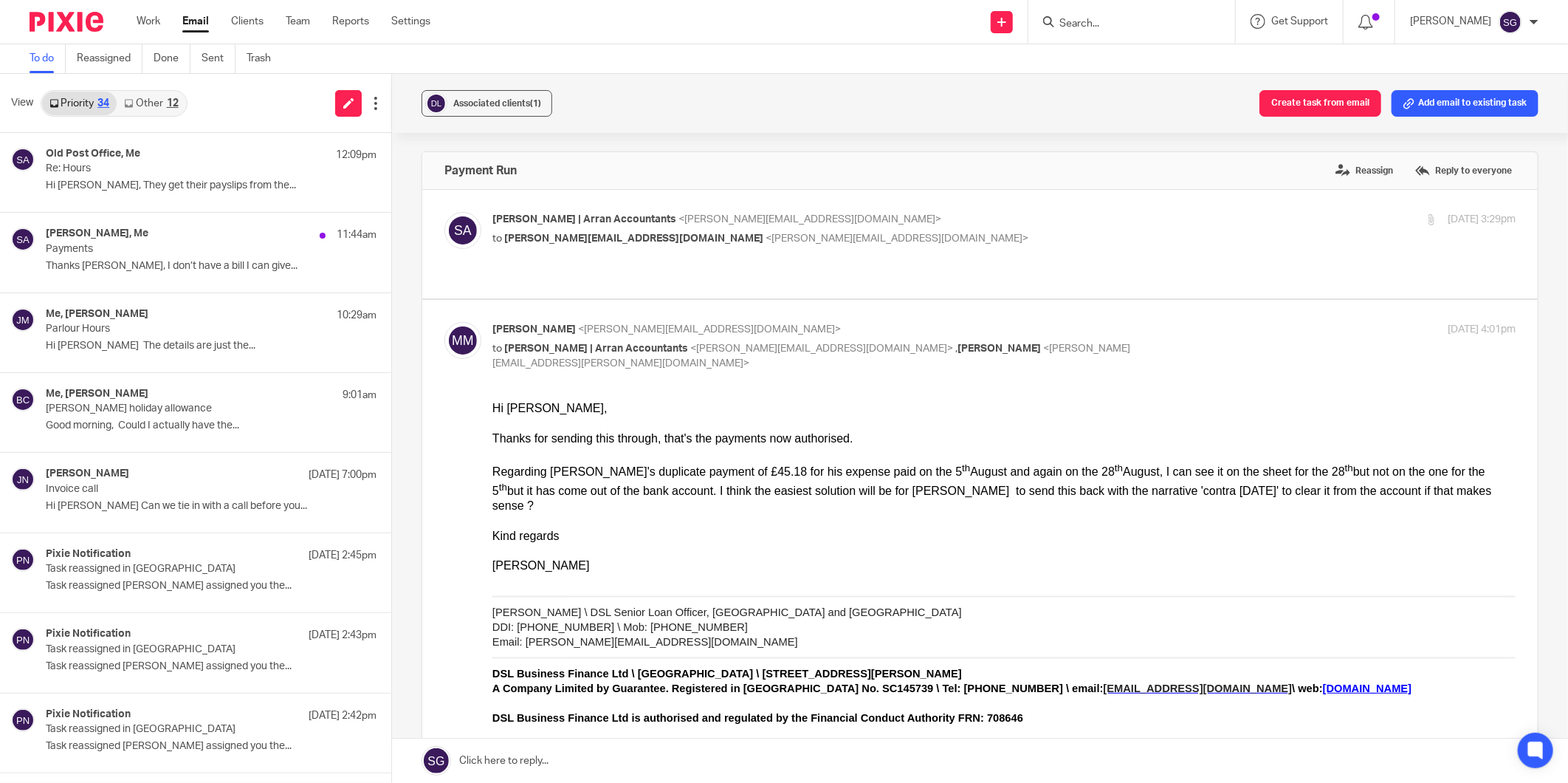
click at [158, 102] on link "Other 12" at bounding box center [151, 103] width 69 height 23
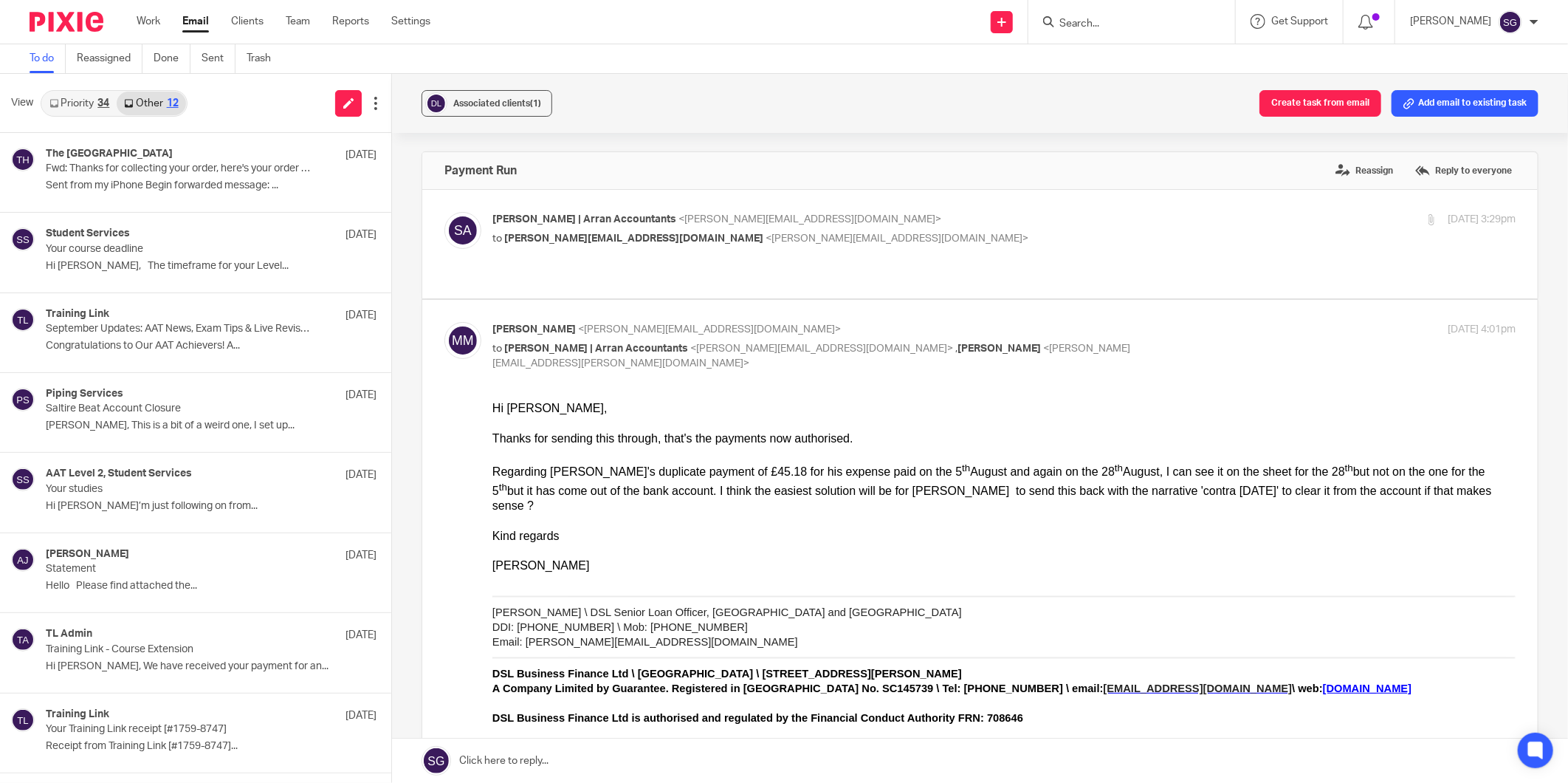
click at [93, 102] on link "Priority 34" at bounding box center [79, 103] width 75 height 23
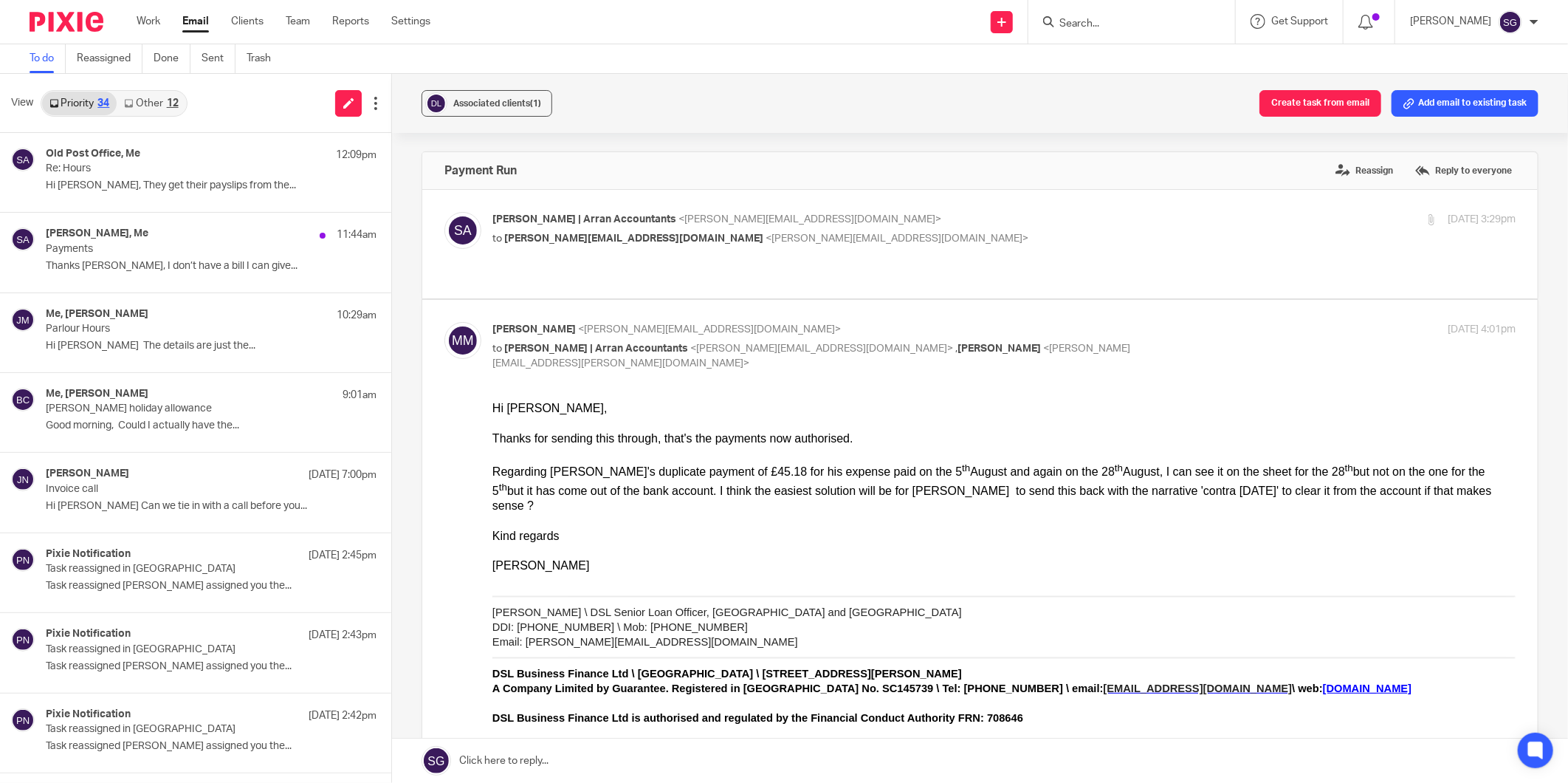
click at [1101, 18] on input "Search" at bounding box center [1125, 25] width 133 height 14
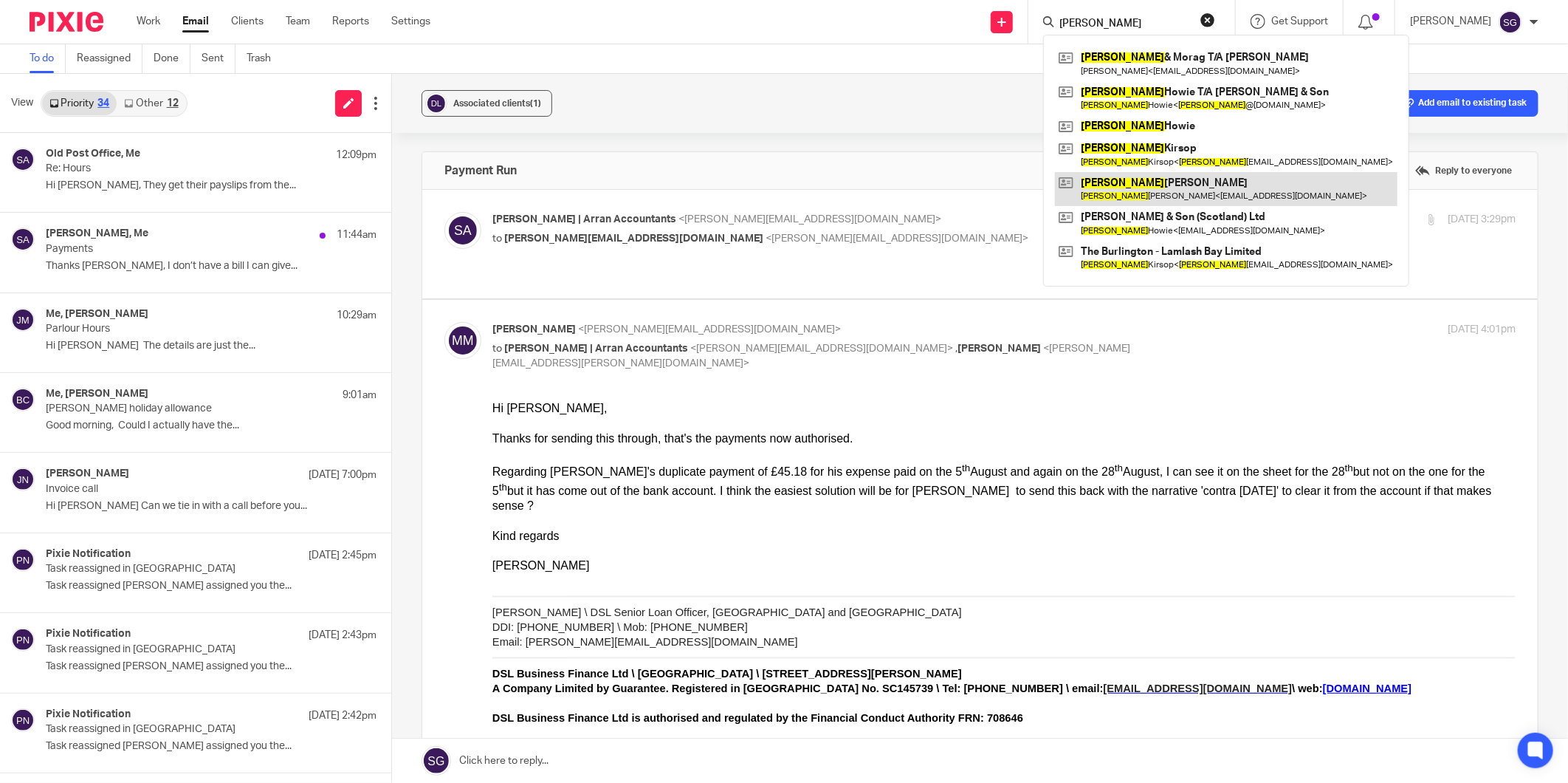
type input "Ian"
click at [1094, 178] on link at bounding box center [1226, 189] width 343 height 34
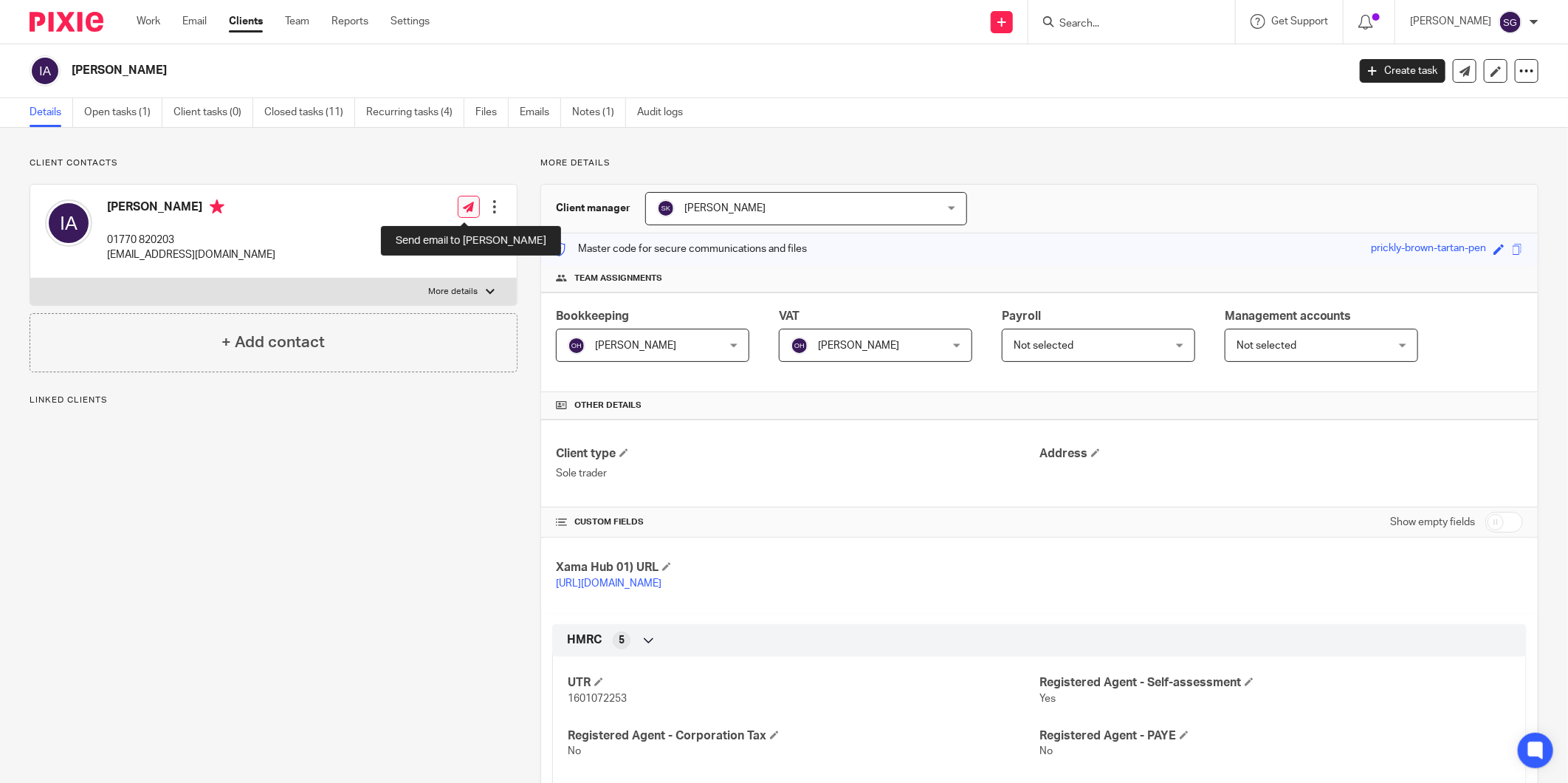
click at [458, 209] on link at bounding box center [468, 206] width 22 height 22
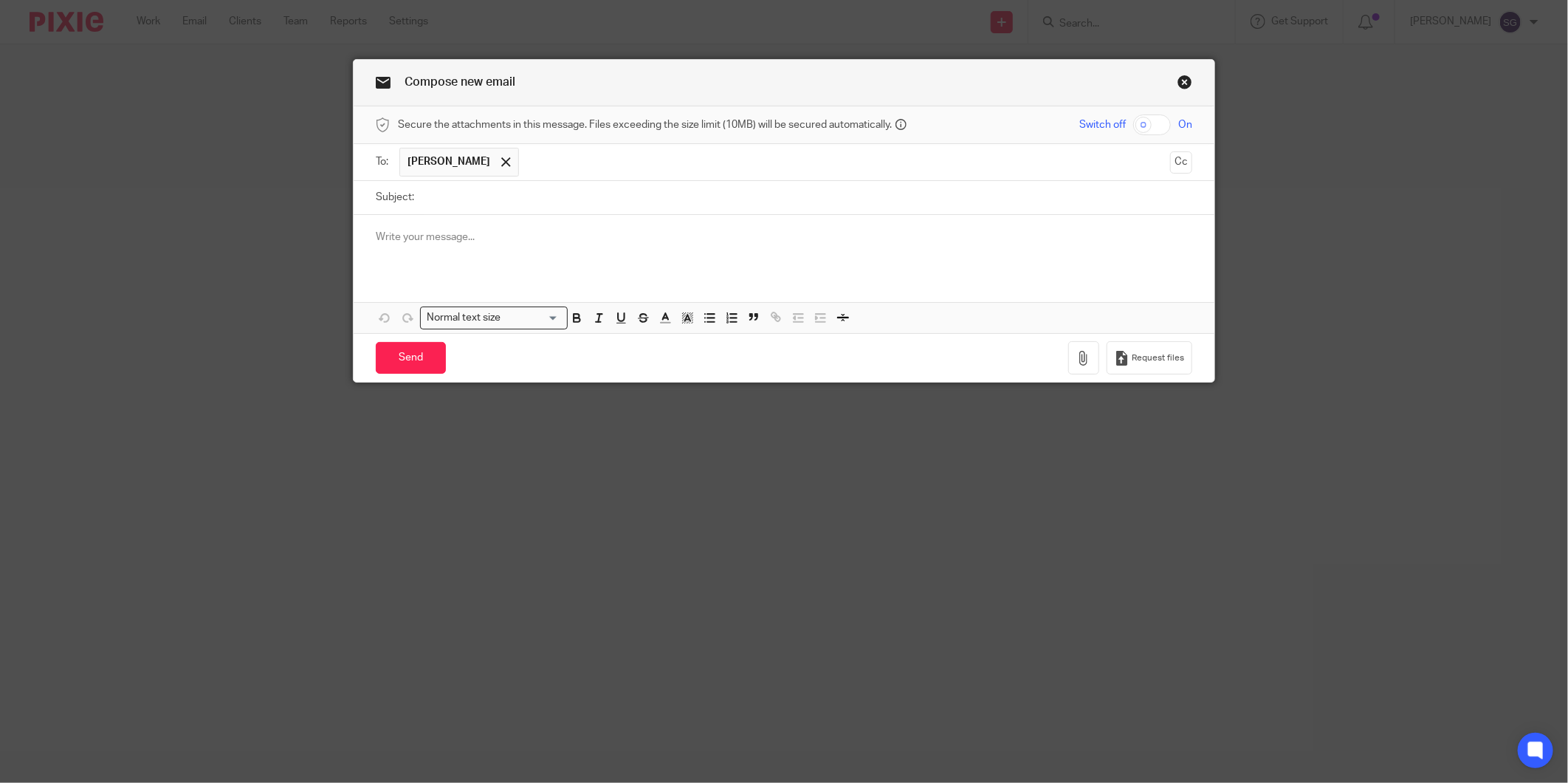
click at [558, 200] on input "Subject:" at bounding box center [807, 197] width 771 height 33
type input "VAT return"
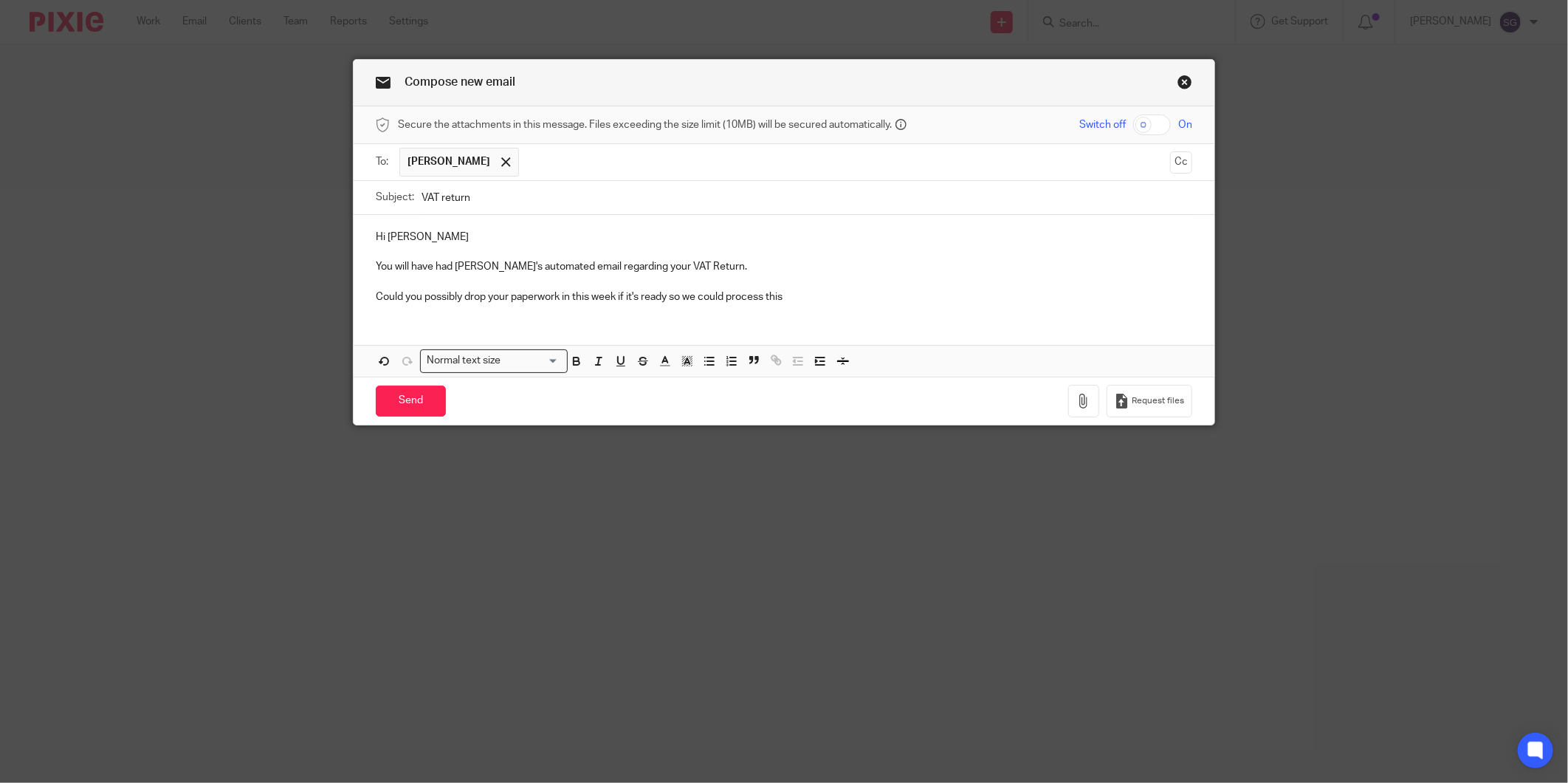
click at [793, 289] on p at bounding box center [784, 282] width 817 height 15
click at [790, 292] on p "Could you possibly drop your paperwork in this week if it's ready so we could p…" at bounding box center [784, 297] width 817 height 15
click at [799, 299] on p "Could you possibly drop your paperwork in this week if it's ready so we could p…" at bounding box center [784, 297] width 817 height 15
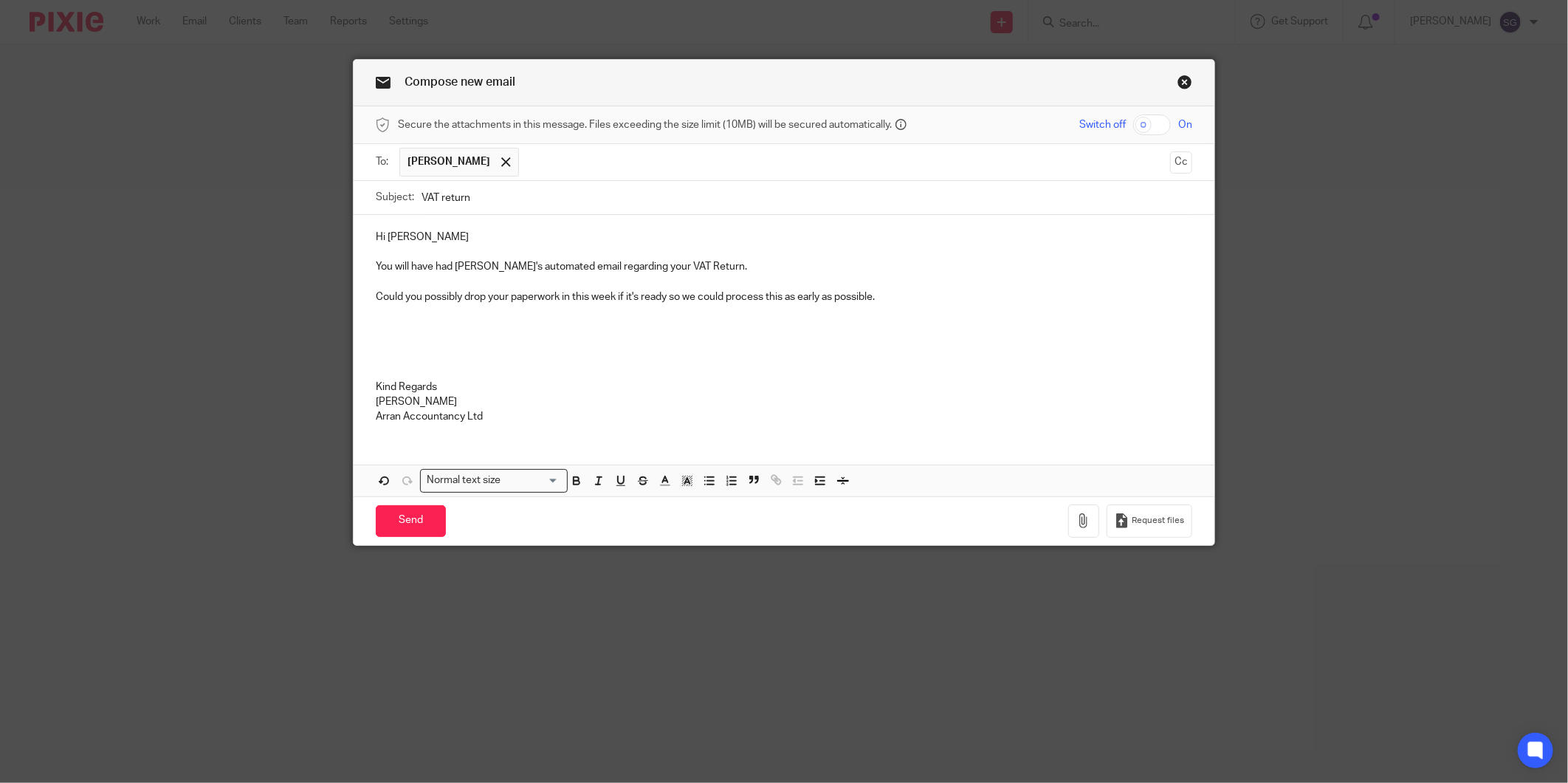
click at [696, 267] on p "You will have had Olivia's automated email regarding your VAT Return." at bounding box center [784, 267] width 817 height 15
click at [881, 301] on p "Could you possibly drop your paperwork in this week if it's ready so we could p…" at bounding box center [784, 297] width 817 height 15
click at [400, 528] on input "Send" at bounding box center [410, 521] width 70 height 32
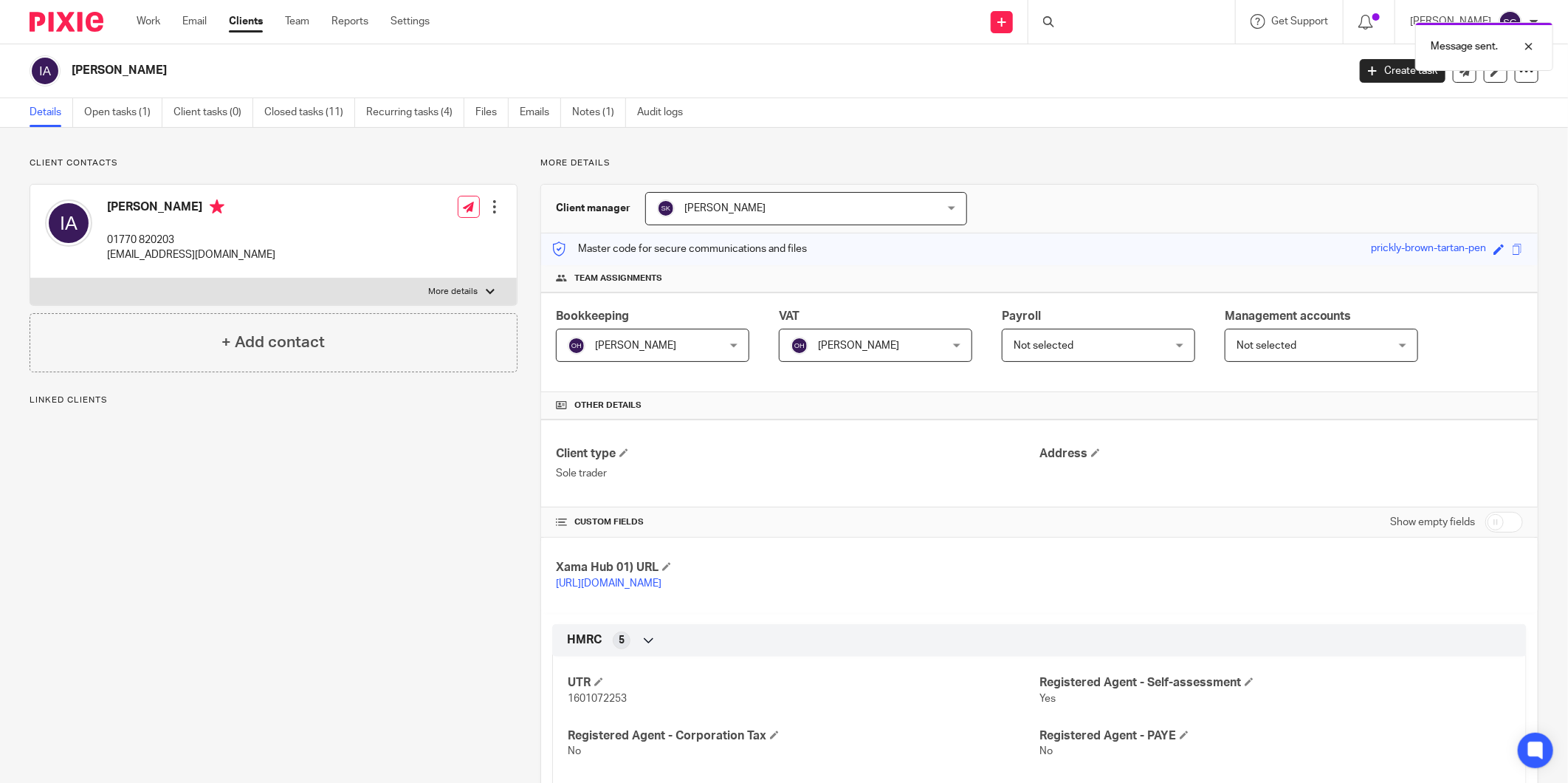
drag, startPoint x: 202, startPoint y: 19, endPoint x: 223, endPoint y: 5, distance: 25.2
click at [202, 19] on link "Email" at bounding box center [194, 22] width 24 height 15
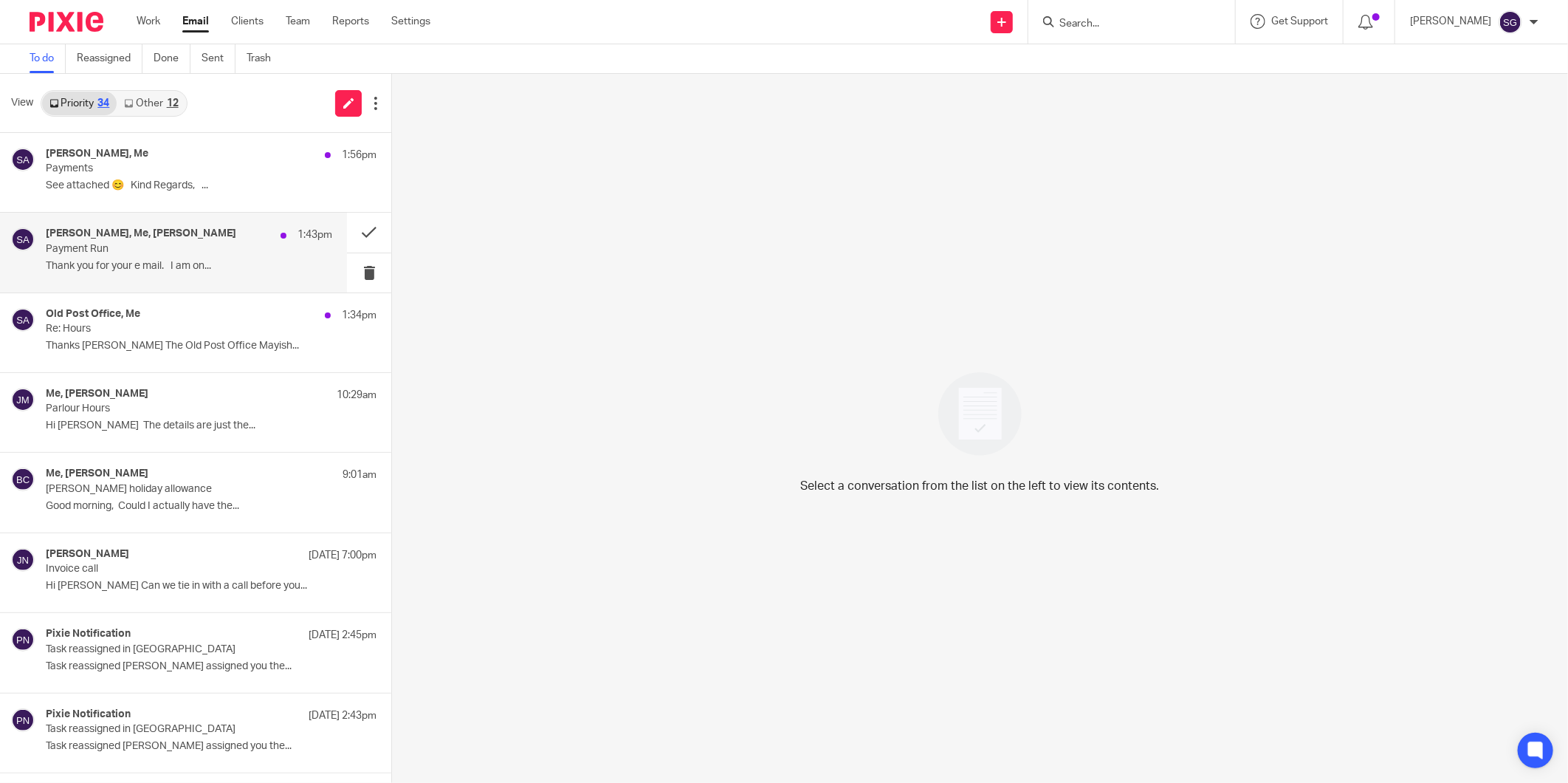
click at [126, 271] on p "Thank you for your e mail. I am on..." at bounding box center [189, 266] width 287 height 13
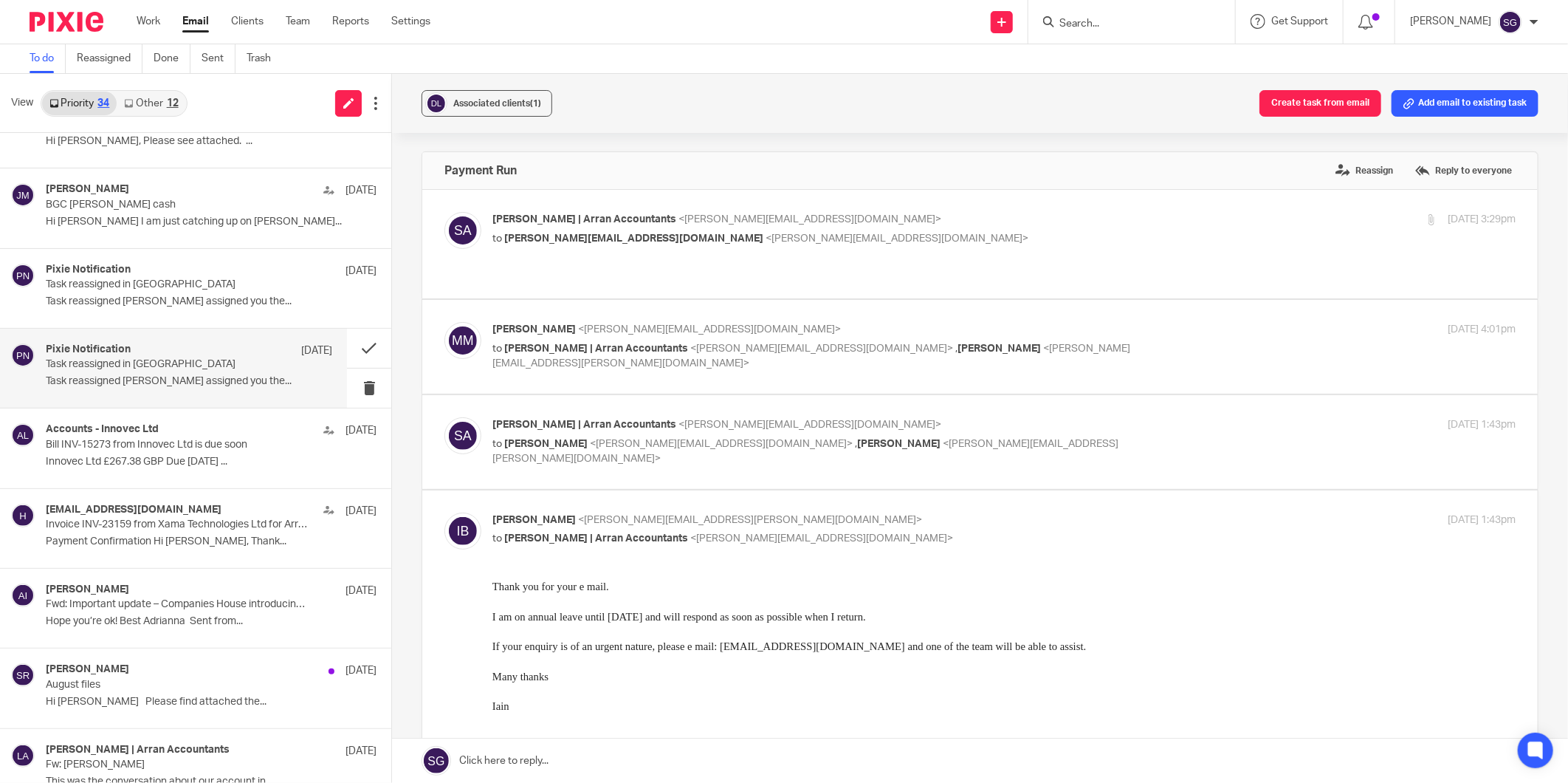
scroll to position [999, 0]
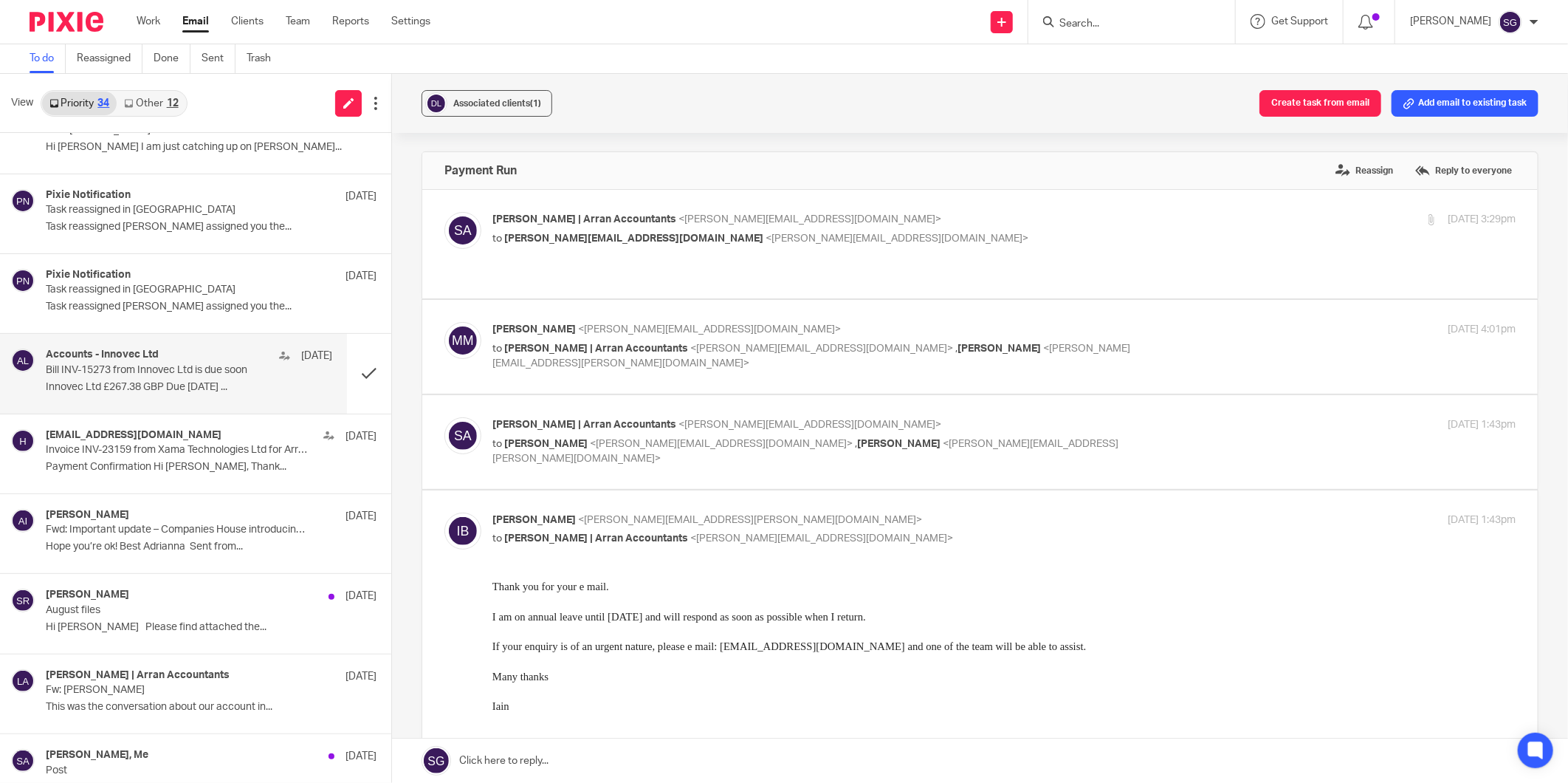
click at [166, 373] on p "Bill INV-15273 from Innovec Ltd is due soon" at bounding box center [160, 370] width 229 height 13
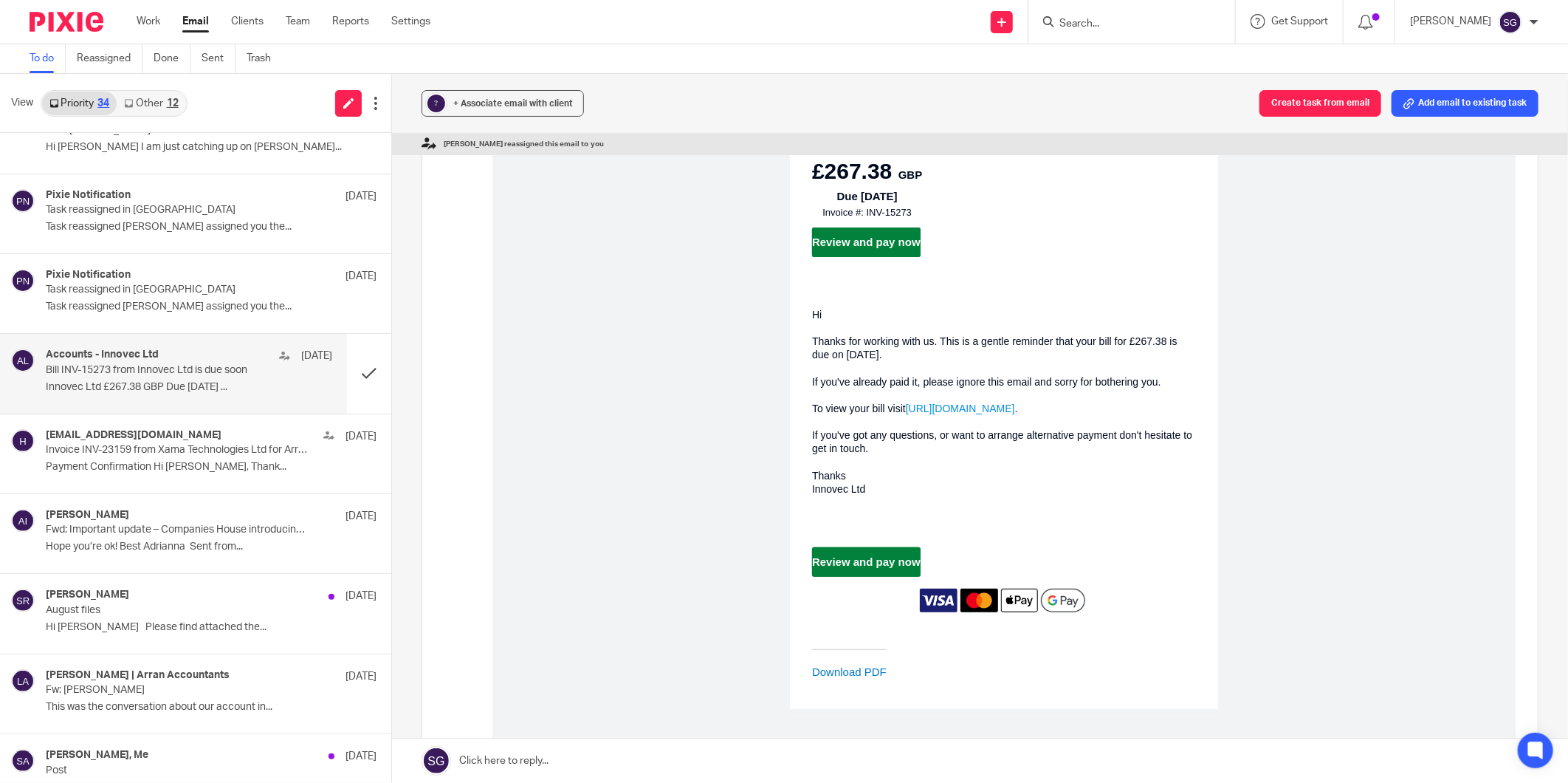
scroll to position [413, 0]
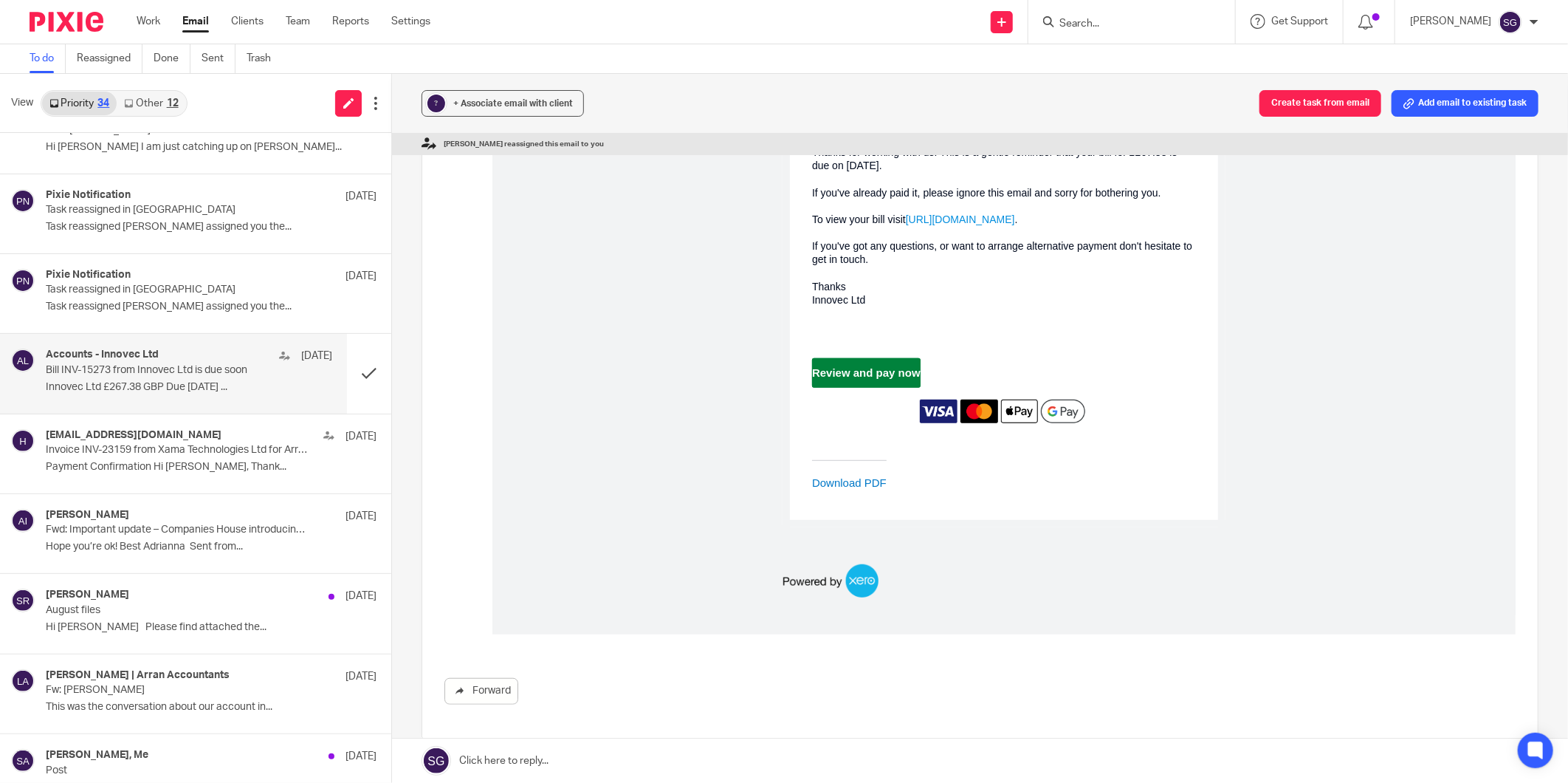
click at [831, 489] on link "Download PDF" at bounding box center [848, 483] width 75 height 13
click at [347, 367] on button at bounding box center [369, 373] width 44 height 79
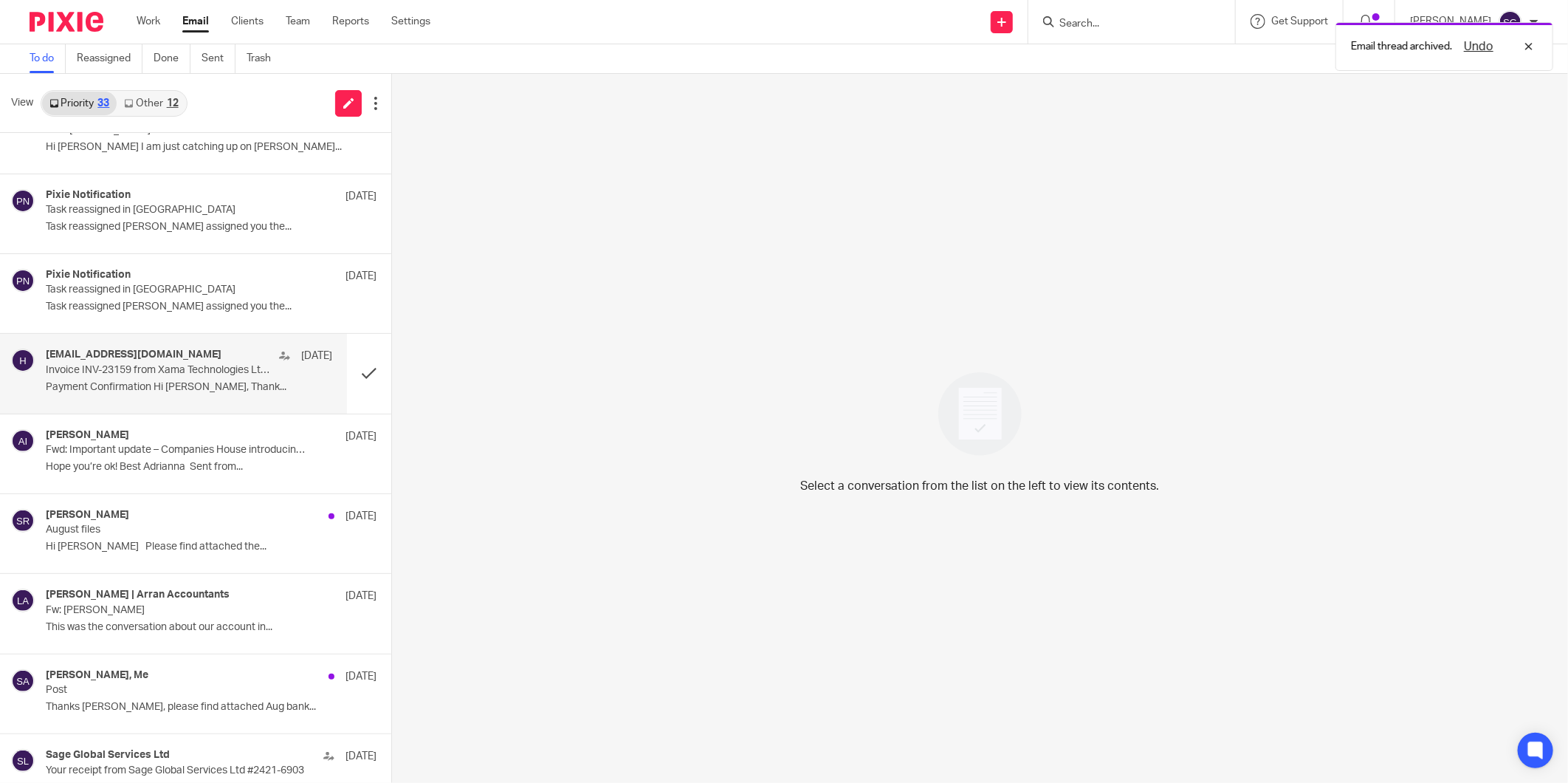
click at [145, 370] on p "Invoice INV-23159 from Xama Technologies Ltd for Arran Accountancy Limited" at bounding box center [160, 370] width 229 height 13
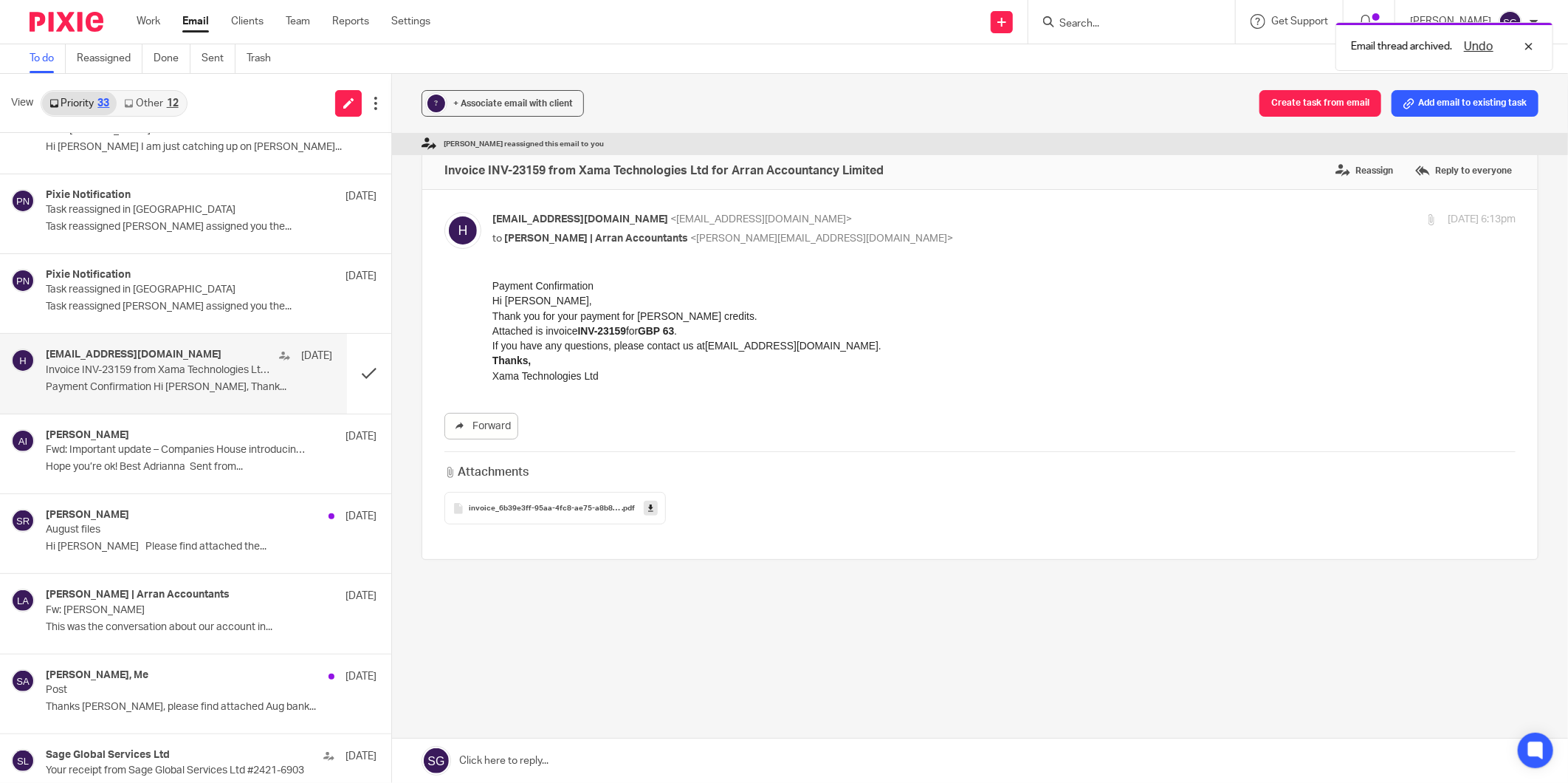
scroll to position [0, 0]
click at [648, 506] on icon at bounding box center [650, 508] width 5 height 11
click at [347, 373] on button at bounding box center [369, 373] width 44 height 79
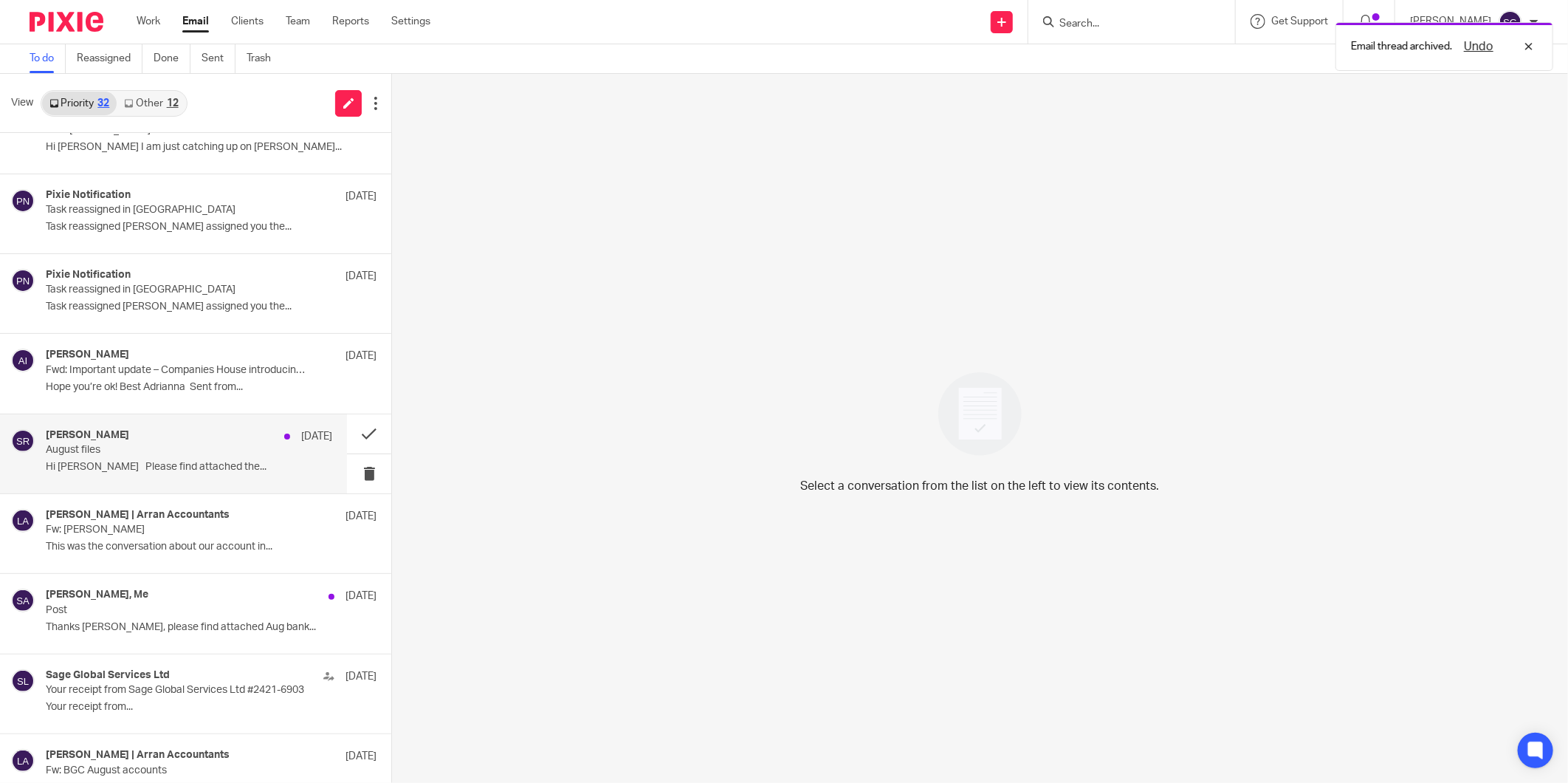
click at [109, 462] on p "Hi [PERSON_NAME] Please find attached the..." at bounding box center [189, 467] width 287 height 13
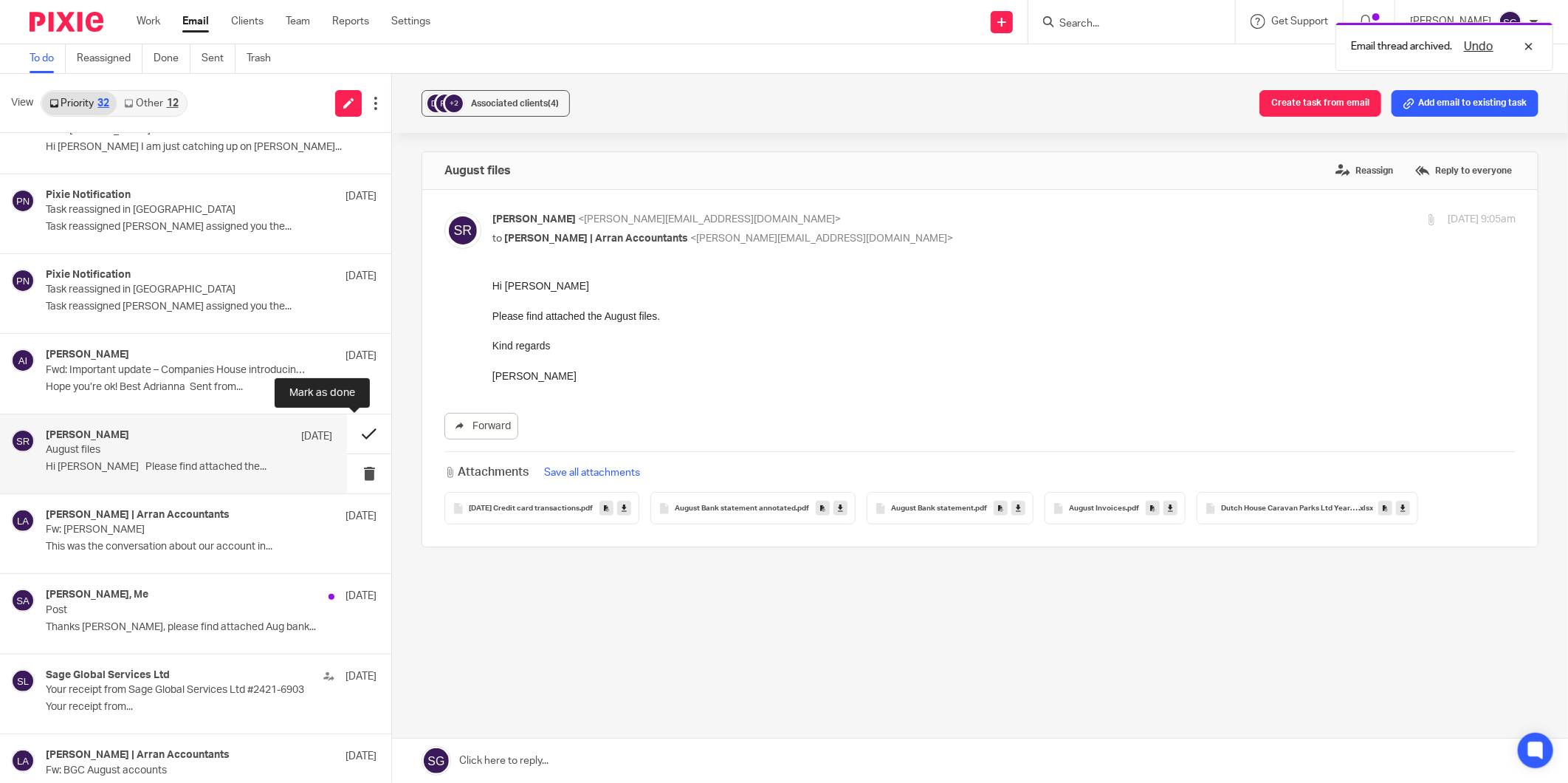
click at [347, 433] on button at bounding box center [369, 434] width 44 height 39
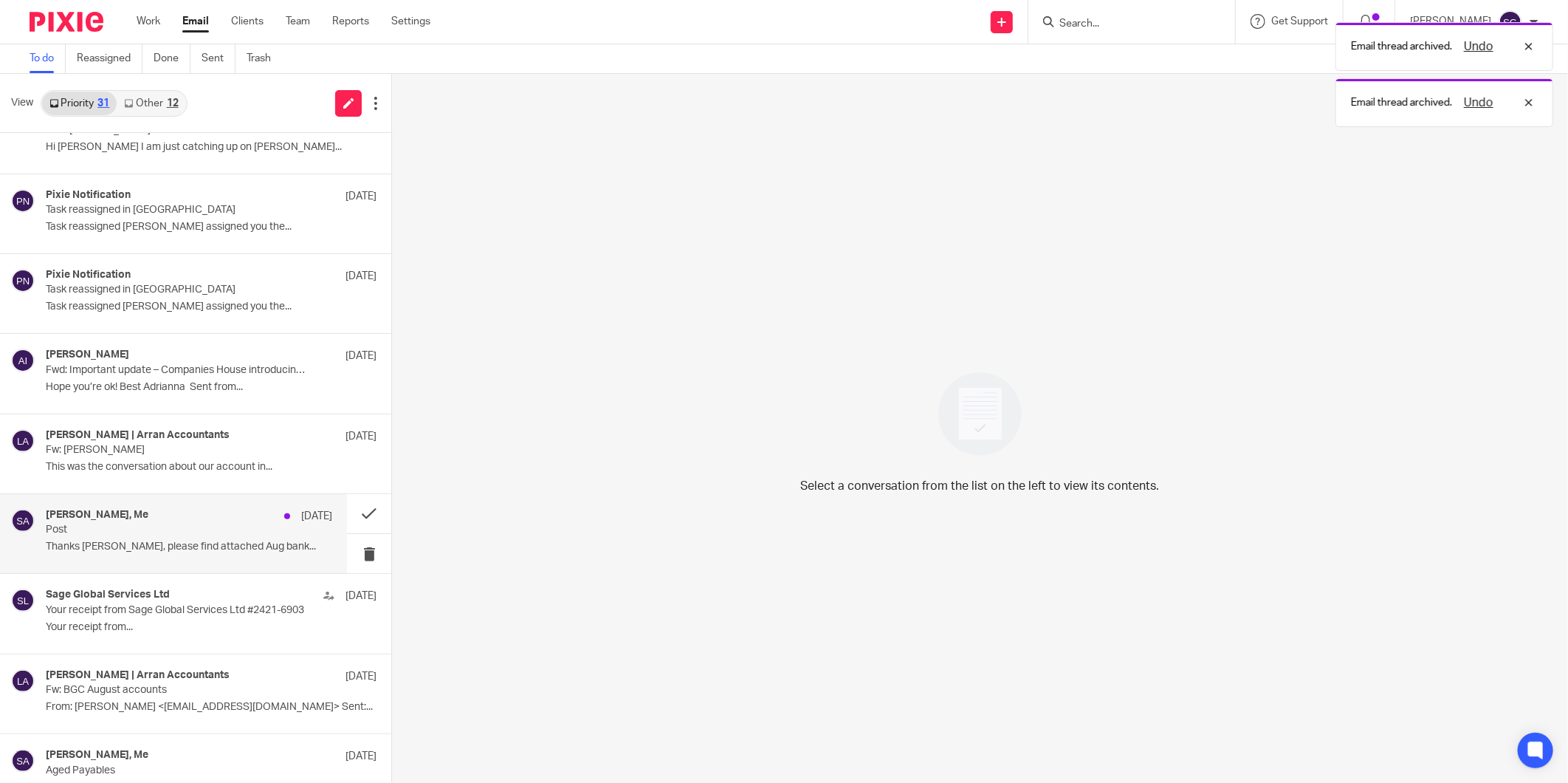
click at [172, 532] on p "Post" at bounding box center [160, 529] width 229 height 13
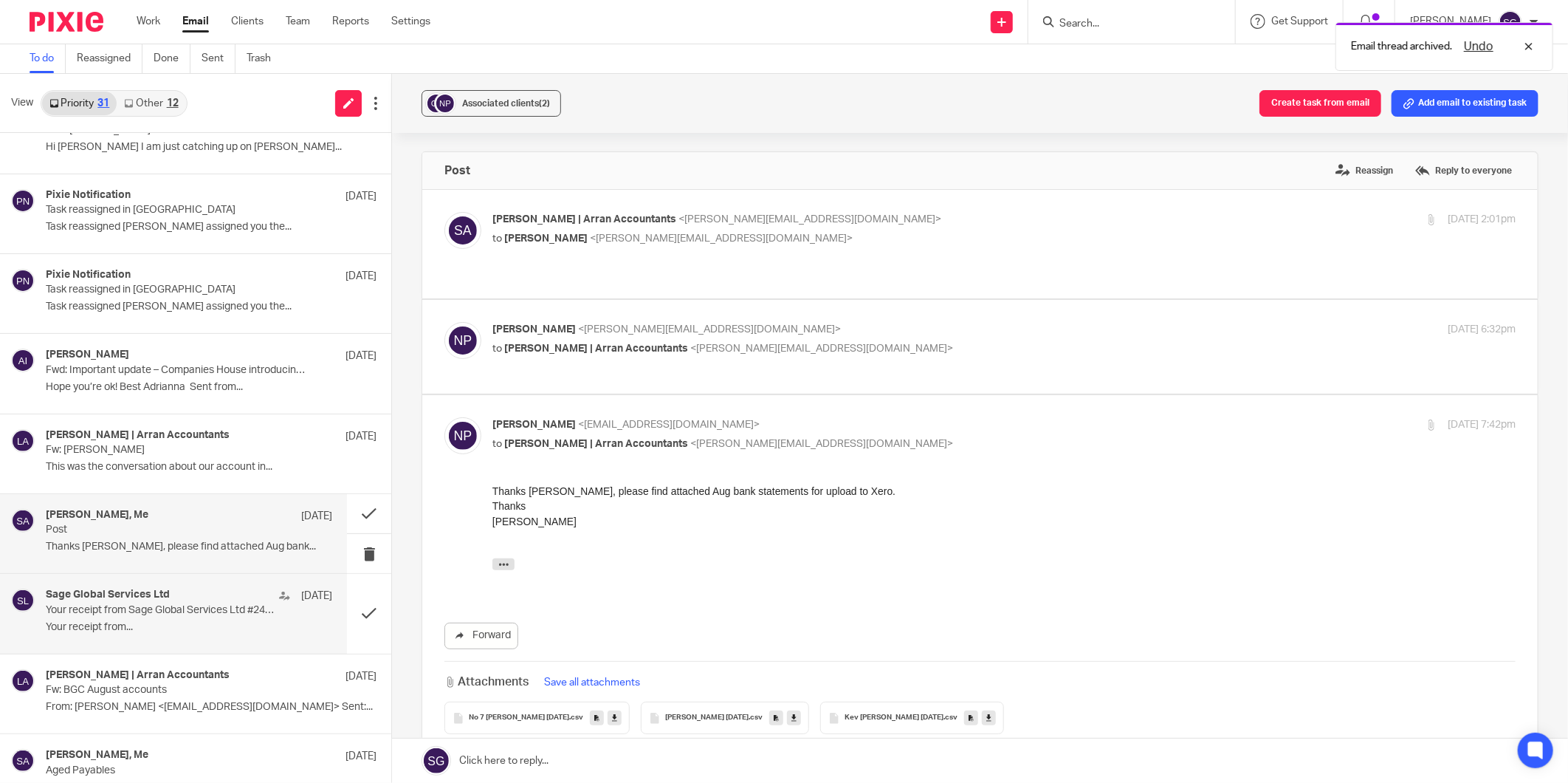
click at [138, 618] on div "Sage Global Services Ltd [DATE] Your receipt from Sage Global Services Ltd #242…" at bounding box center [189, 614] width 287 height 50
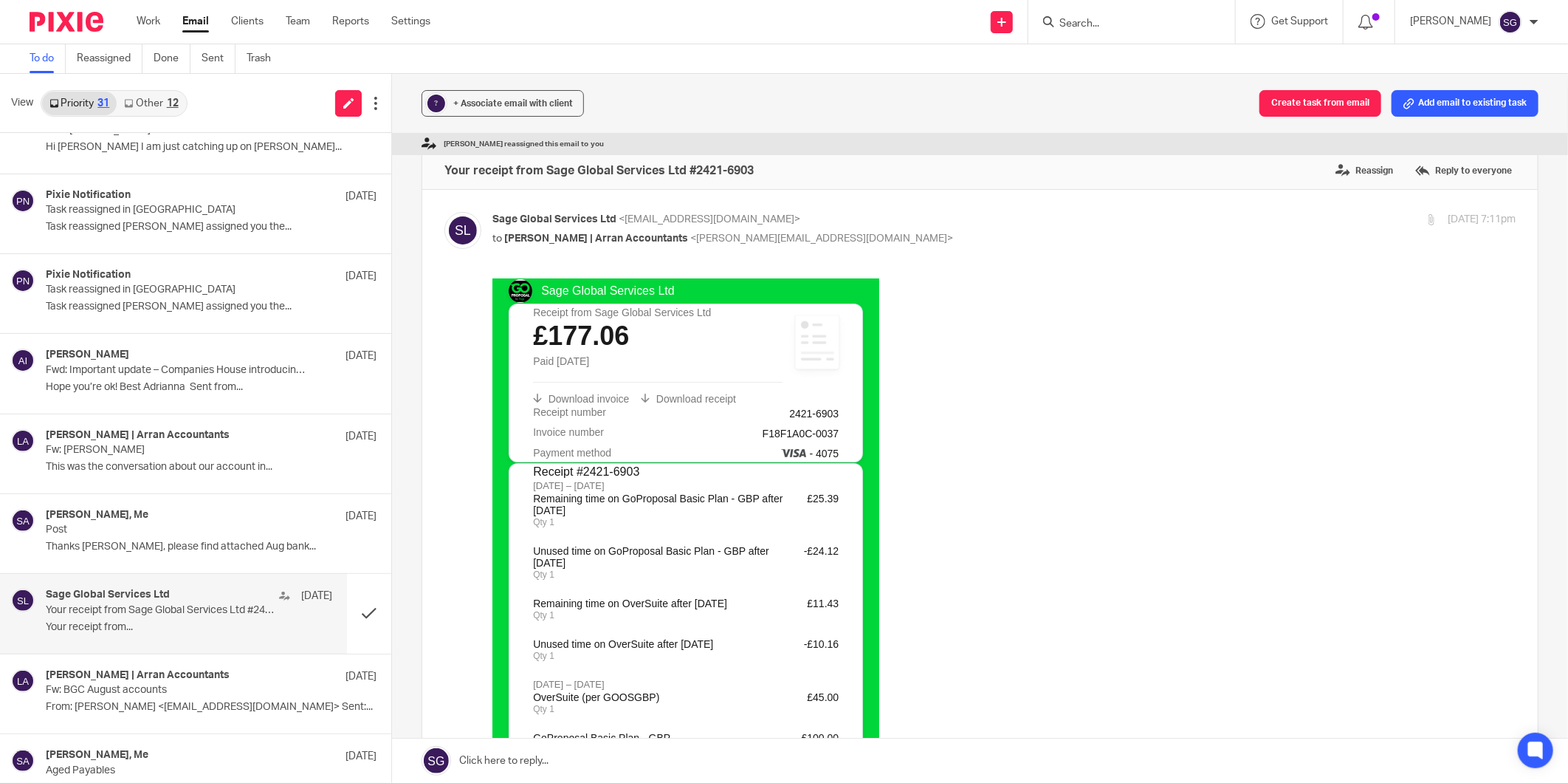
click at [606, 401] on span "Download invoice" at bounding box center [589, 398] width 81 height 12
click at [350, 602] on button at bounding box center [369, 613] width 44 height 79
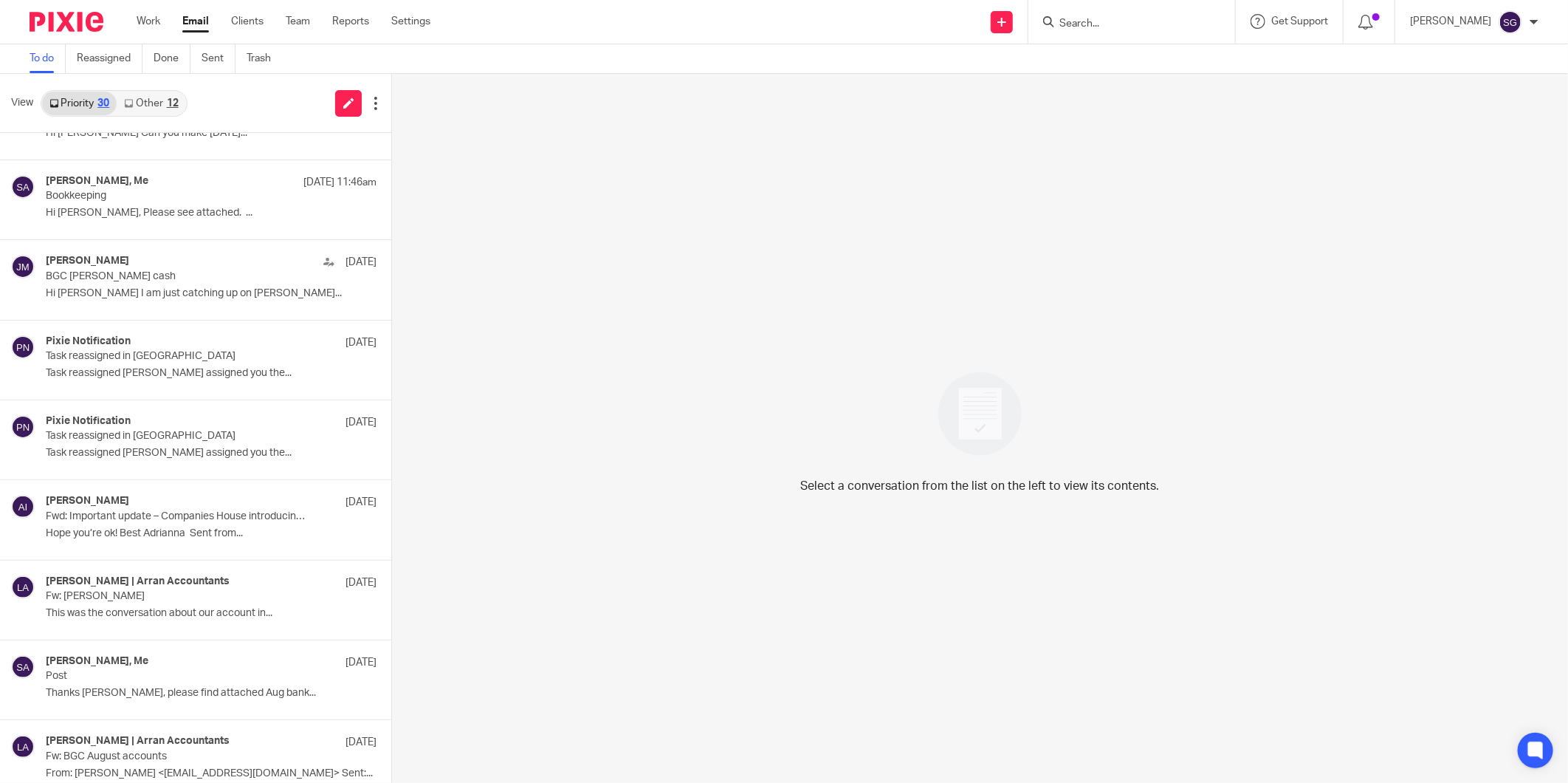
scroll to position [776, 0]
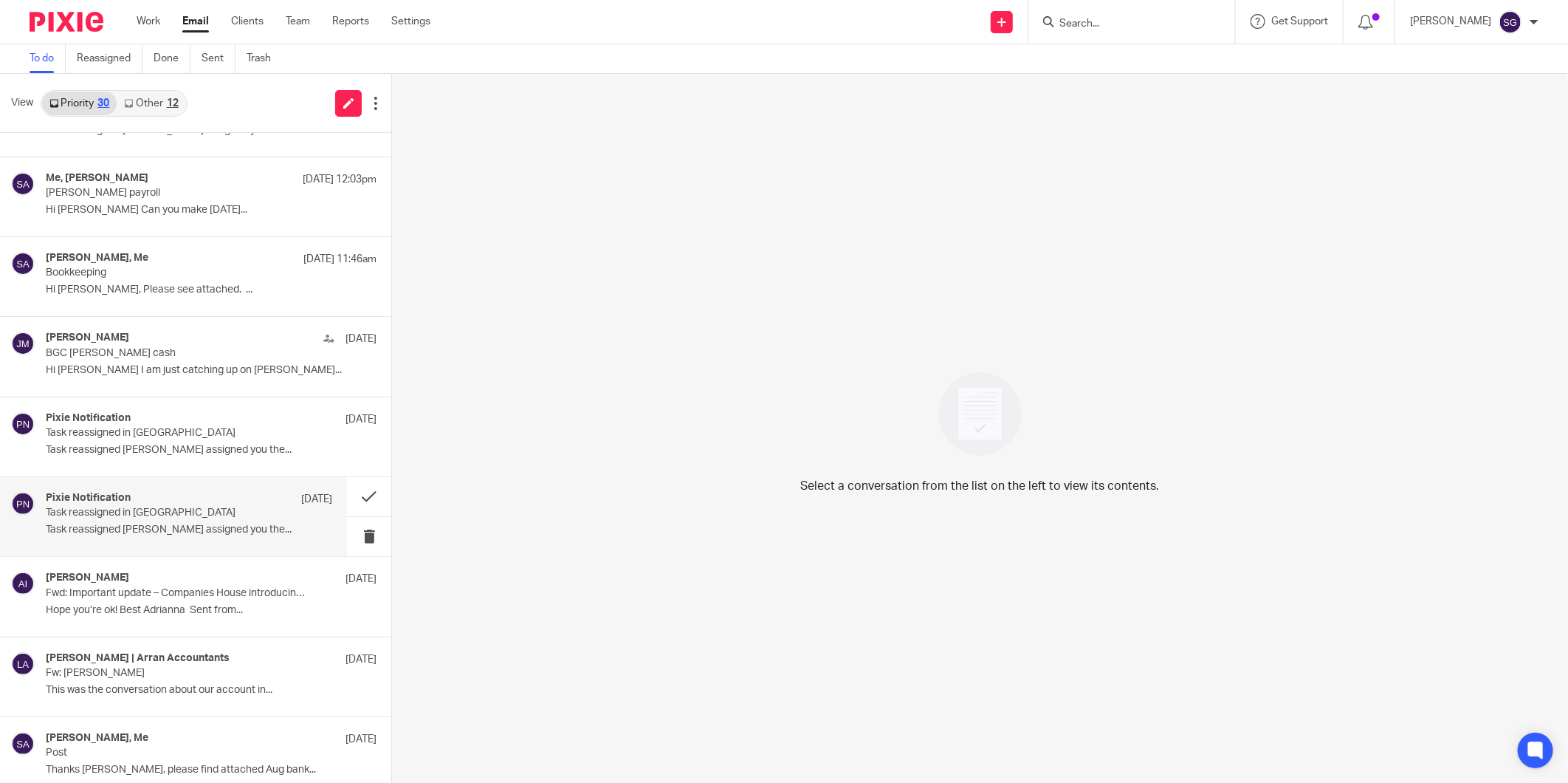
click at [151, 513] on p "Task reassigned in [GEOGRAPHIC_DATA]" at bounding box center [160, 513] width 229 height 13
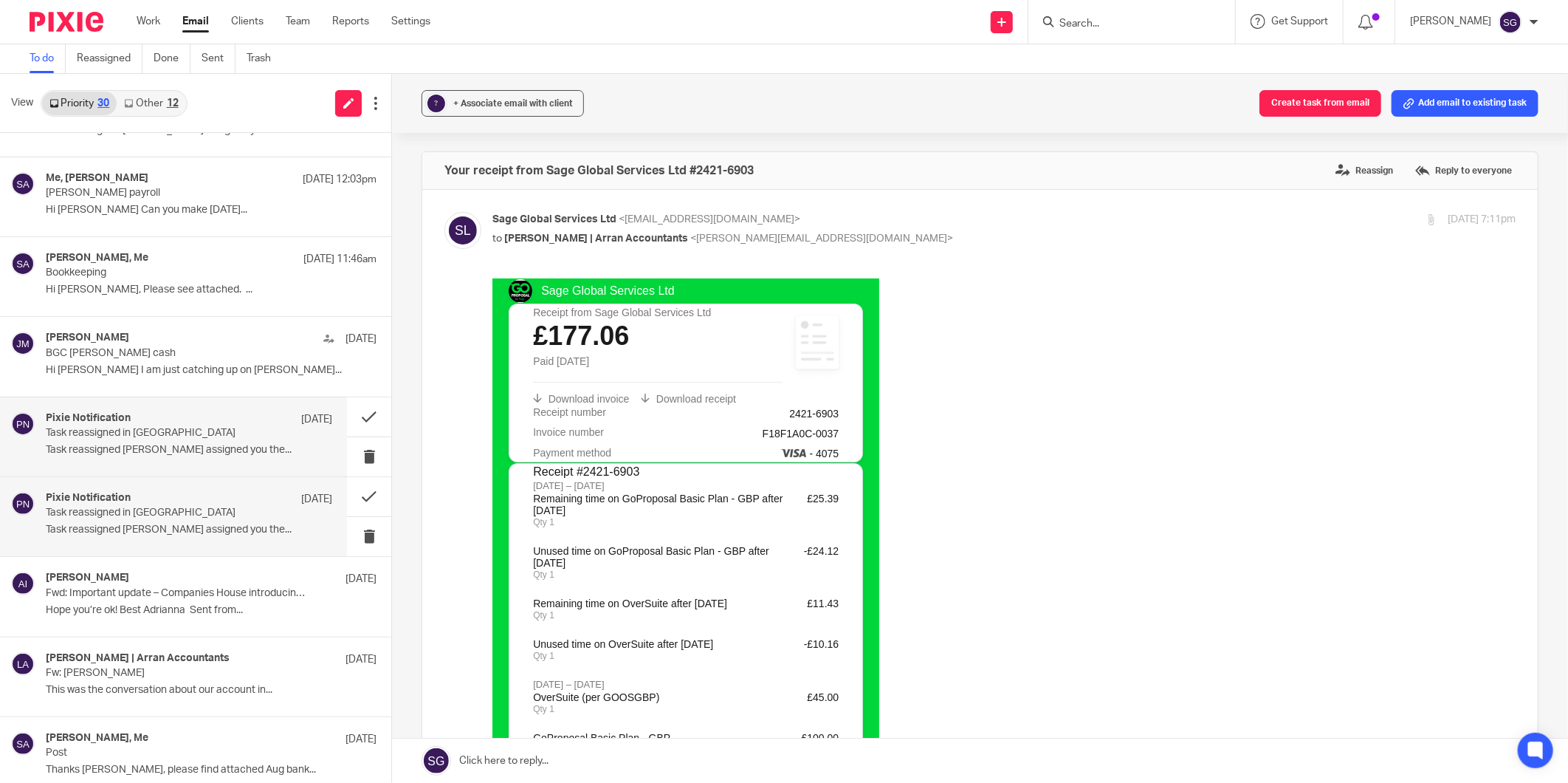
click at [142, 446] on p "Task reassigned [PERSON_NAME] assigned you the..." at bounding box center [189, 450] width 287 height 13
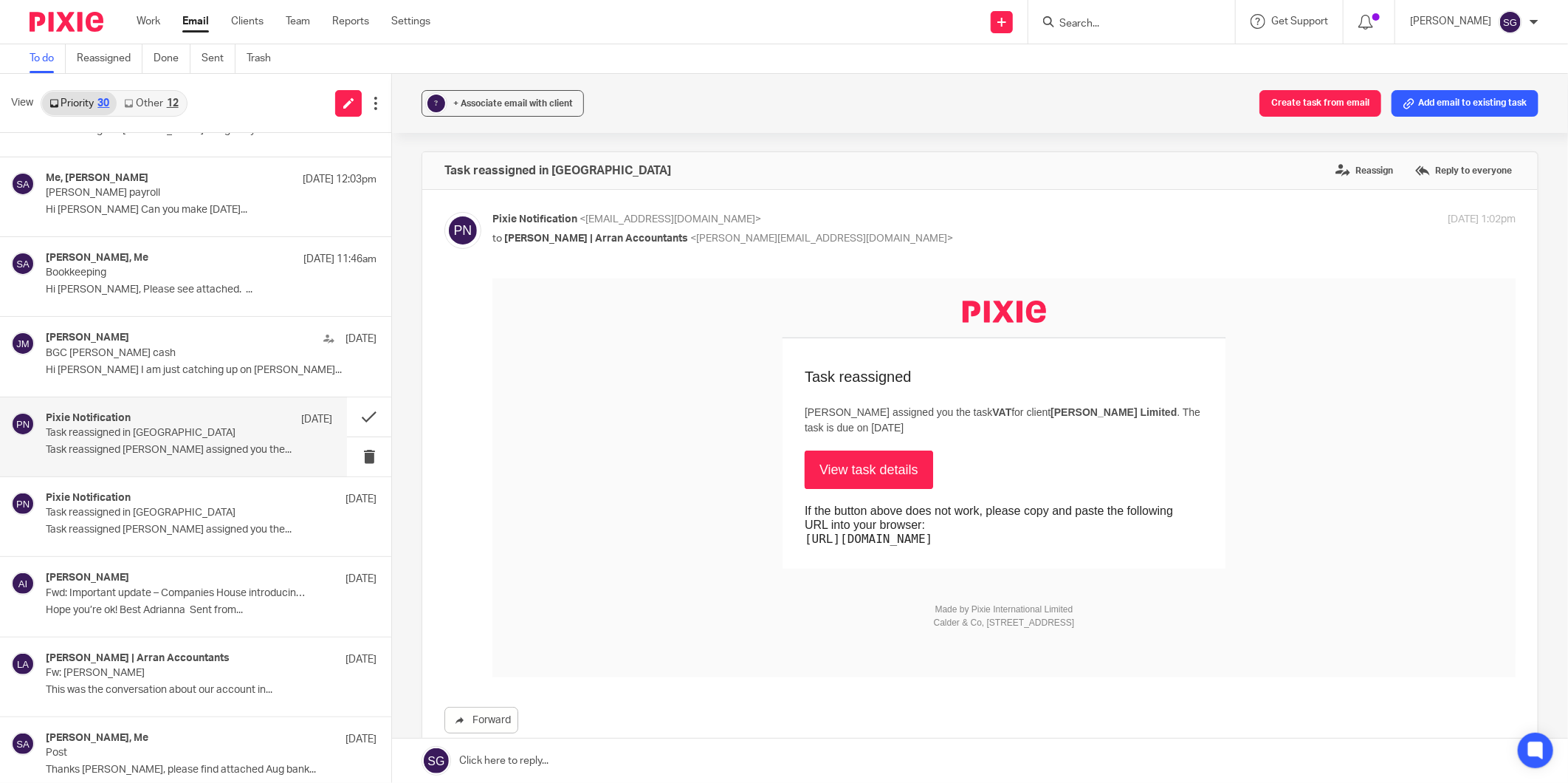
scroll to position [0, 0]
click at [166, 361] on div "[PERSON_NAME][DATE] Sep BGC [PERSON_NAME] cash Hi [PERSON_NAME] I am just catch…" at bounding box center [189, 356] width 287 height 50
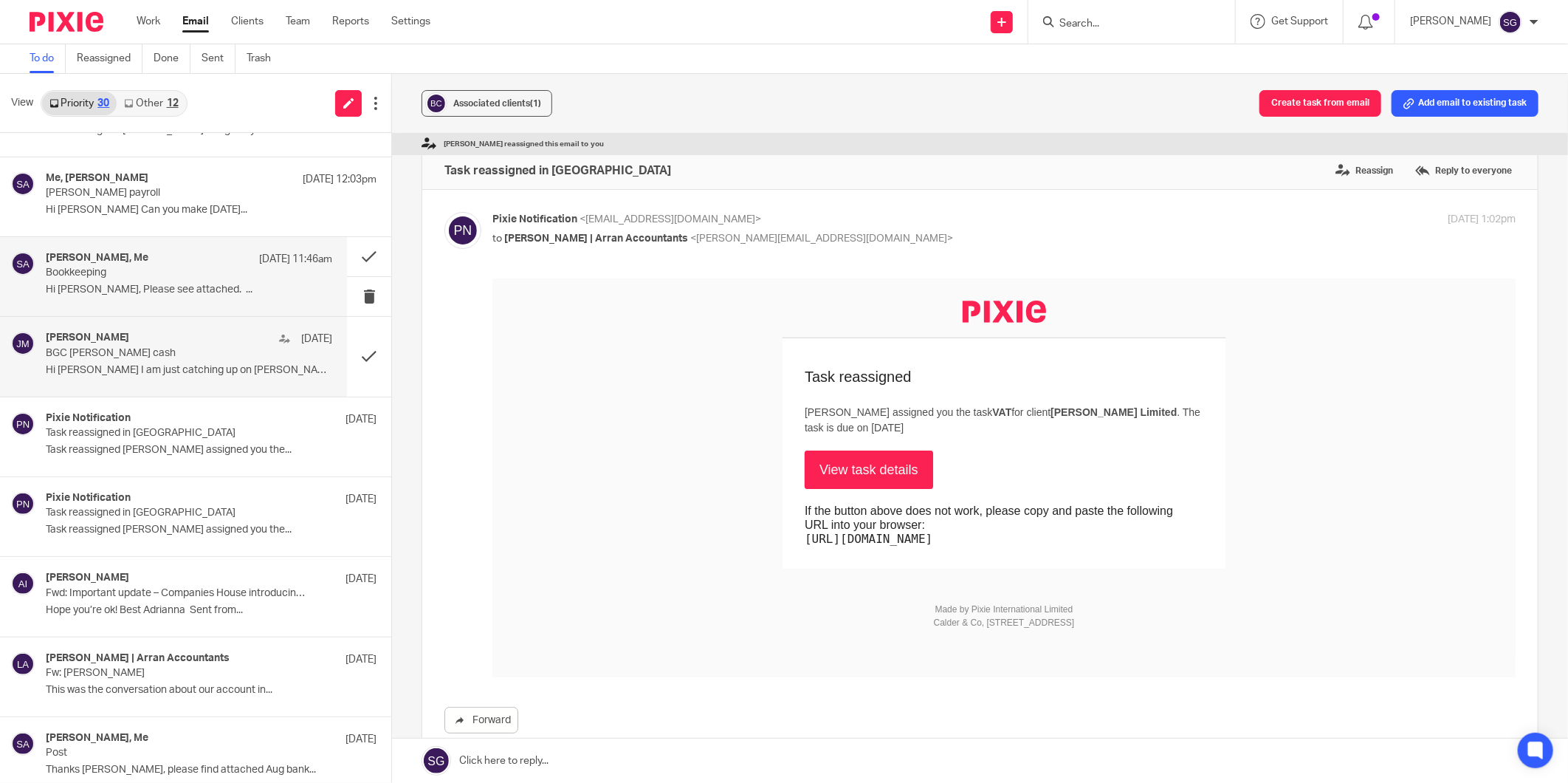
click at [153, 255] on div "[PERSON_NAME], Me [DATE] 11:46am" at bounding box center [189, 259] width 287 height 15
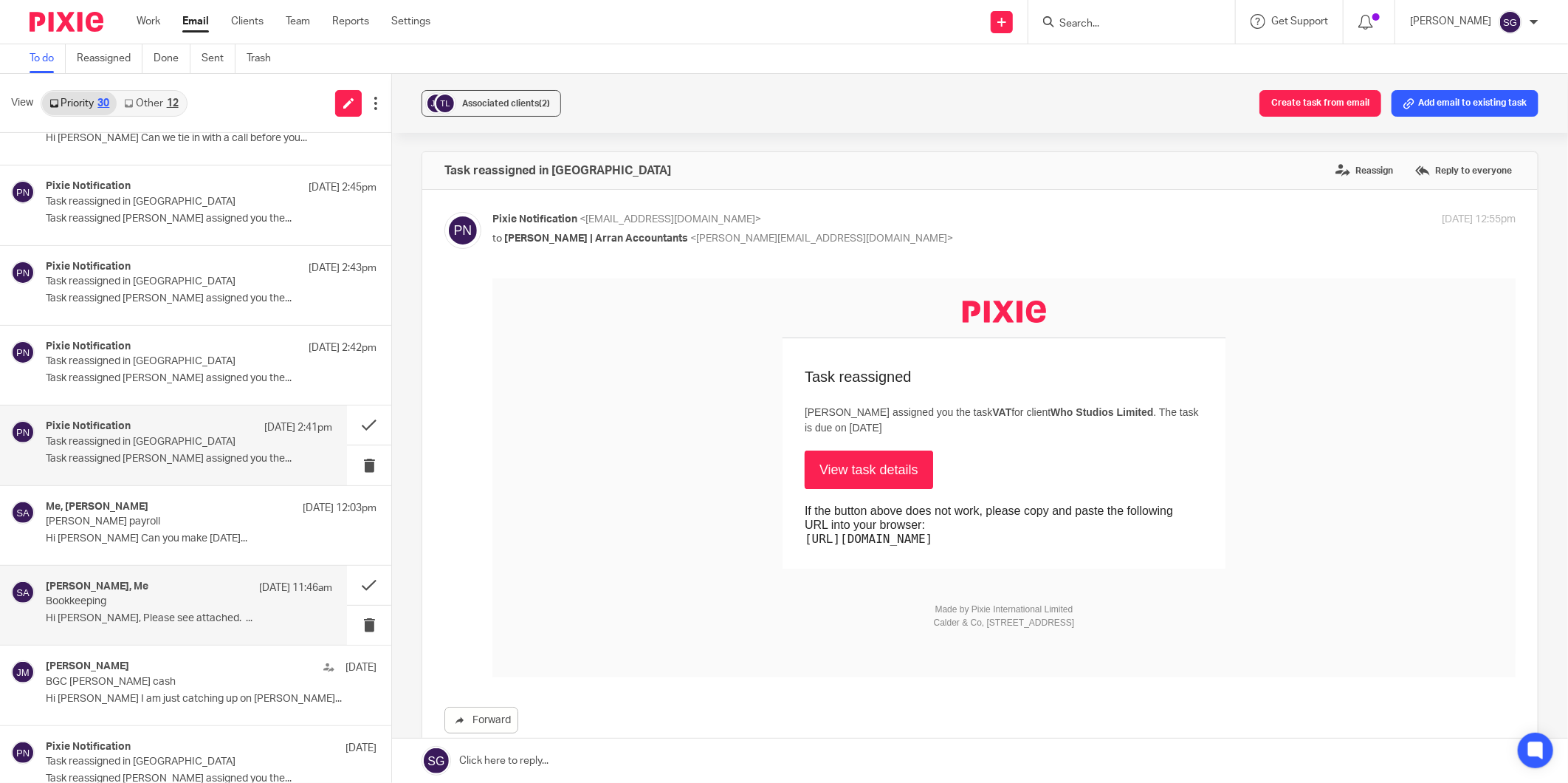
click at [135, 440] on p "Task reassigned in [GEOGRAPHIC_DATA]" at bounding box center [160, 442] width 229 height 13
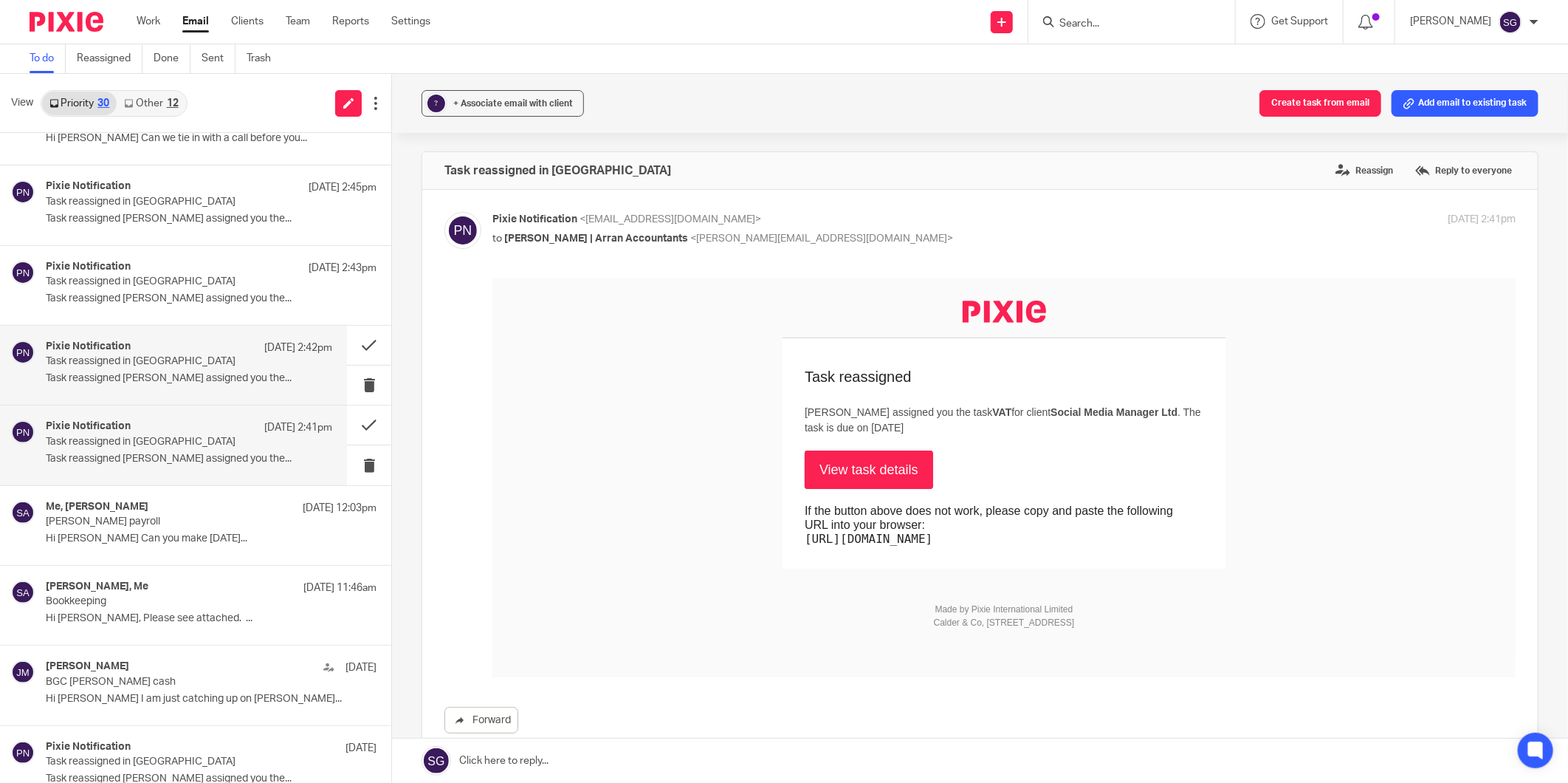
click at [138, 365] on p "Task reassigned in [GEOGRAPHIC_DATA]" at bounding box center [160, 361] width 229 height 13
drag, startPoint x: 130, startPoint y: 300, endPoint x: 129, endPoint y: 248, distance: 52.0
click at [130, 299] on p "Task reassigned [PERSON_NAME] assigned you the..." at bounding box center [189, 298] width 287 height 13
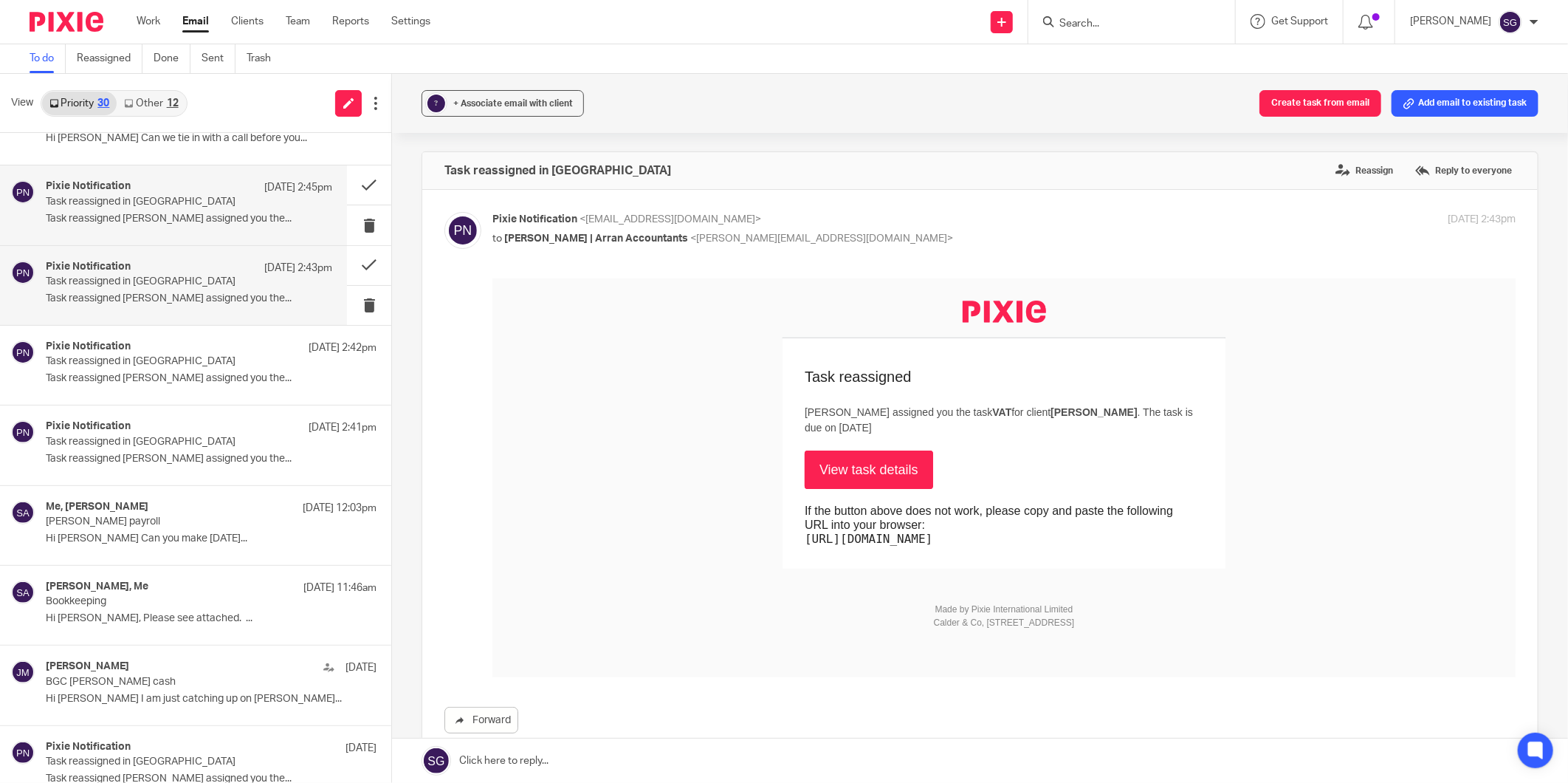
click at [126, 218] on p "Task reassigned [PERSON_NAME] assigned you the..." at bounding box center [189, 219] width 287 height 13
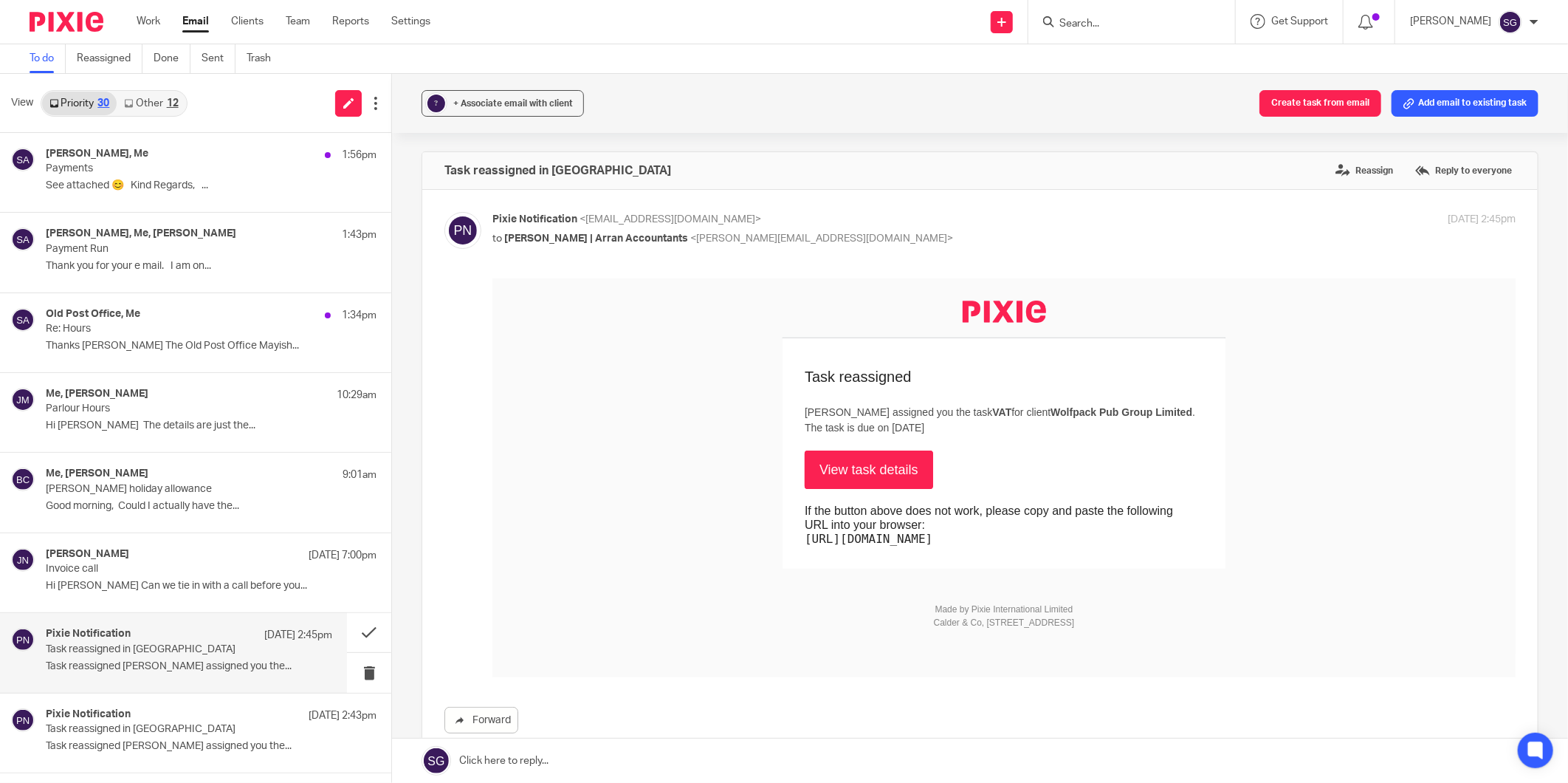
click at [140, 95] on link "Other 12" at bounding box center [151, 103] width 69 height 23
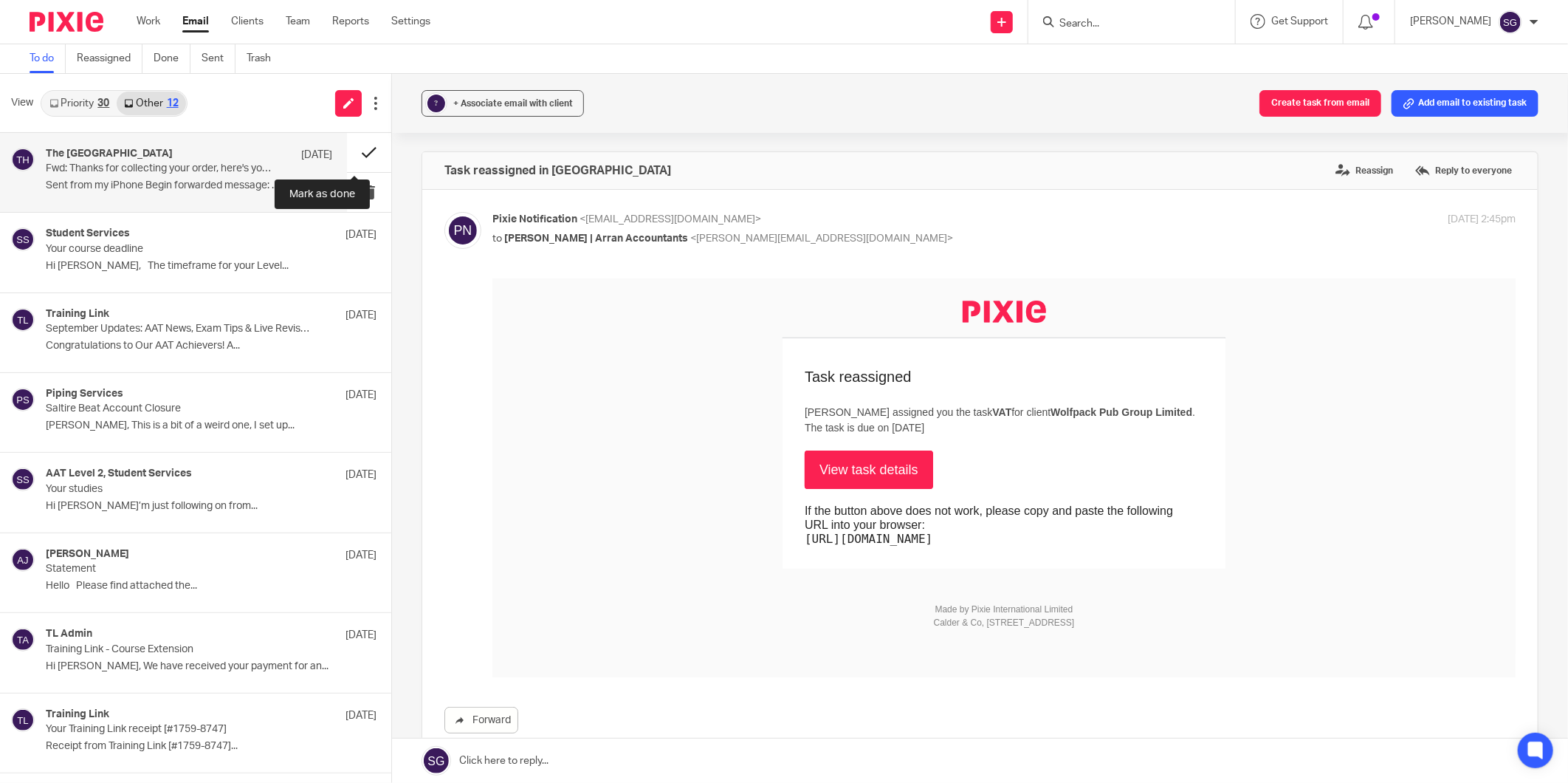
click at [353, 149] on button at bounding box center [369, 153] width 44 height 39
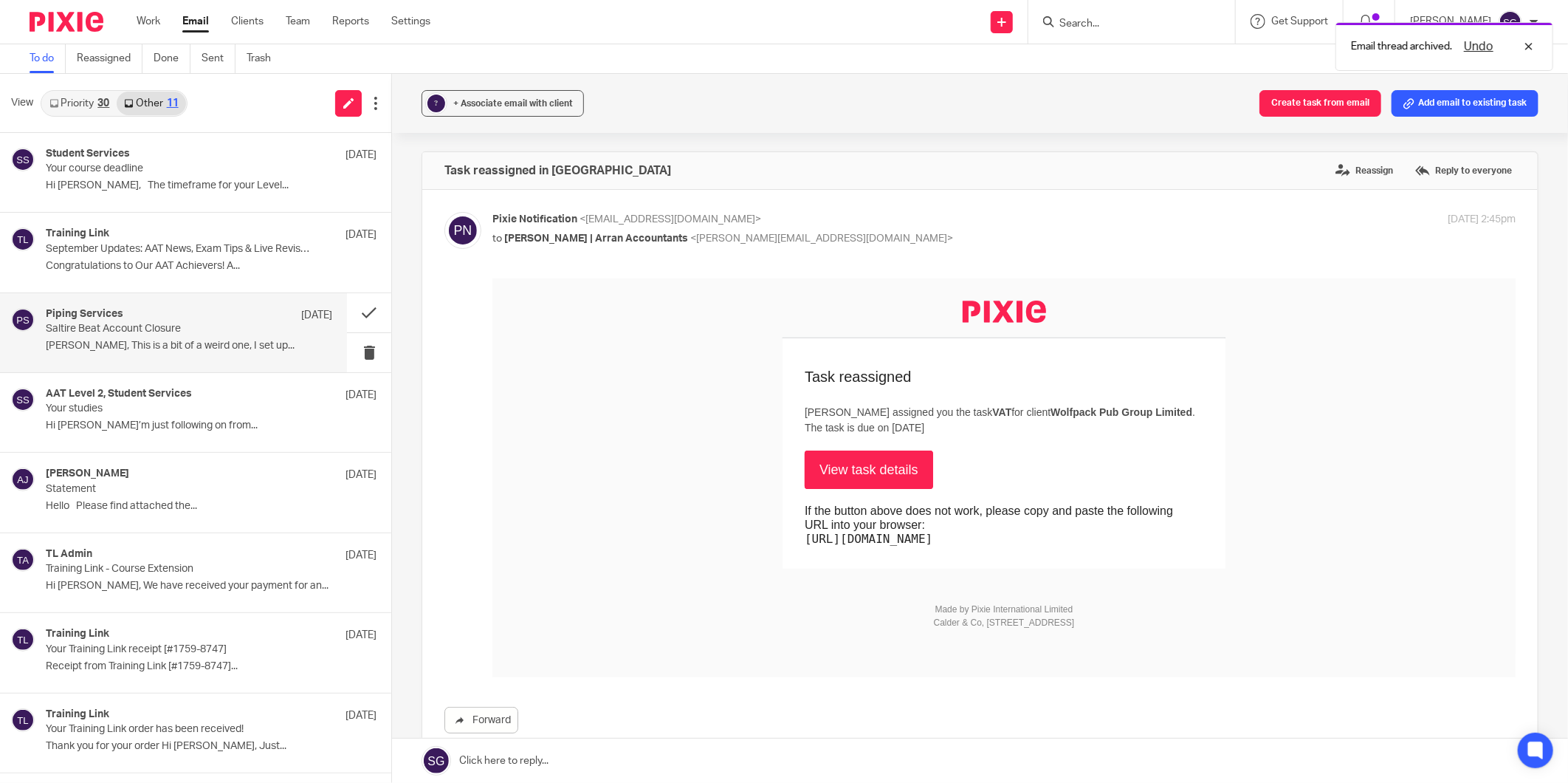
click at [167, 349] on p "[PERSON_NAME], This is a bit of a weird one, I set up..." at bounding box center [189, 346] width 287 height 13
